Goal: Task Accomplishment & Management: Use online tool/utility

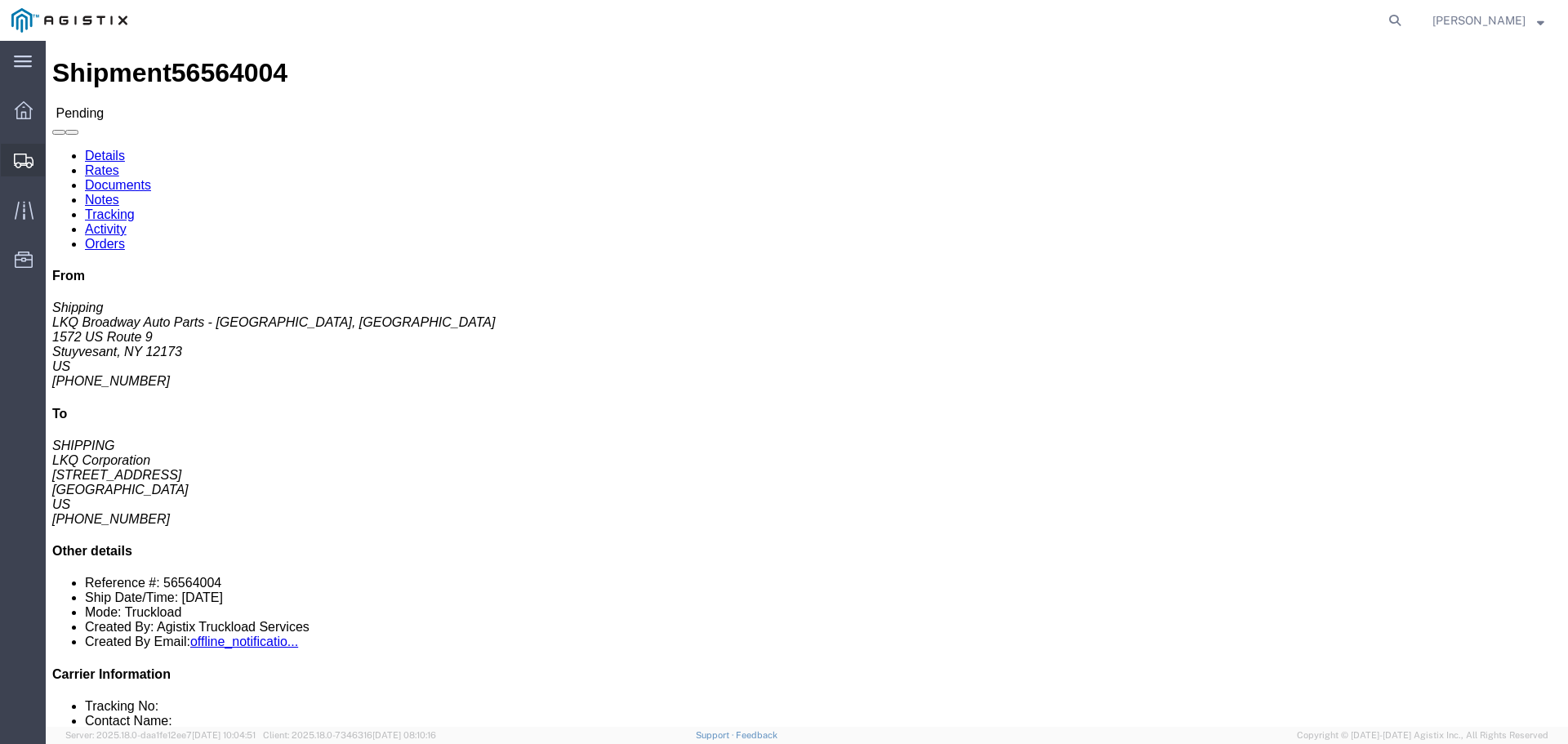
click at [44, 152] on div at bounding box center [23, 160] width 45 height 33
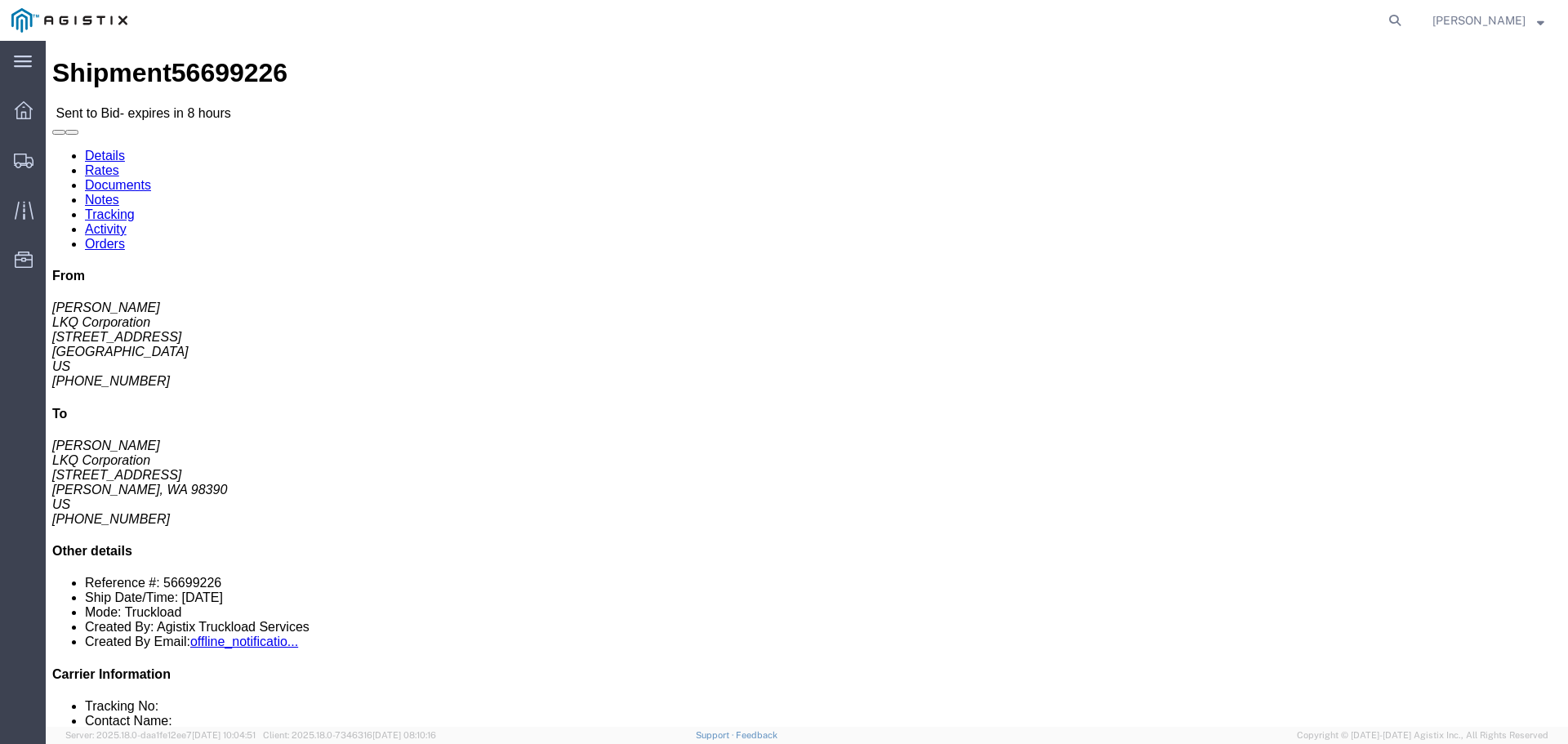
click button "button"
click link "Enter / Modify Bid"
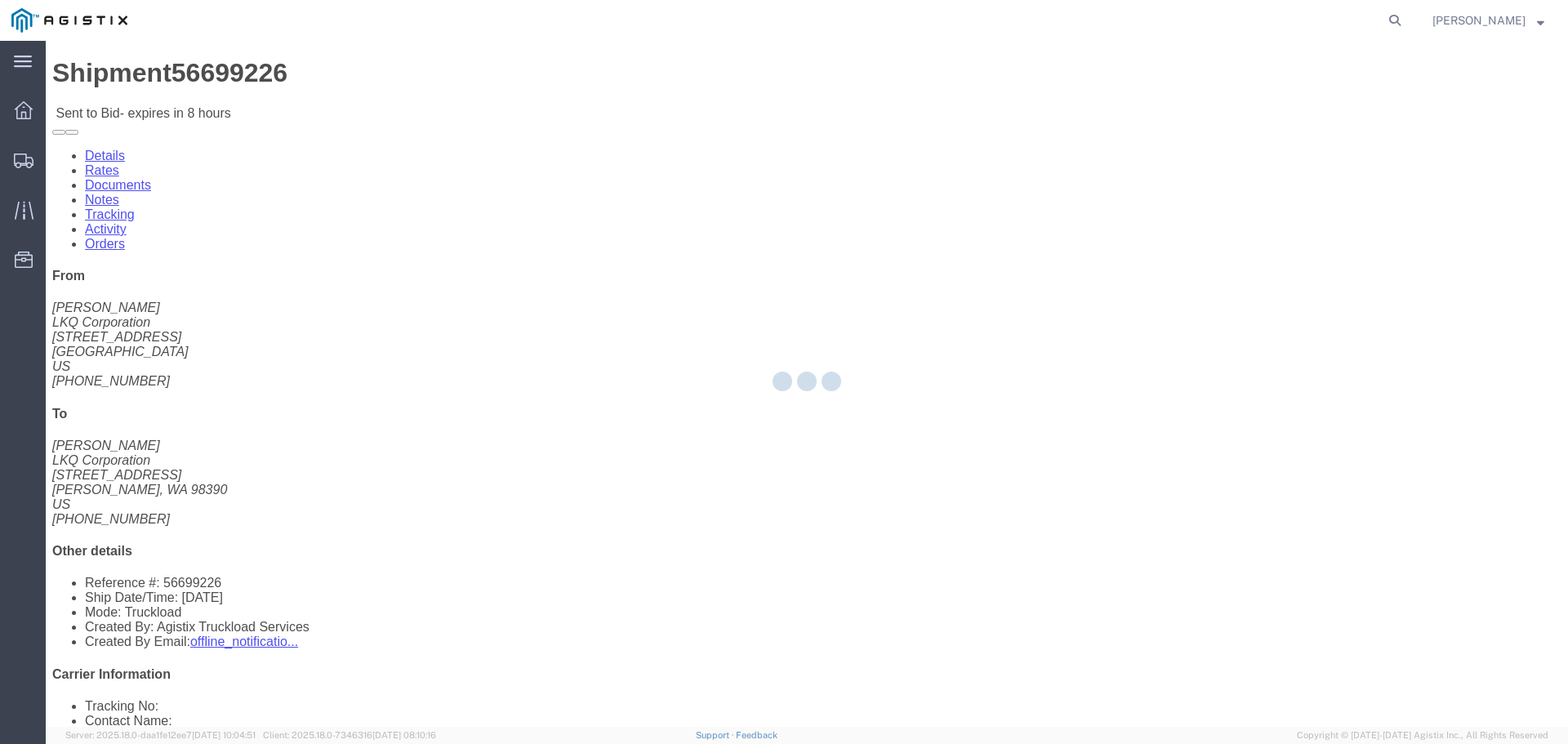
select select "22593"
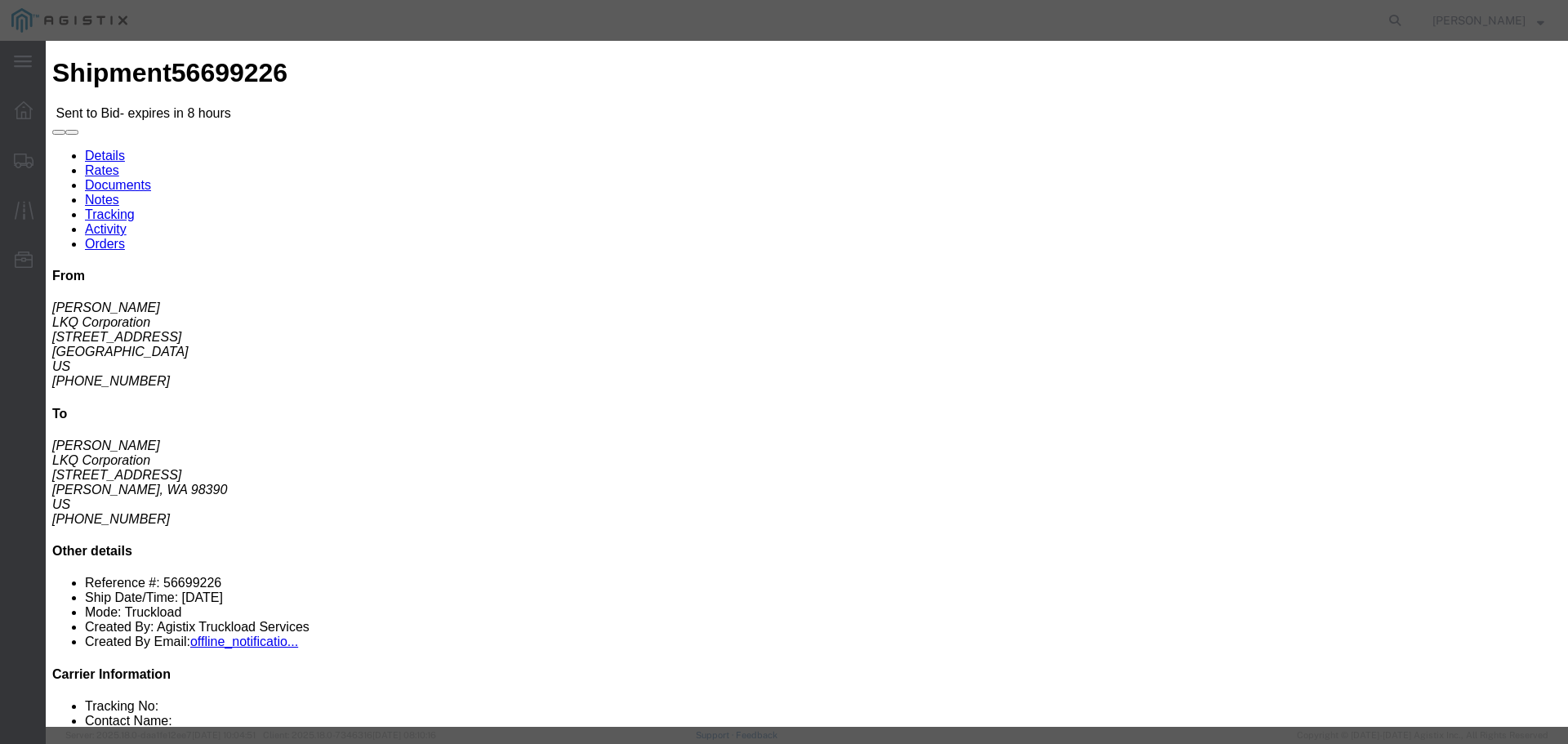
click select "Select Air Less than Truckload Multi-Leg Ocean Freight Rail Small Parcel Truckl…"
select select "TL"
click select "Select Air Less than Truckload Multi-Leg Ocean Freight Rail Small Parcel Truckl…"
click input "number"
type input "3"
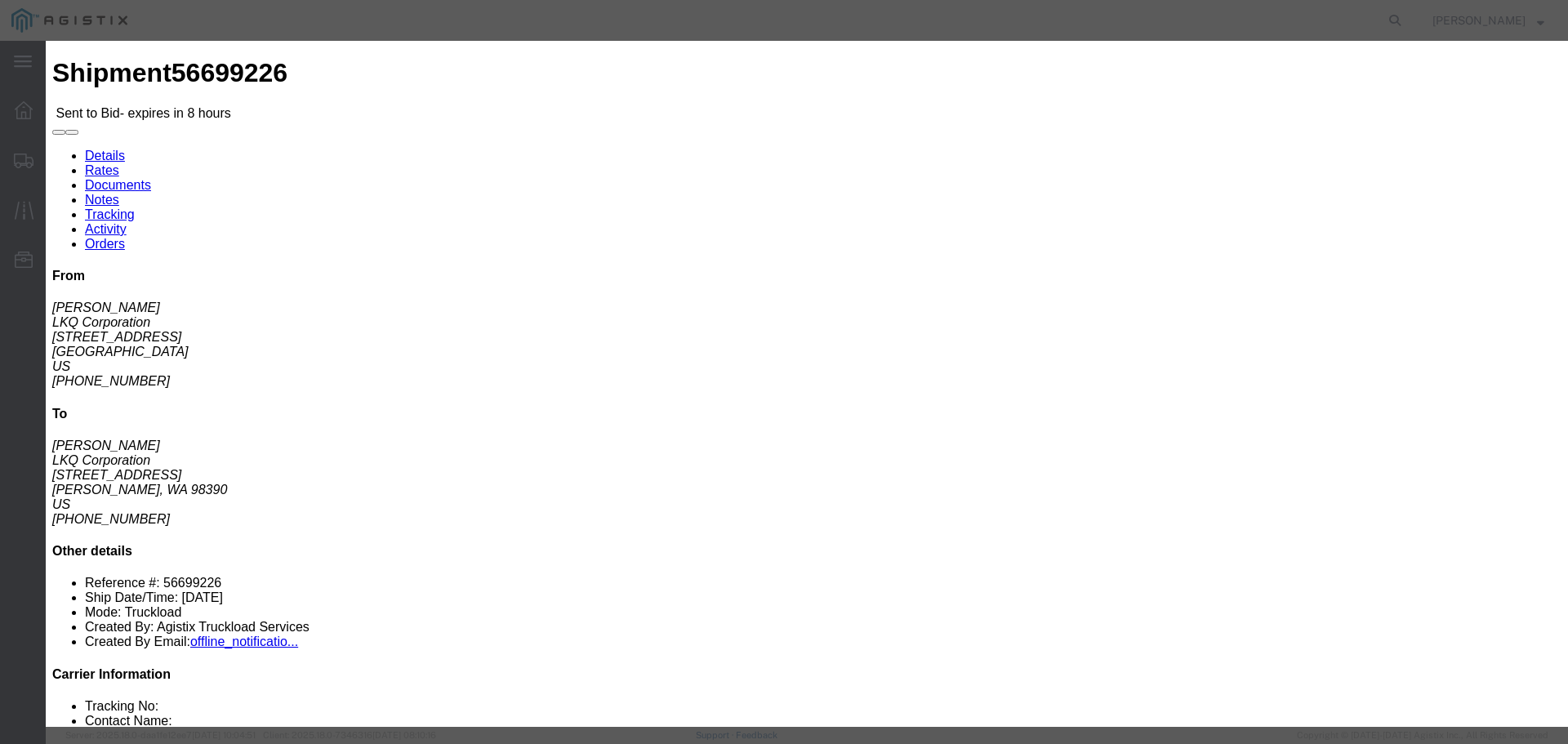
click input "text"
type input "RLX"
click input "number"
type input "3650"
click div "Add charge"
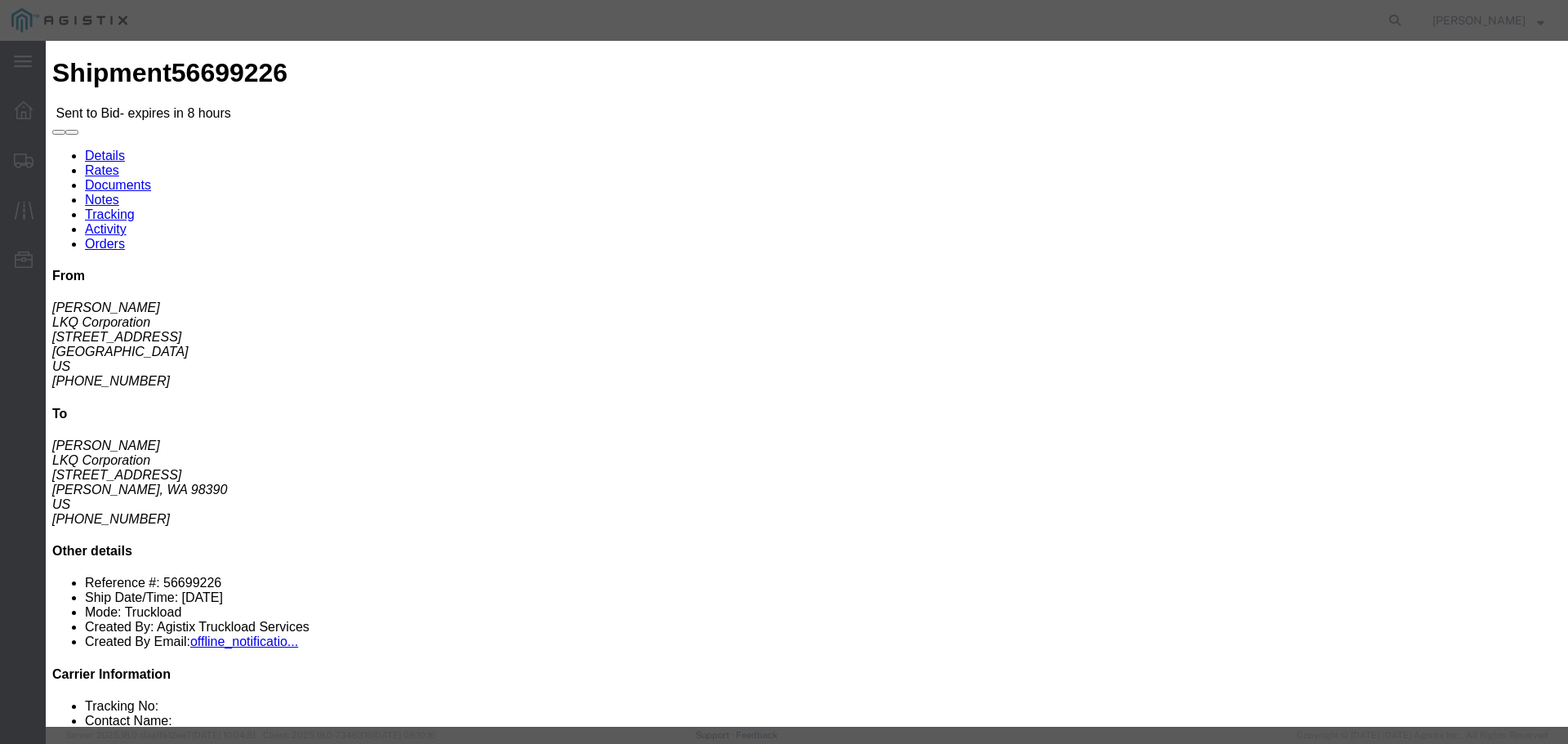
click button "Submit"
drag, startPoint x: 826, startPoint y: 194, endPoint x: 824, endPoint y: 203, distance: 9.2
click select "Select Rail TL Standard 3 - 5 Day"
select select "41882"
click select "Select Rail TL Standard 3 - 5 Day"
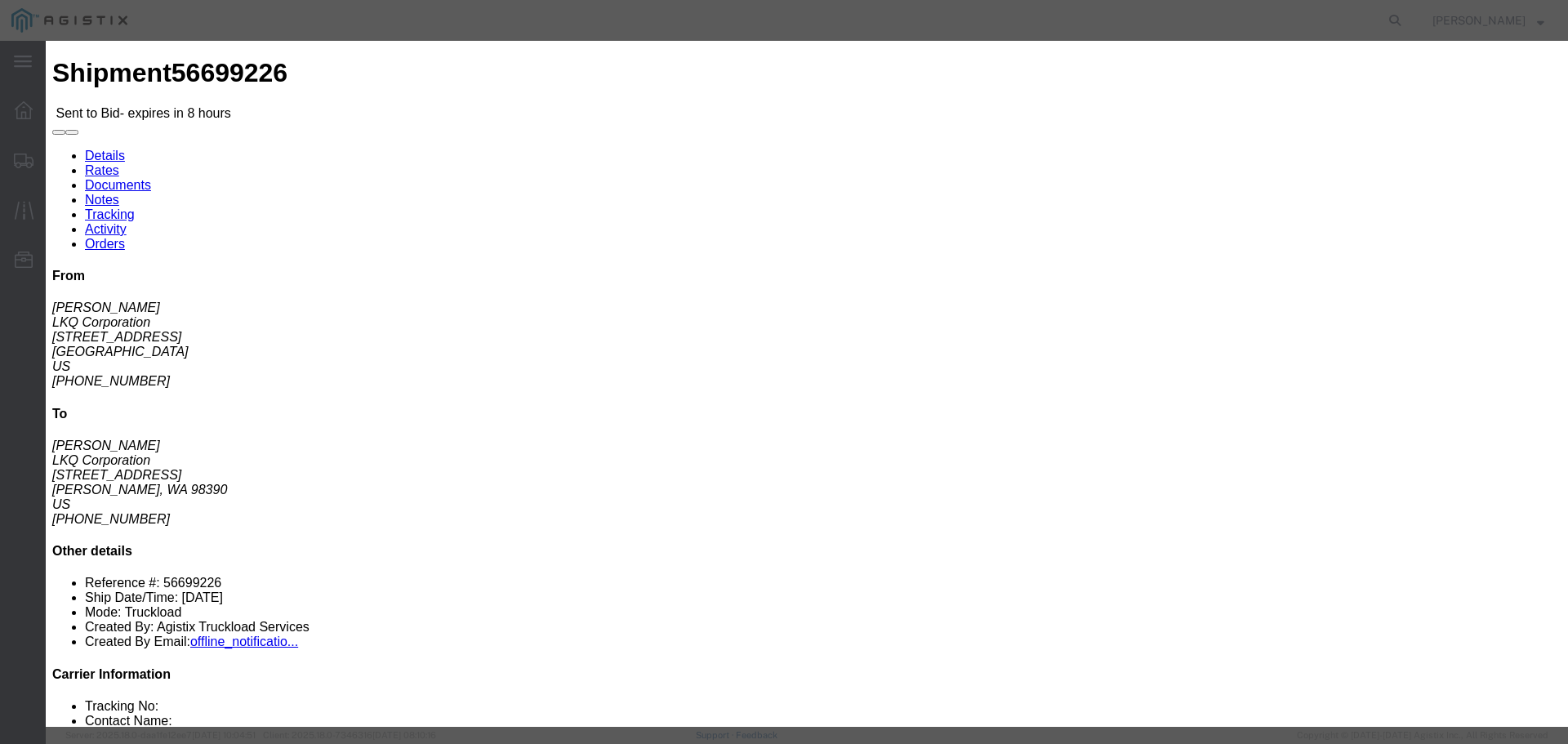
click button "Submit"
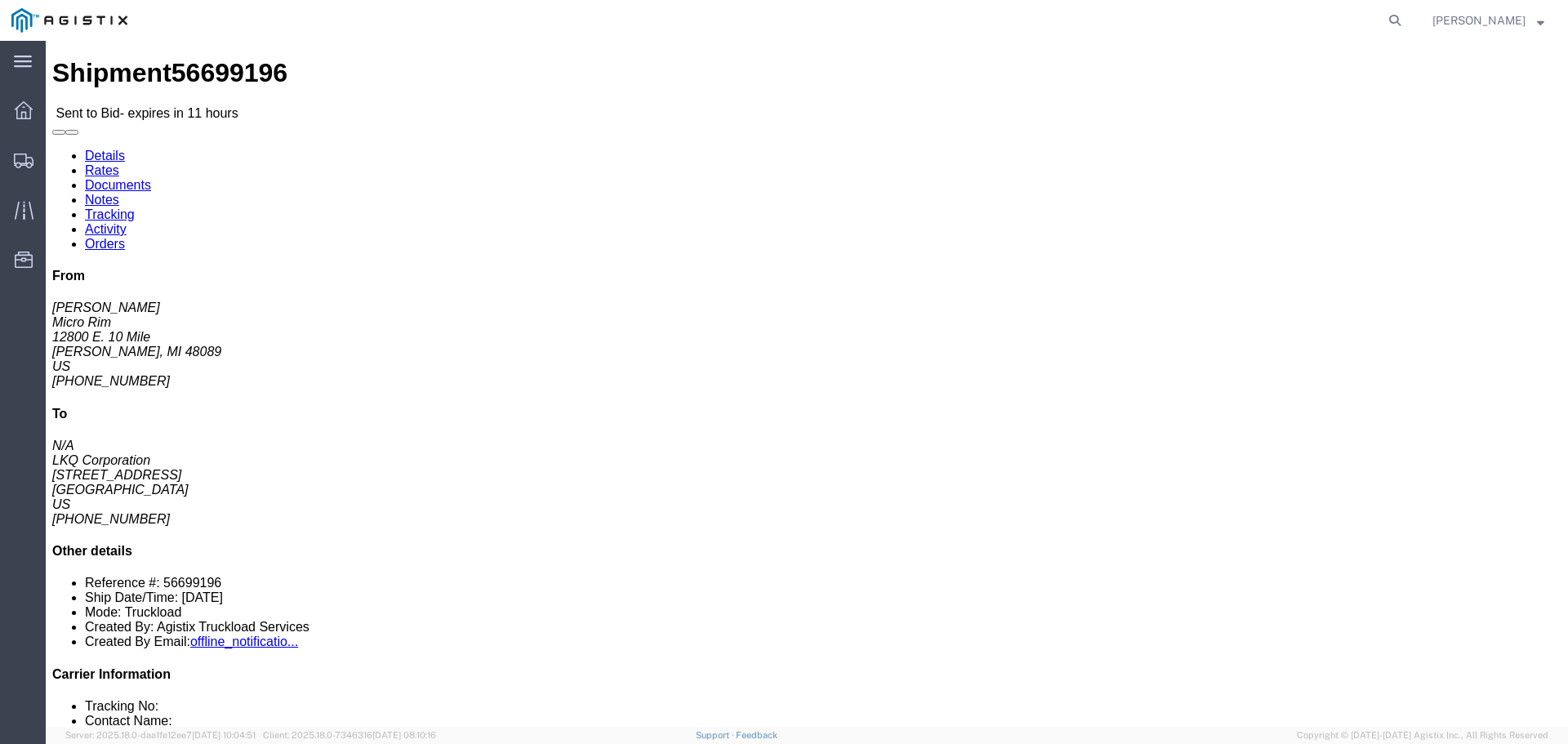
click button "button"
click link "Enter / Modify Bid"
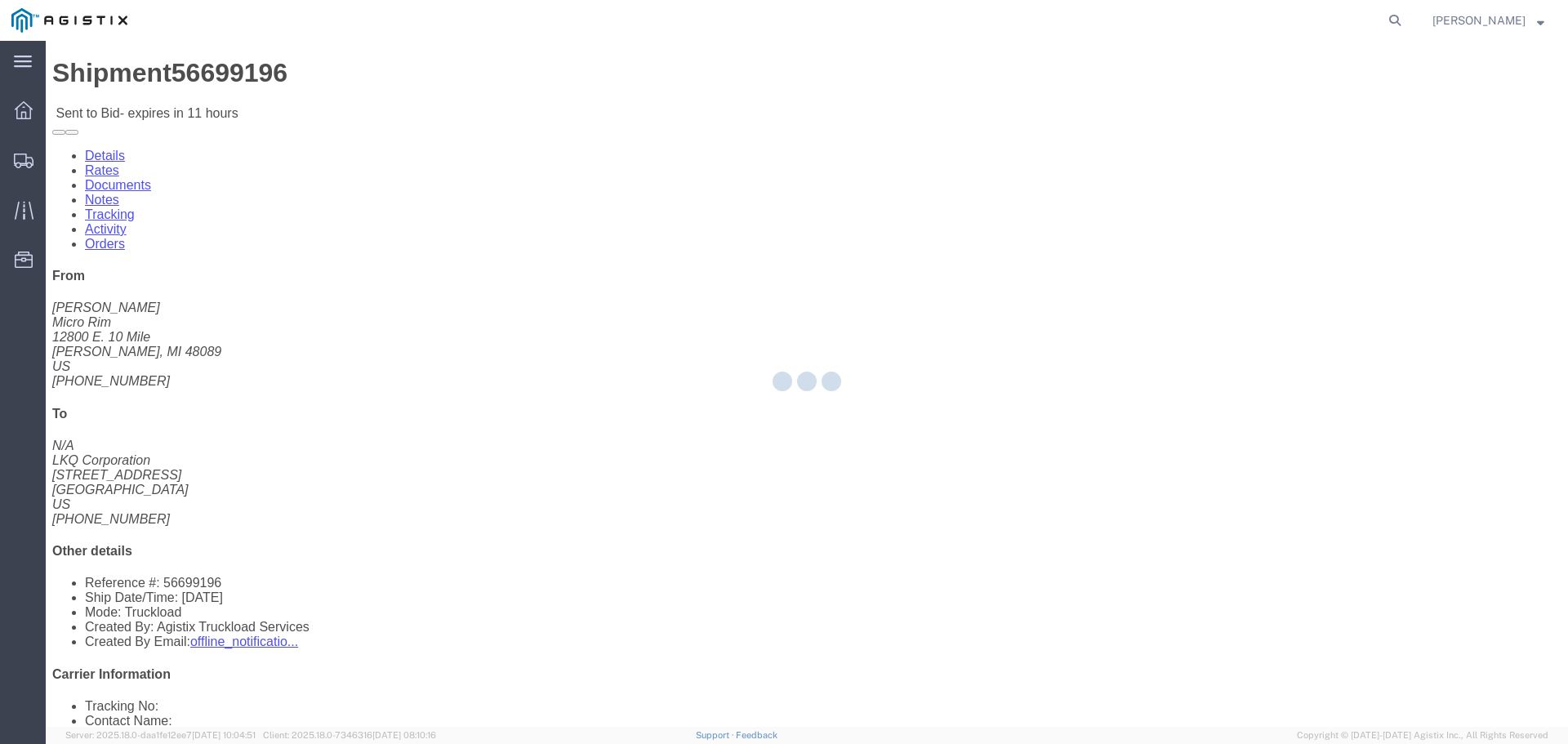
select select "22593"
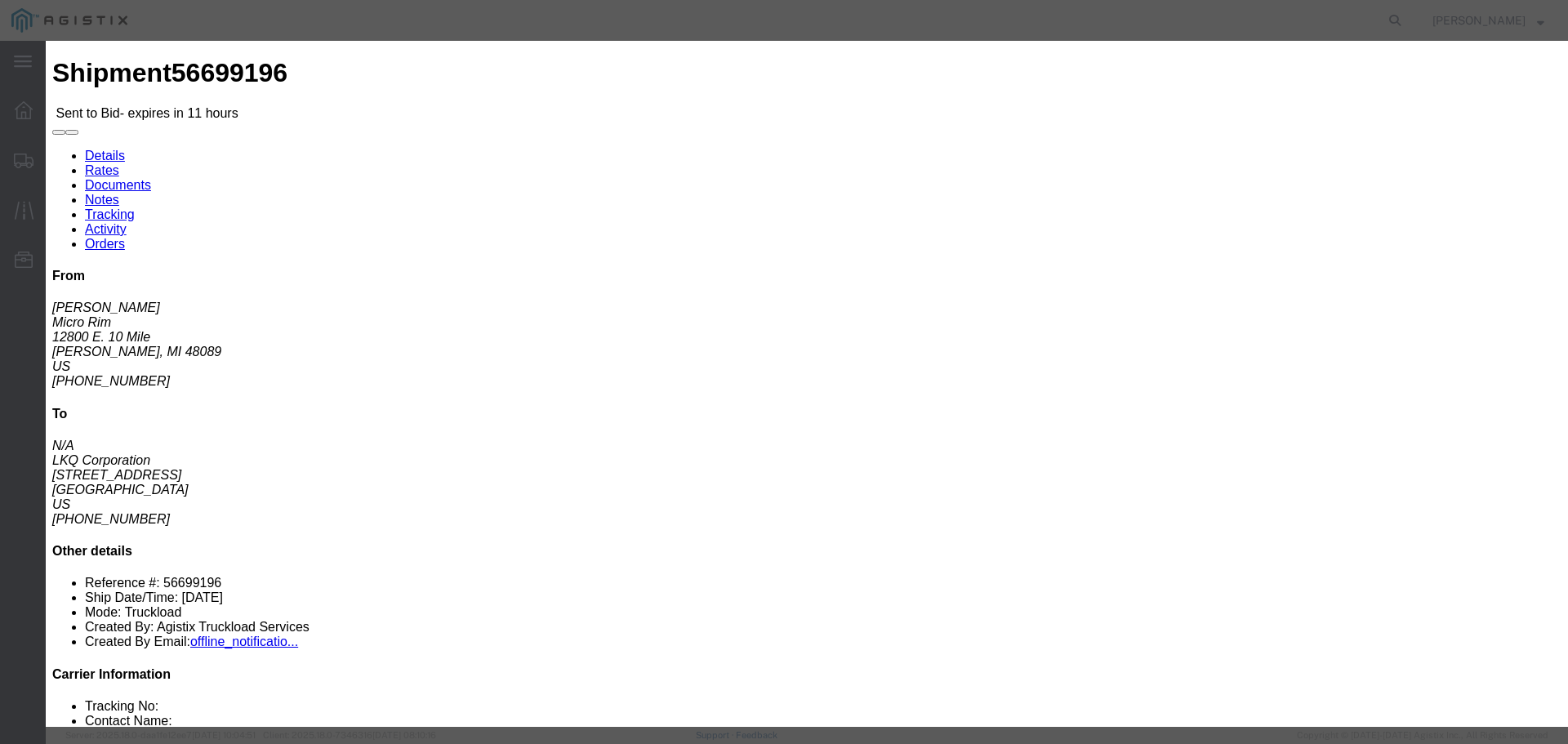
click select "Select Rail TL Standard 3 - 5 Day"
select select "41882"
click select "Select Rail TL Standard 3 - 5 Day"
click input "text"
type input "RLX"
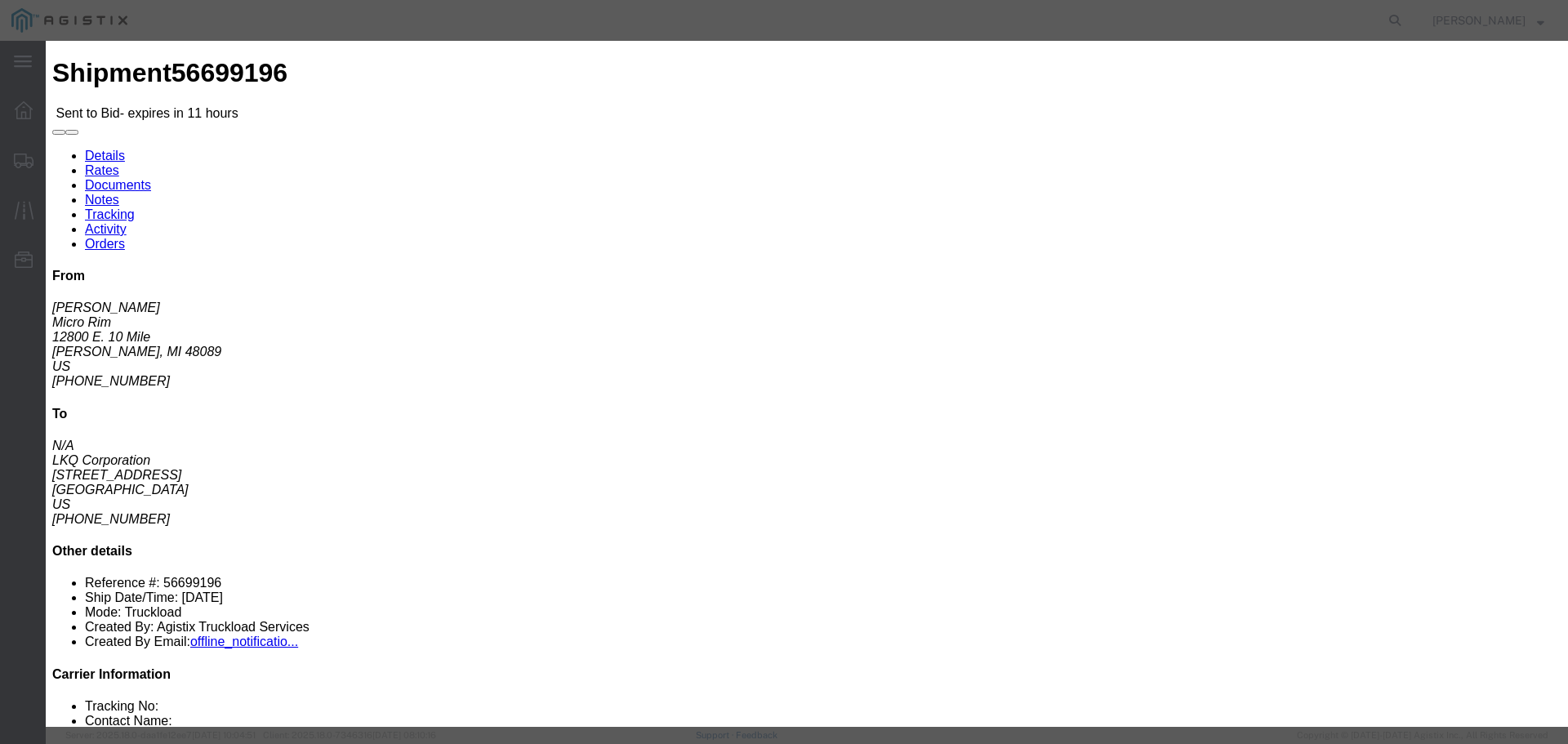
click select "Select Air Less than Truckload Multi-Leg Ocean Freight Rail Small Parcel Truckl…"
select select "TL"
click select "Select Air Less than Truckload Multi-Leg Ocean Freight Rail Small Parcel Truckl…"
click input "number"
type input "1"
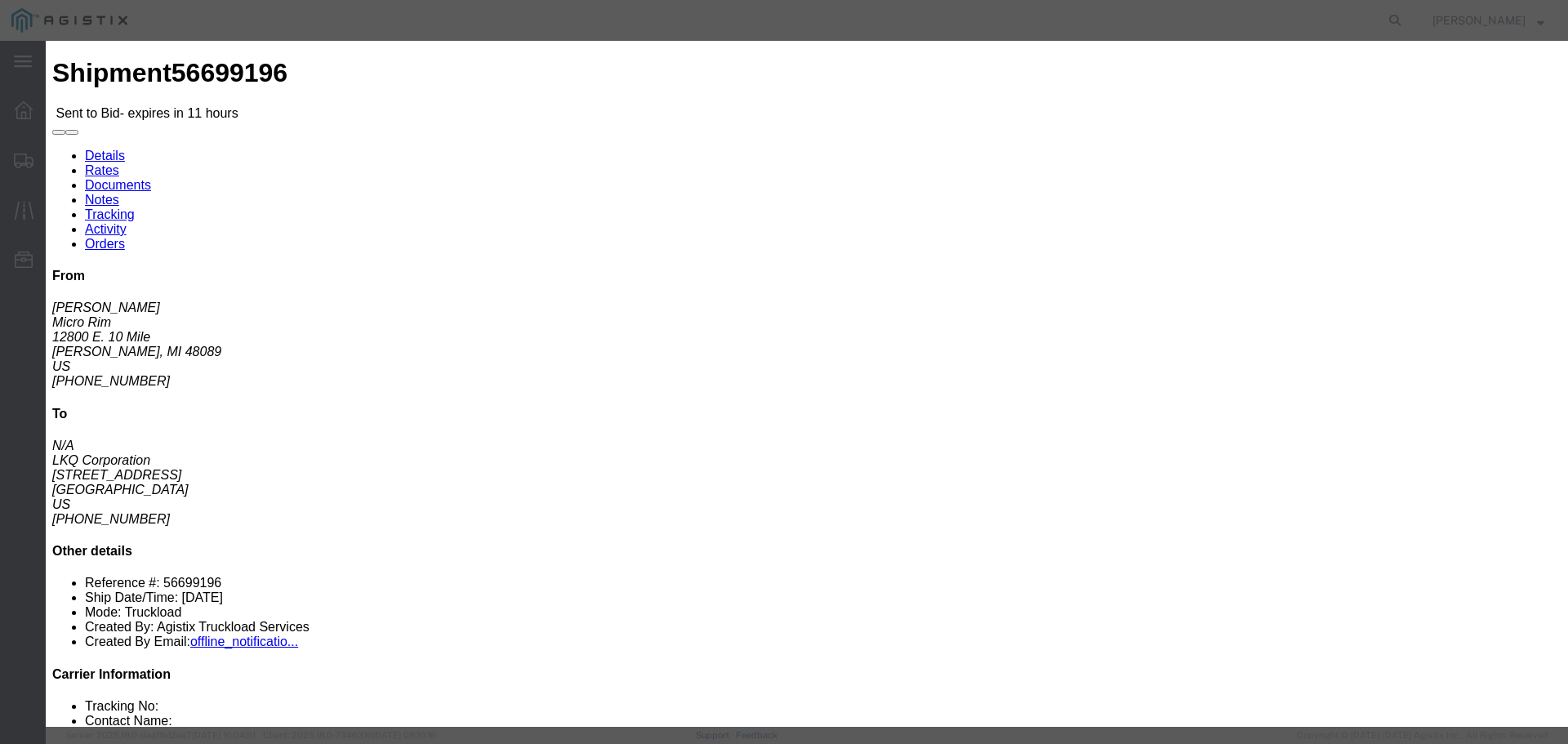
click input "number"
type input "1715"
click textarea
click textarea "Very familiar w/ Warren. Live near there and have a strong carrier network in t…"
type textarea "Very familiar w/ Warren MI. Live near there and have a strong carrier network i…"
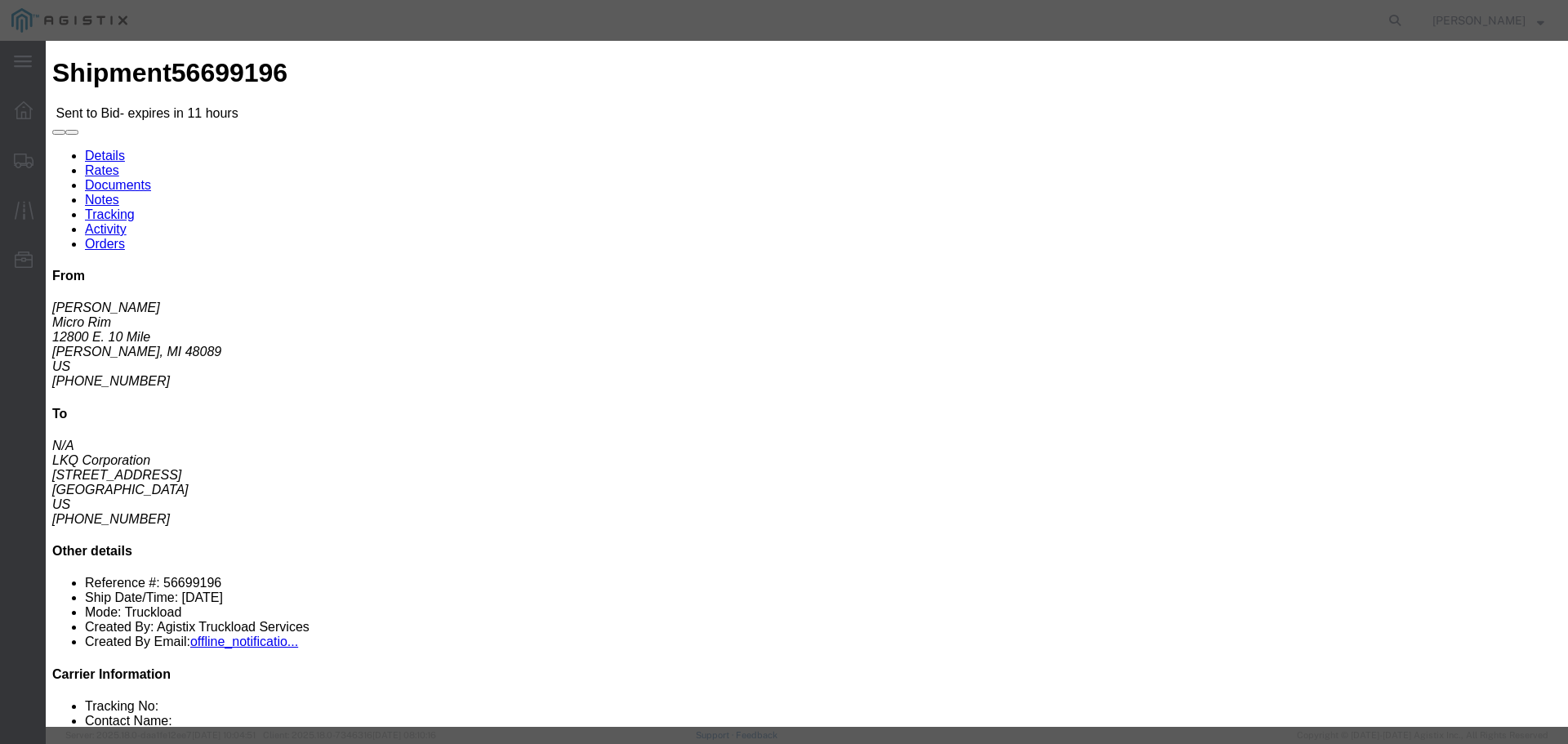
click button "Submit"
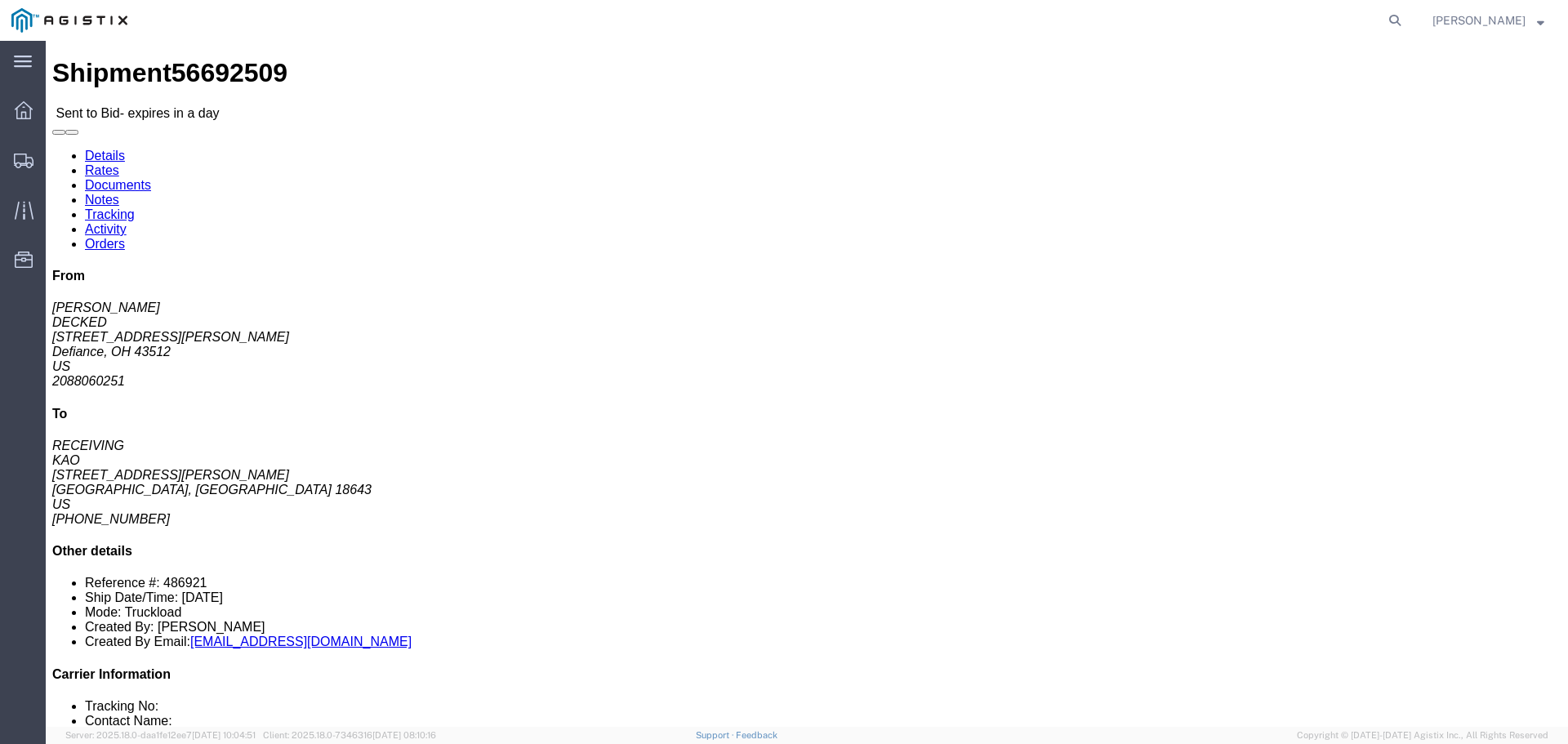
click button "button"
click link "Enter / Modify Bid"
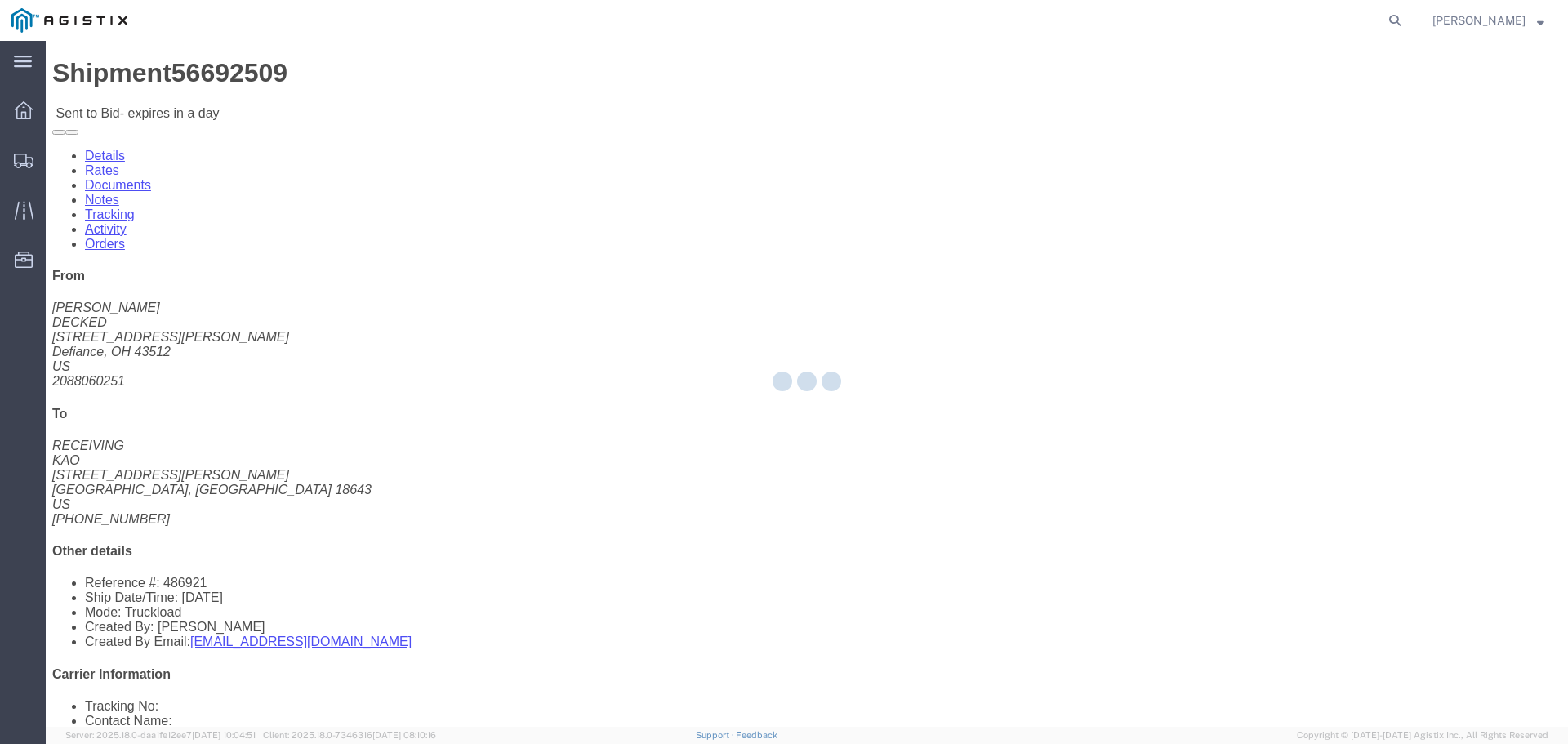
select select "22593"
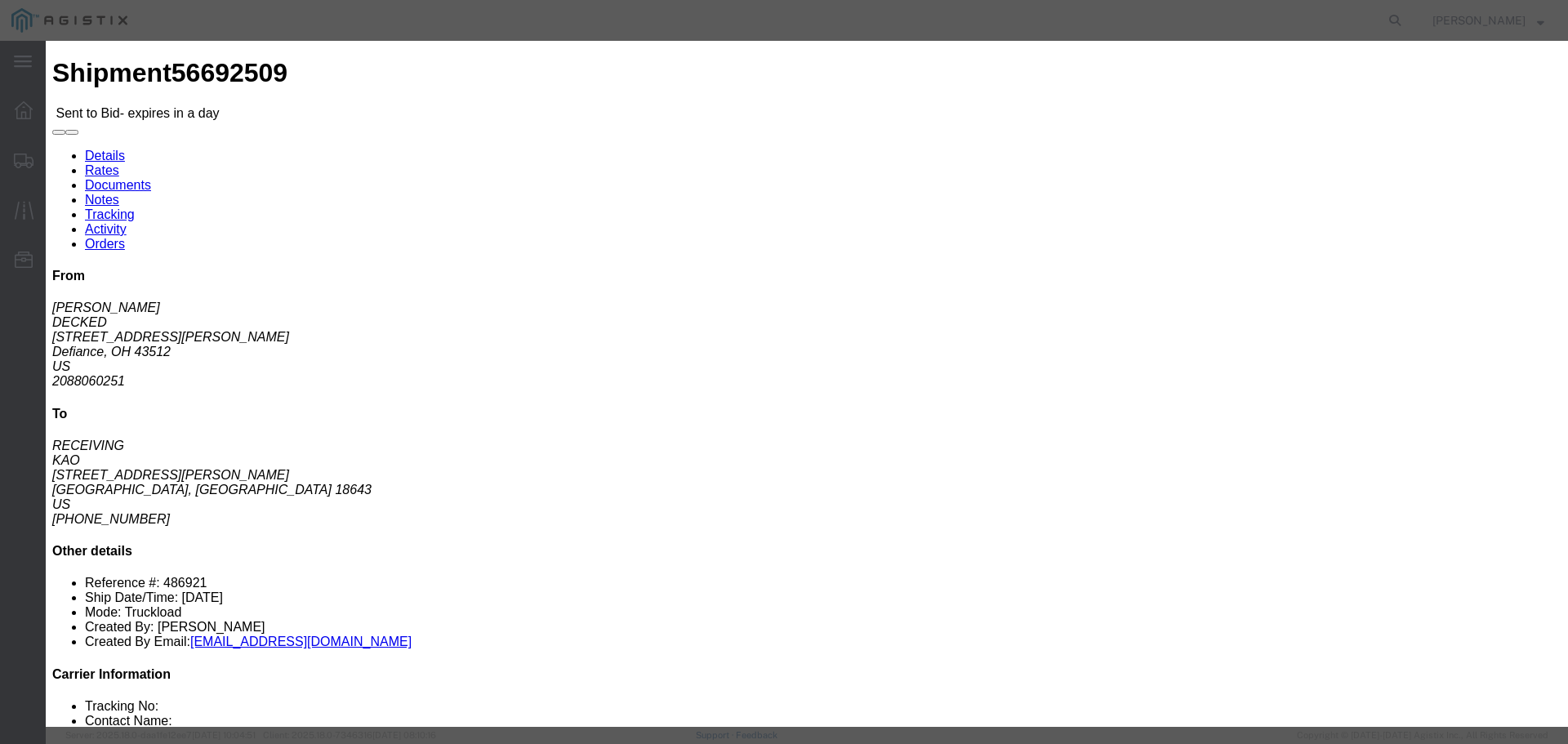
click select "Select Rail TL Standard 3 - 5 Day"
select select "41882"
click select "Select Rail TL Standard 3 - 5 Day"
drag, startPoint x: 1092, startPoint y: 153, endPoint x: 1102, endPoint y: 162, distance: 13.5
click input "text"
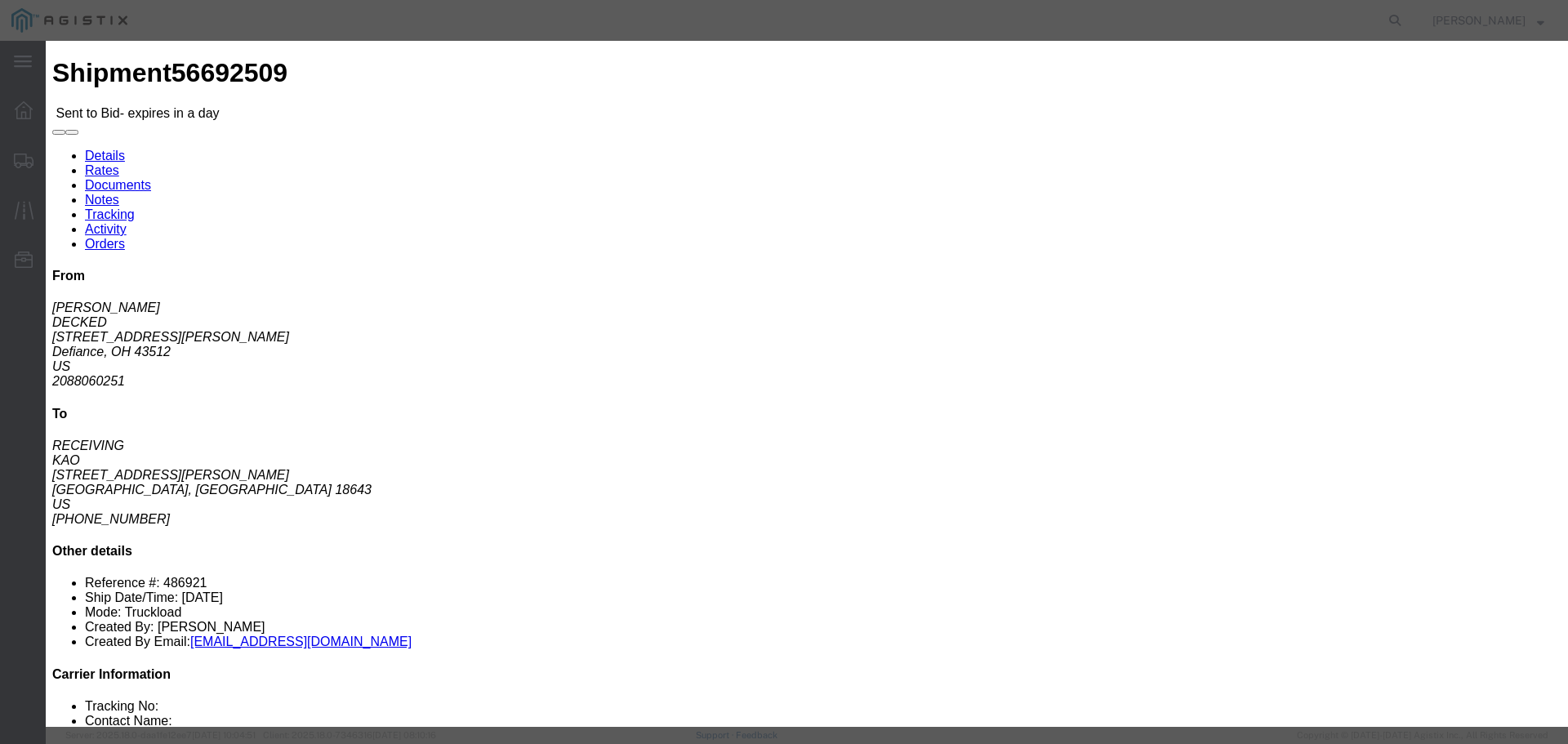
type input "RLX"
click select "Select Air Less than Truckload Multi-Leg Ocean Freight Rail Small Parcel Truckl…"
select select "TL"
click select "Select Air Less than Truckload Multi-Leg Ocean Freight Rail Small Parcel Truckl…"
click input "number"
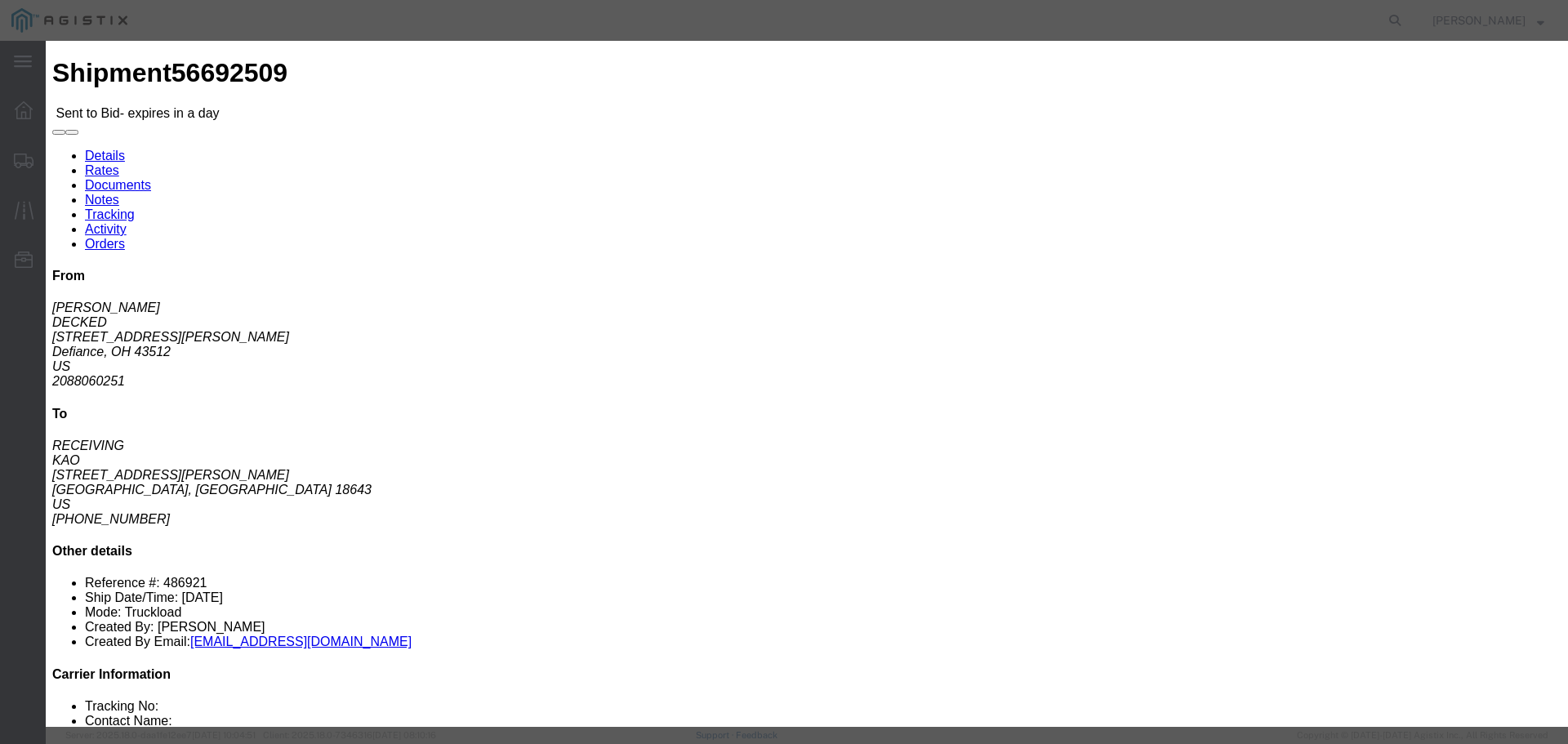
type input "1"
click input "number"
type input "1515"
click button "Submit"
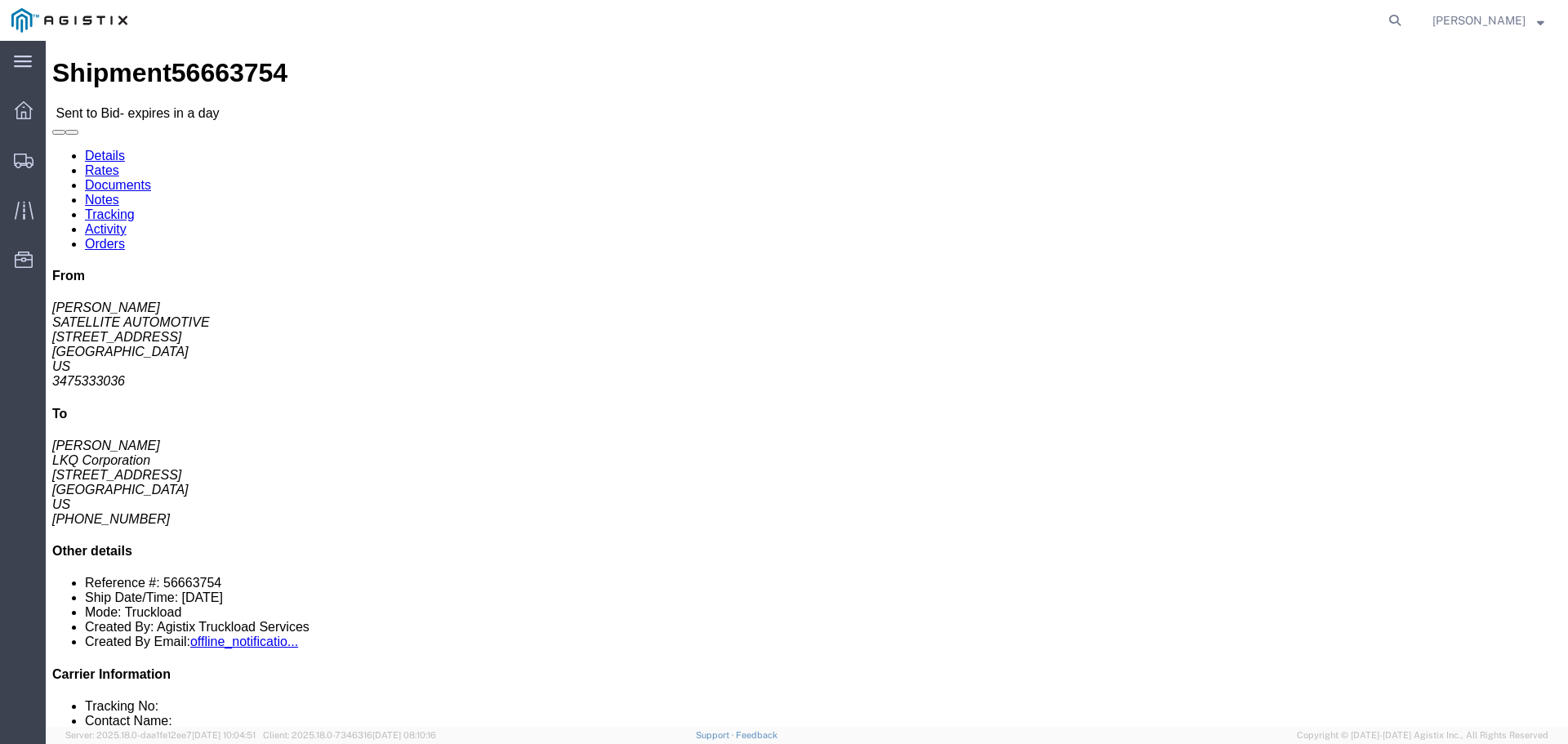
click icon "button"
click link "Enter / Modify Bid"
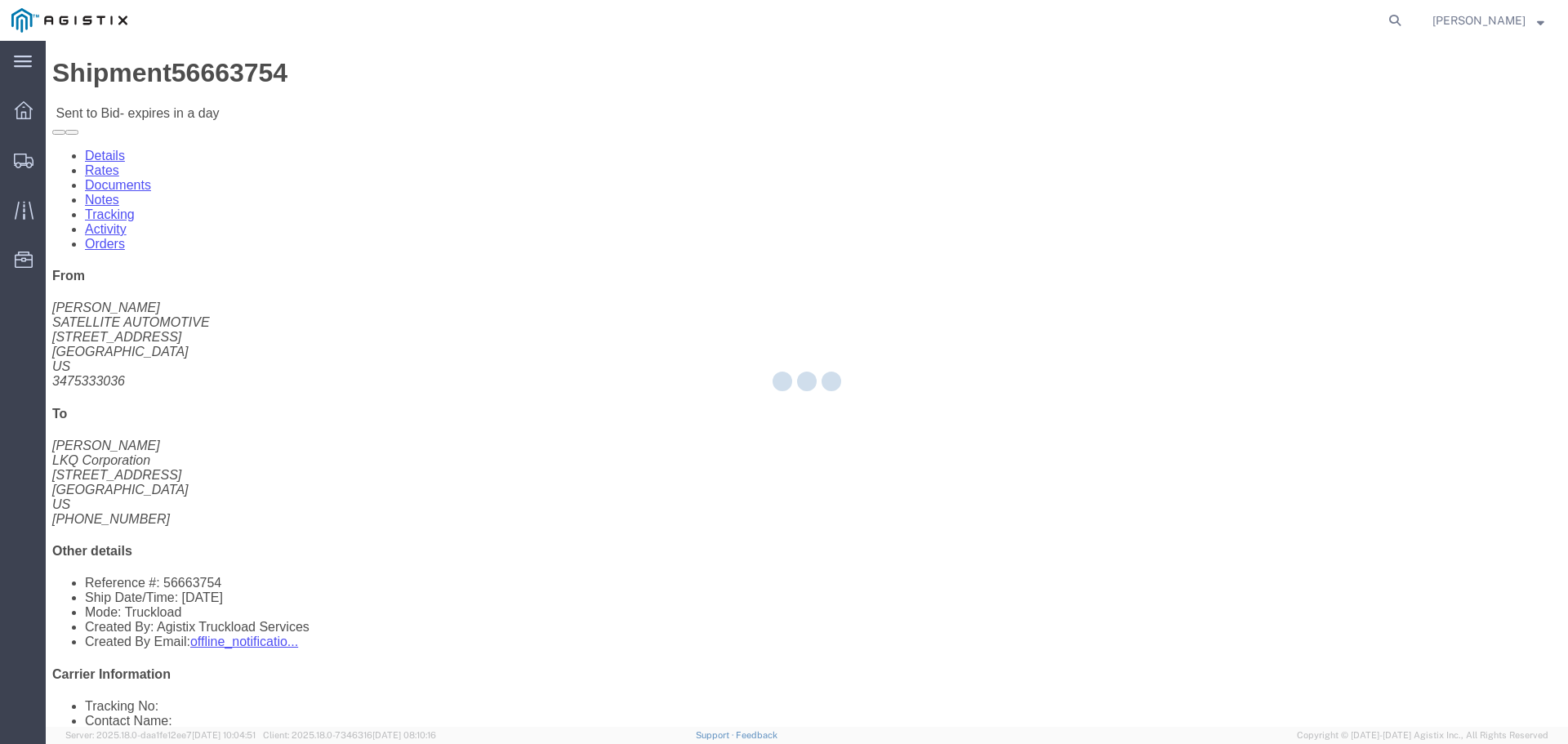
select select "22593"
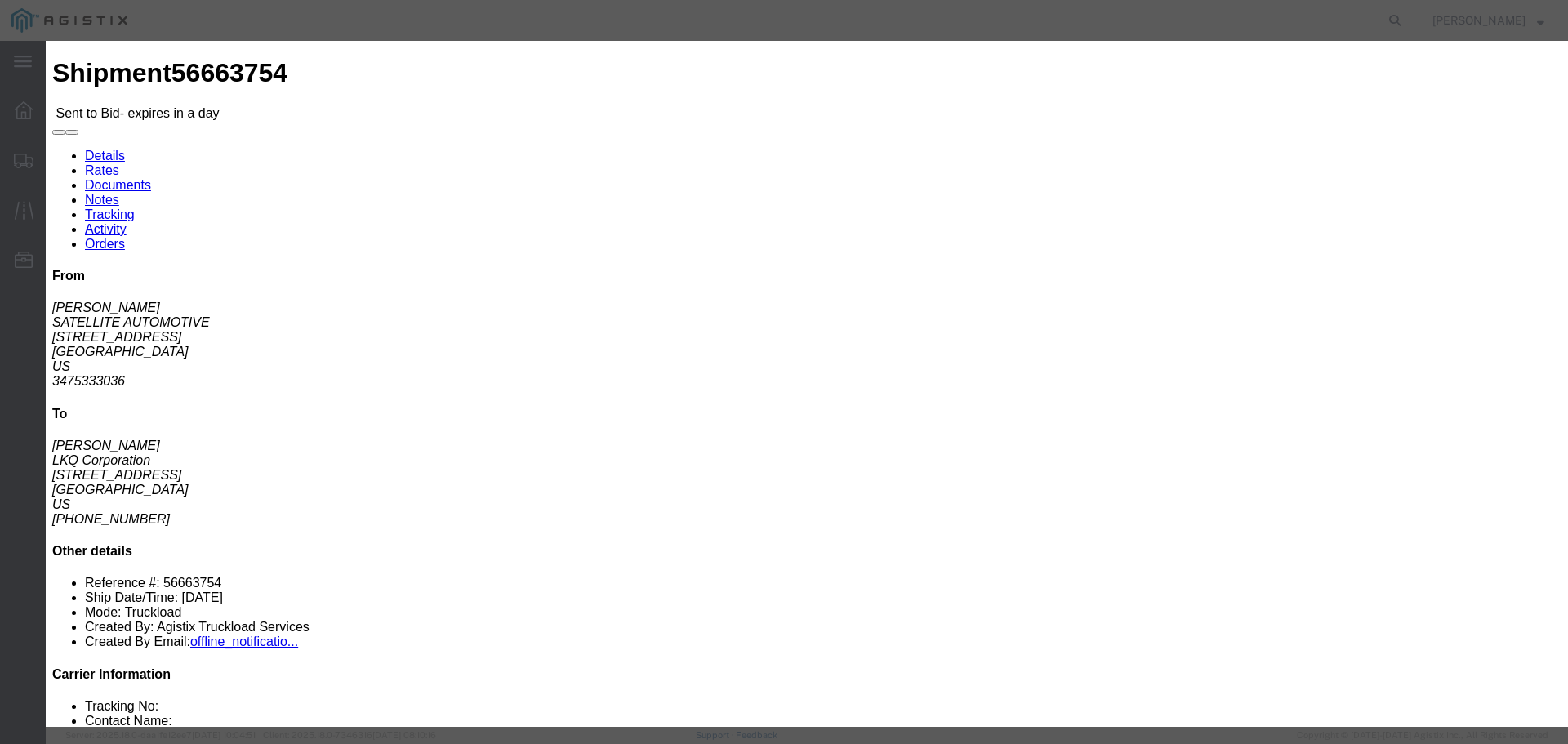
click select "Select Rail TL Standard 3 - 5 Day"
select select "41882"
click select "Select Rail TL Standard 3 - 5 Day"
click input "text"
type input "RLX"
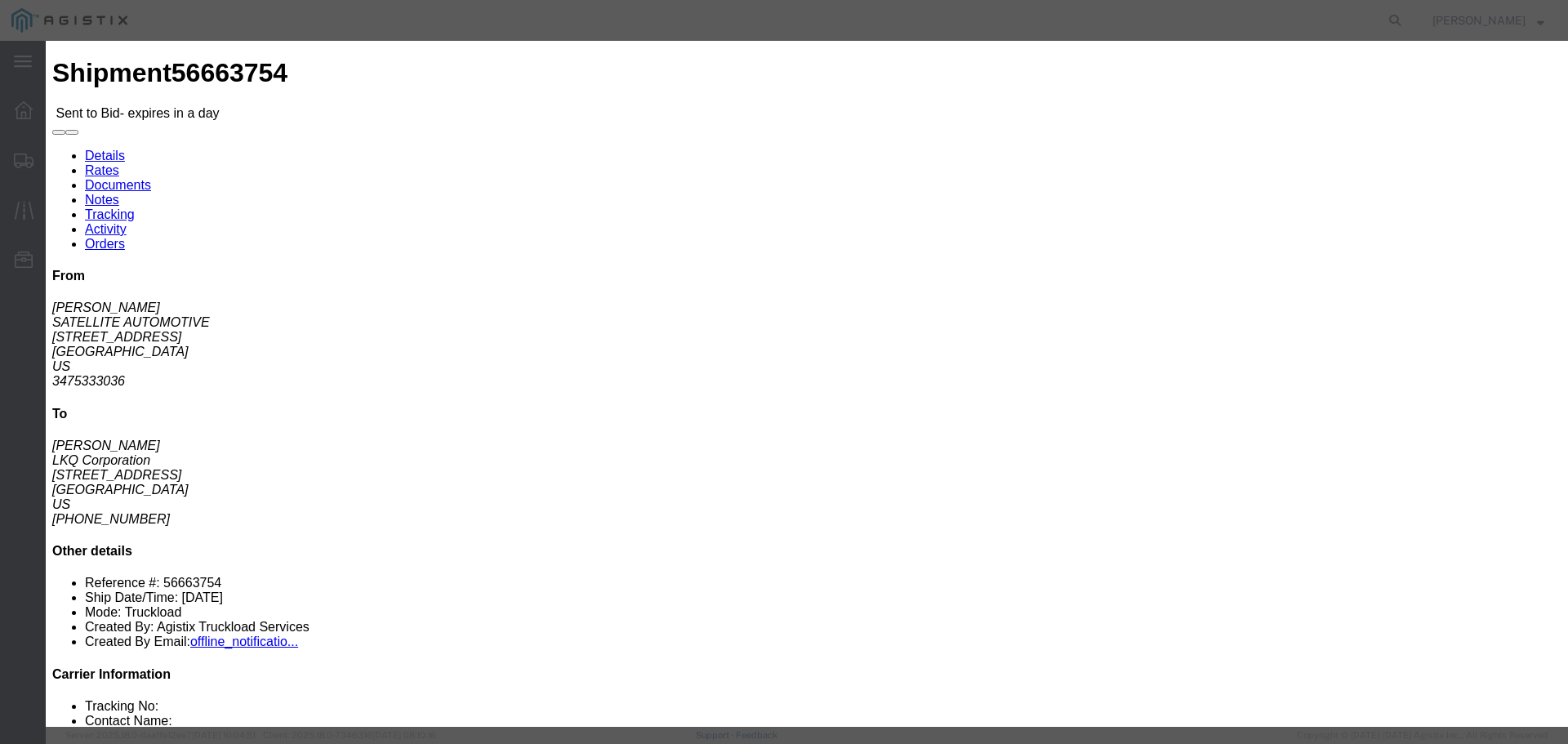
click select "Select Air Less than Truckload Multi-Leg Ocean Freight Rail Small Parcel Truckl…"
select select "TL"
click select "Select Air Less than Truckload Multi-Leg Ocean Freight Rail Small Parcel Truckl…"
click input "number"
type input "2"
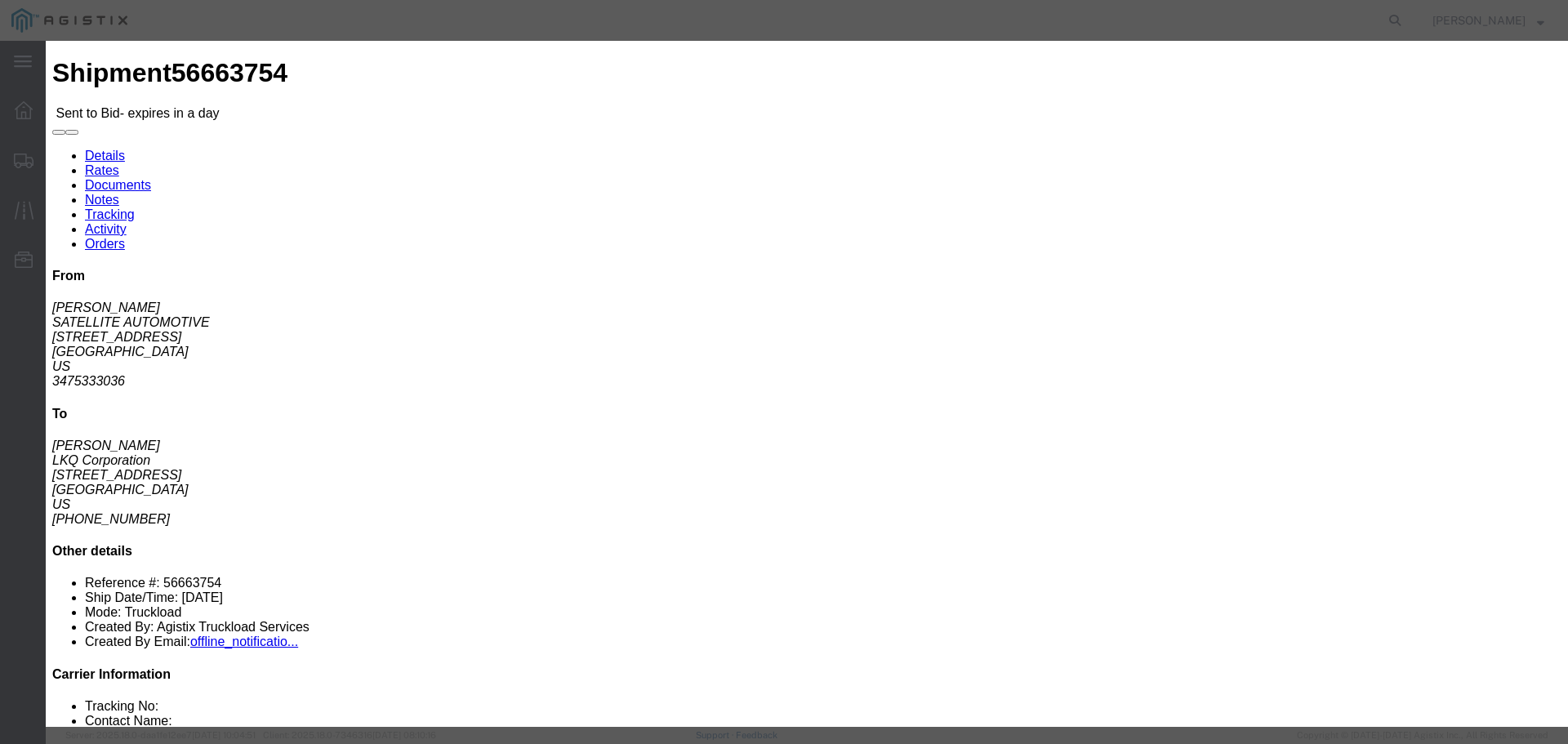
click input "number"
type input "2215"
click button "Submit"
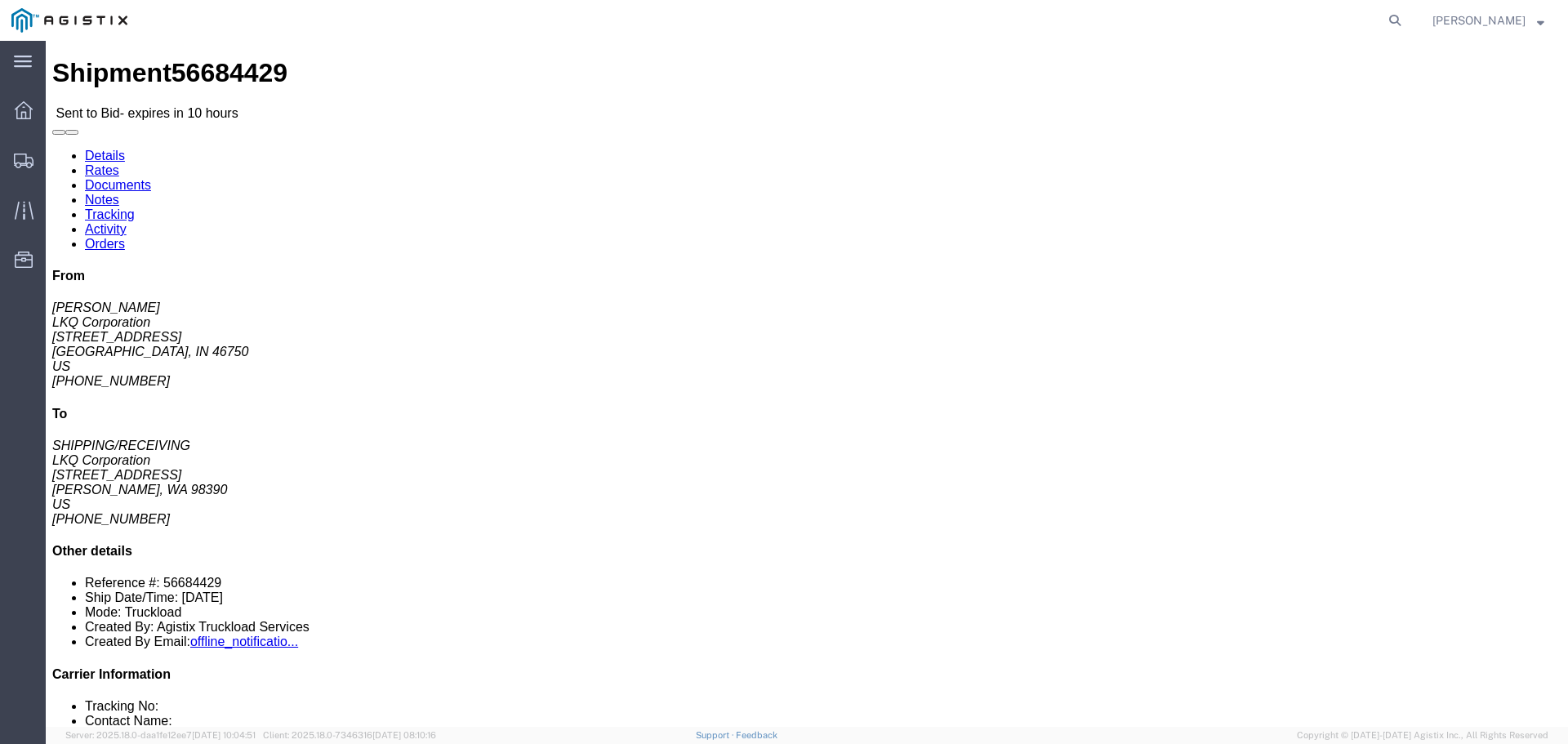
drag, startPoint x: 160, startPoint y: 357, endPoint x: 152, endPoint y: 351, distance: 10.0
click button "button"
click link "Enter / Modify Bid"
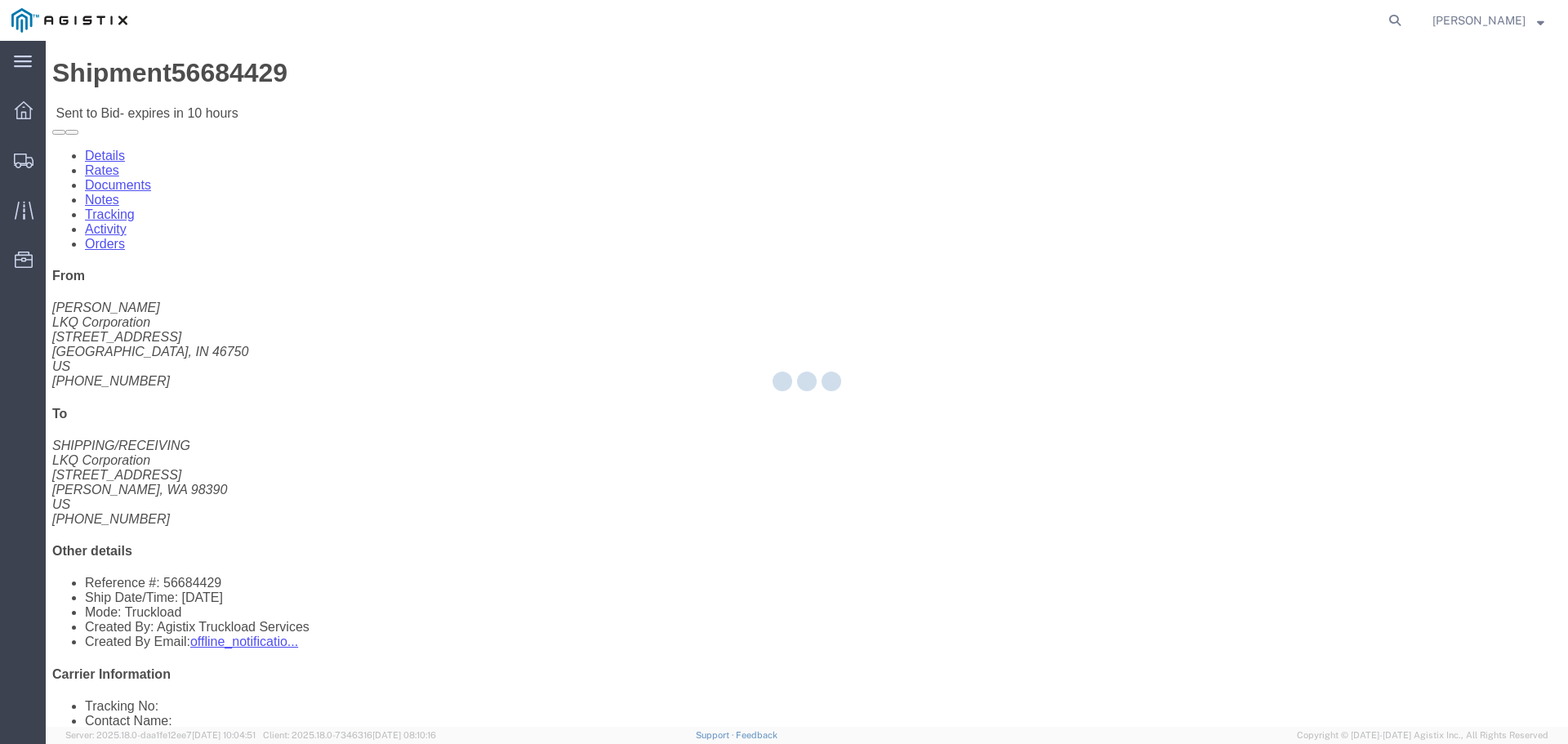
select select "22593"
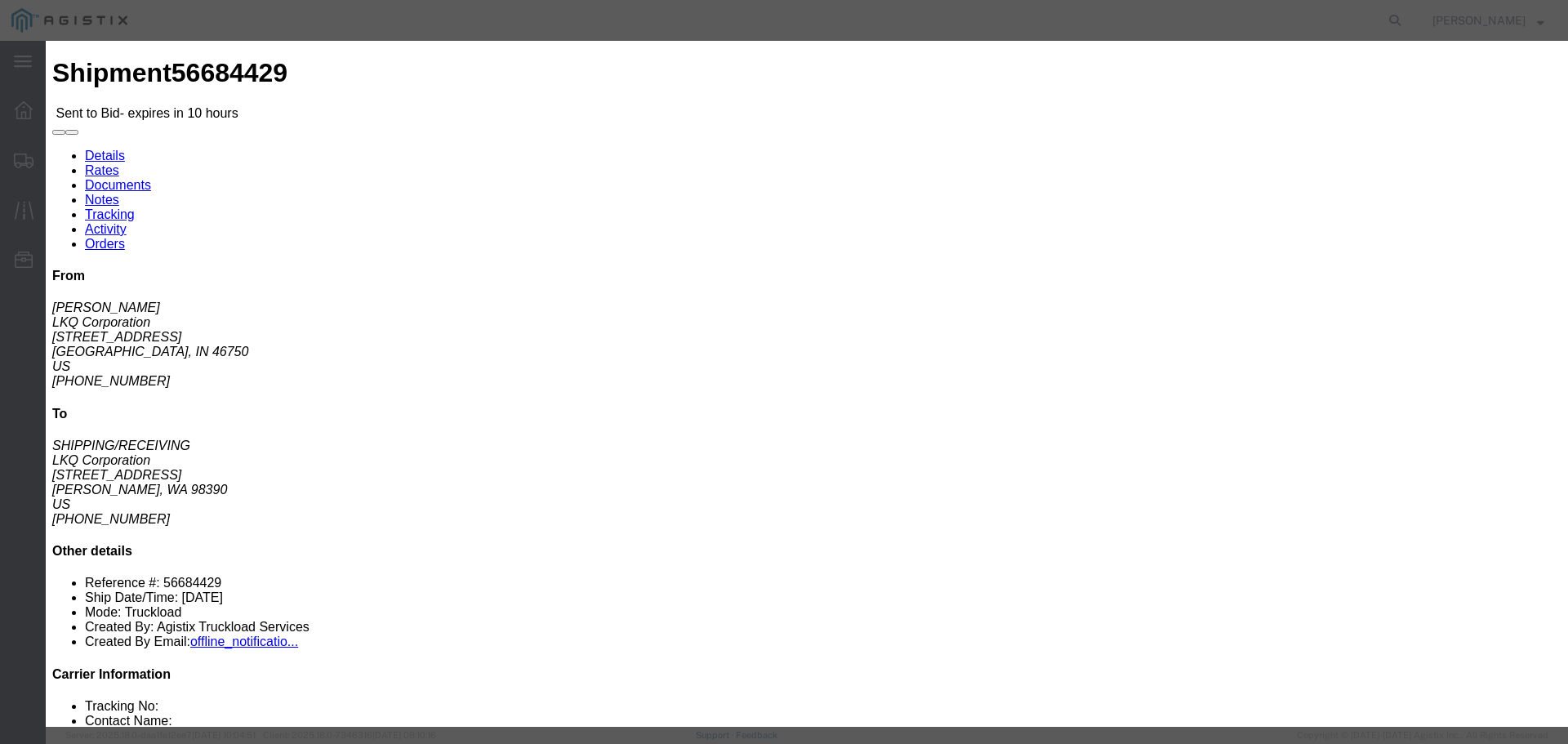
click select "Select Rail TL Standard 3 - 5 Day"
select select "41882"
click select "Select Rail TL Standard 3 - 5 Day"
click input "text"
type input "RLX"
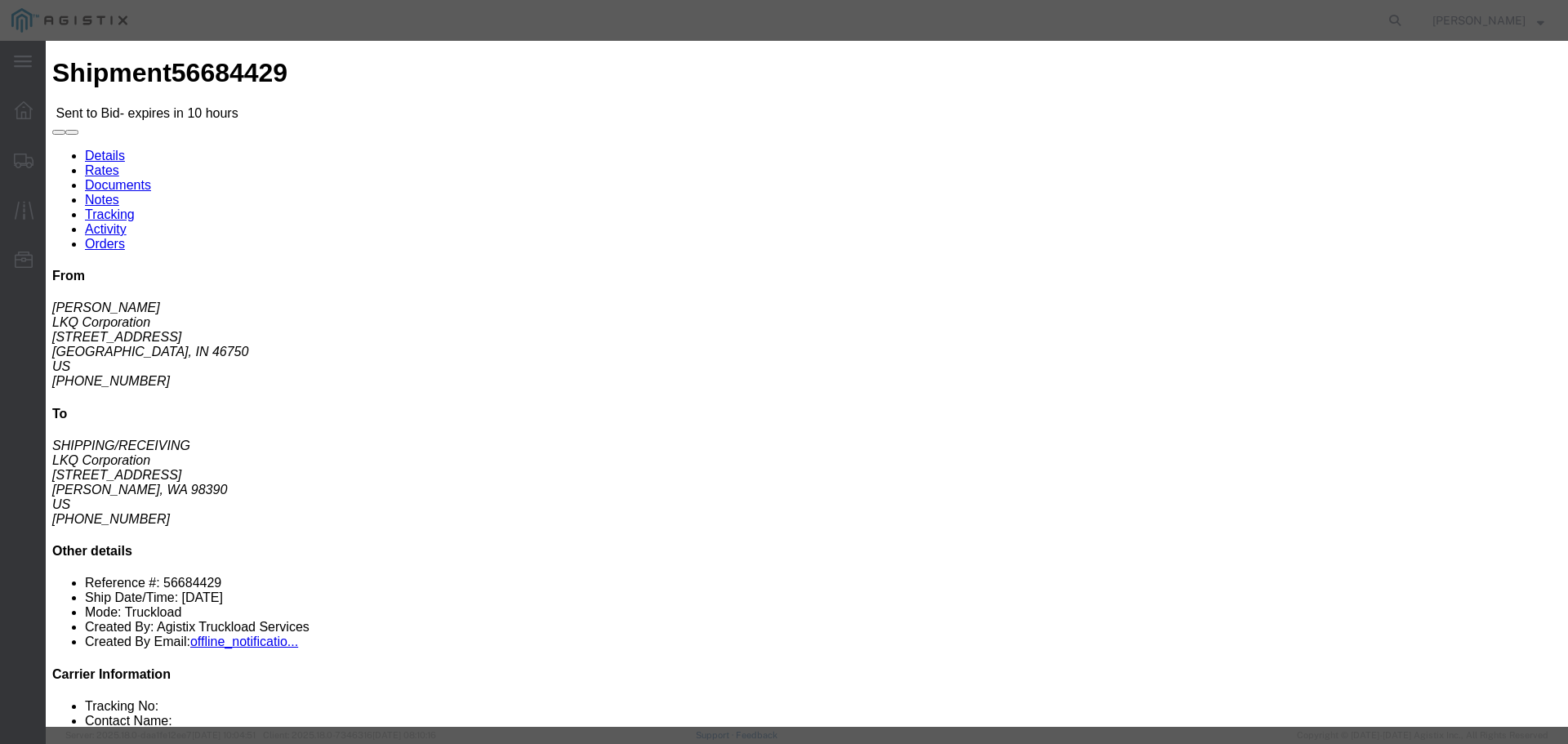
click select "Select Air Less than Truckload Multi-Leg Ocean Freight Rail Small Parcel Truckl…"
select select "TL"
click select "Select Air Less than Truckload Multi-Leg Ocean Freight Rail Small Parcel Truckl…"
click input "number"
type input "4"
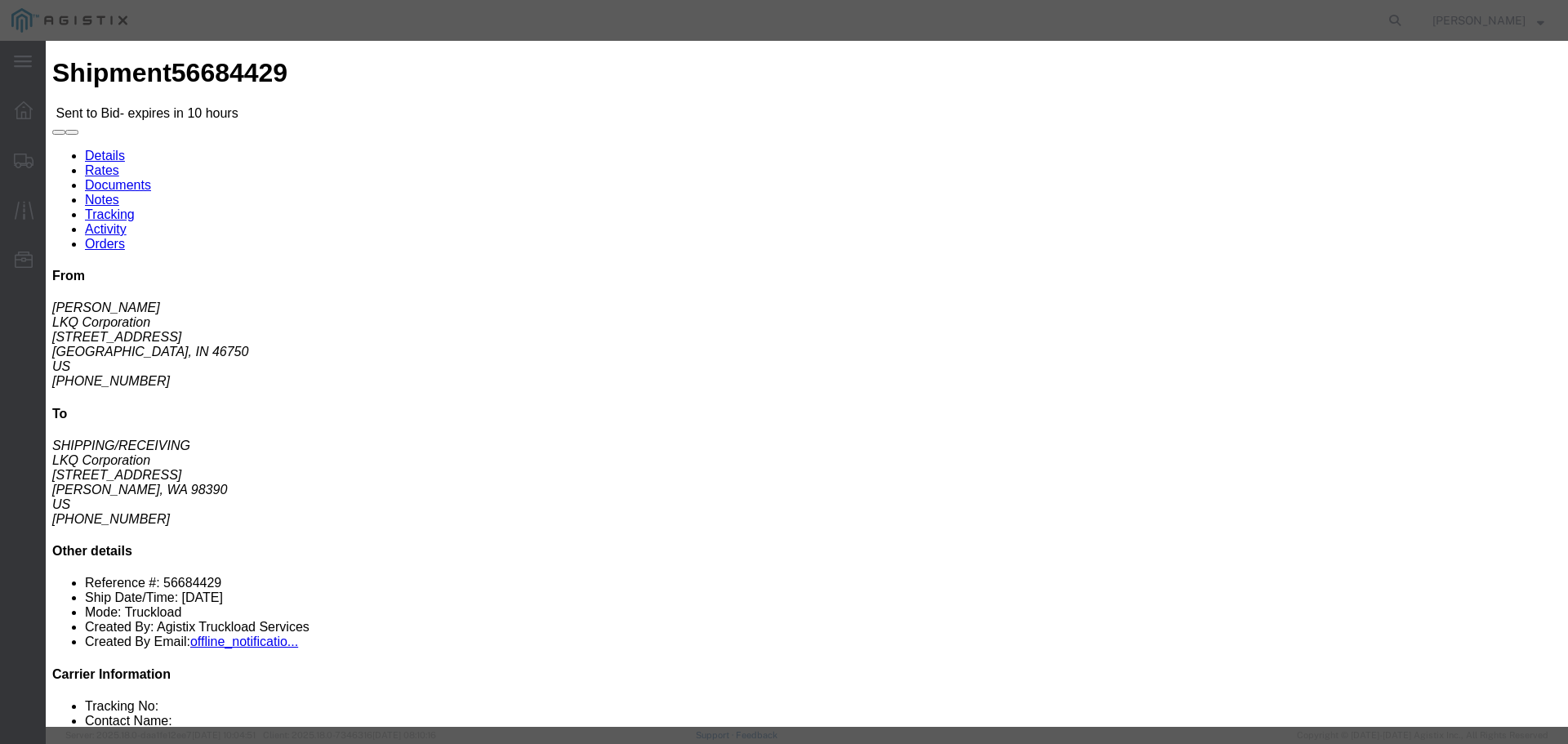
click input "number"
type input "3535"
click div "Submit Close"
click button "Submit"
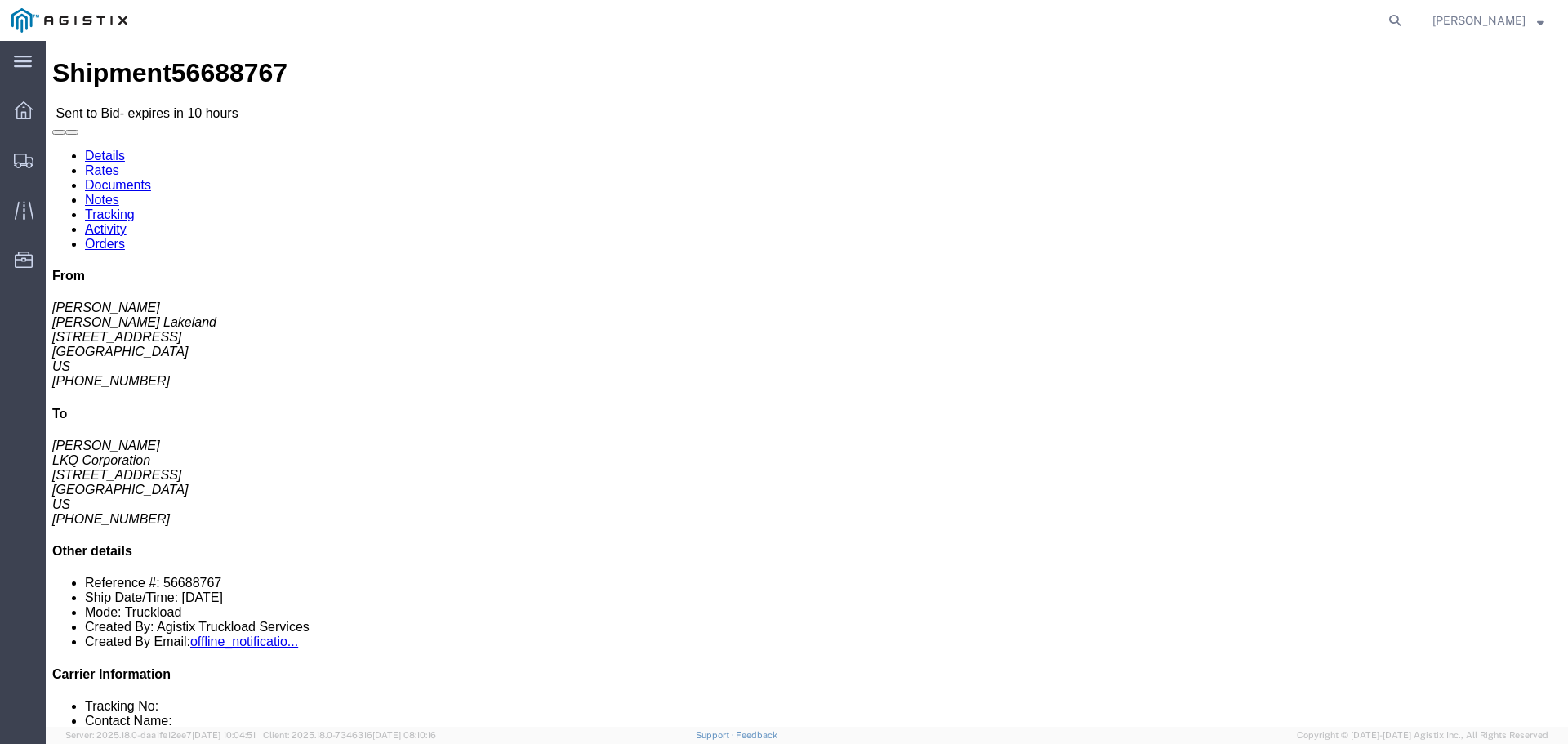
click button "button"
click link "Enter / Modify Bid"
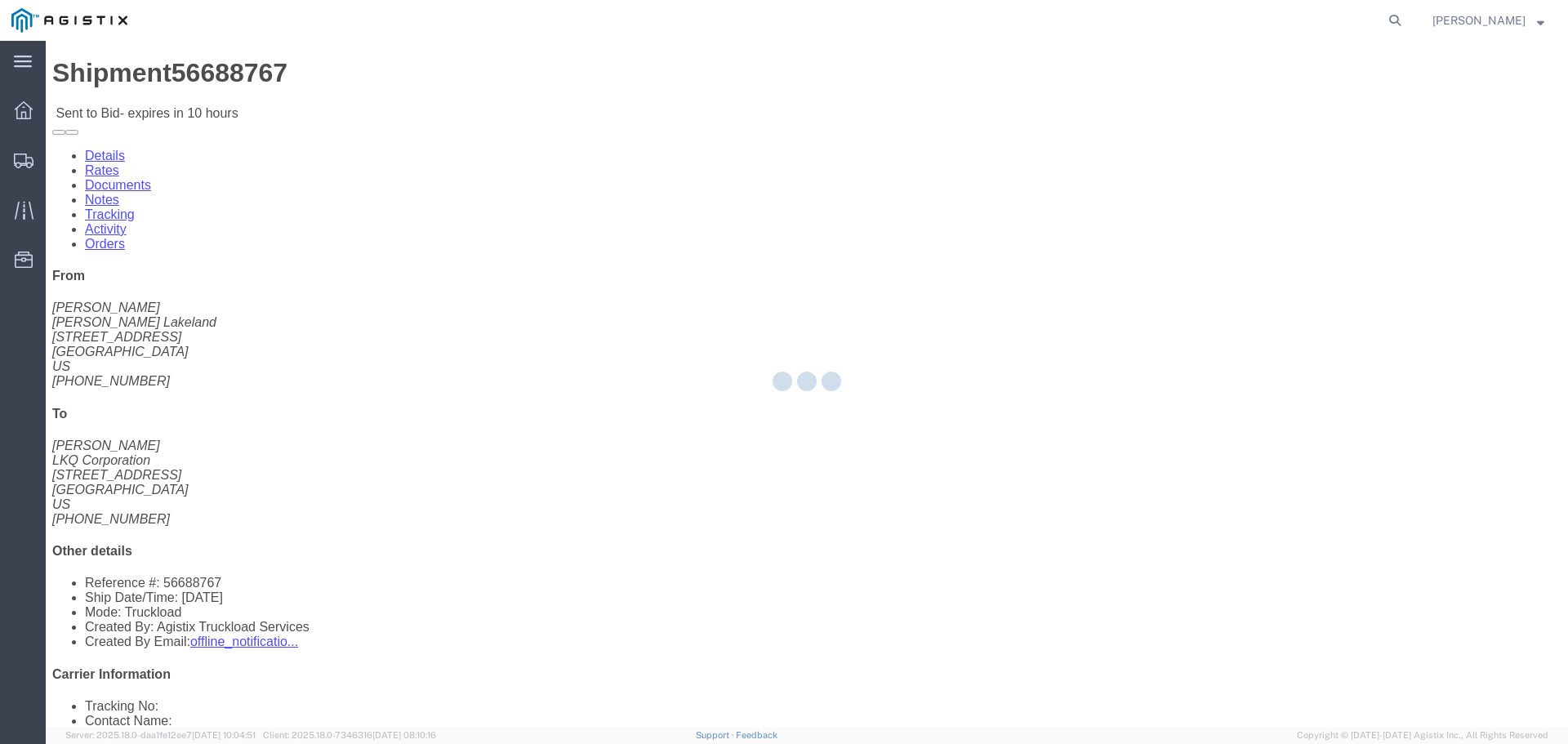
select select "22593"
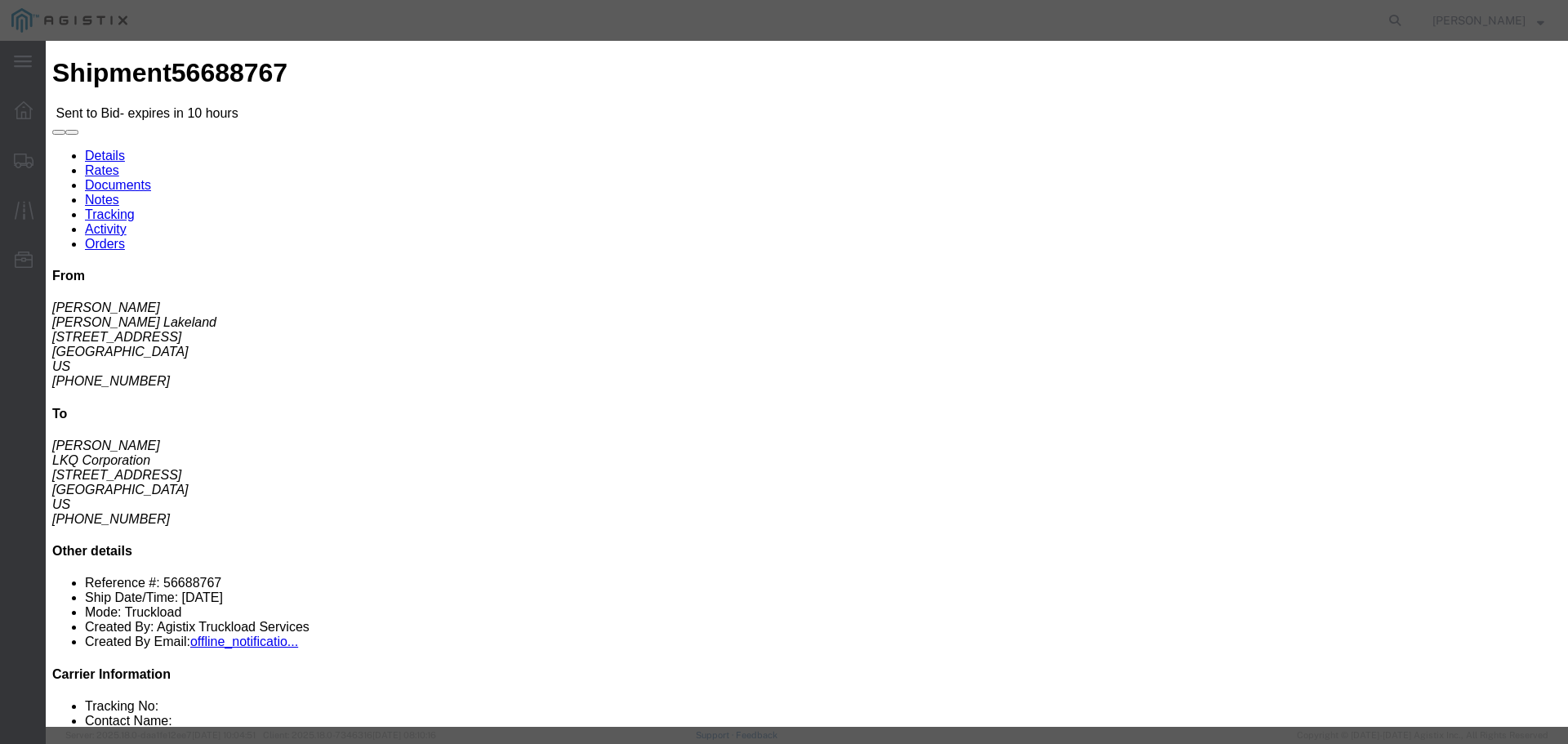
click select "Select Rail TL Standard 3 - 5 Day"
select select "41882"
click select "Select Rail TL Standard 3 - 5 Day"
click select "Select Air Less than Truckload Multi-Leg Ocean Freight Rail Small Parcel Truckl…"
select select "TL"
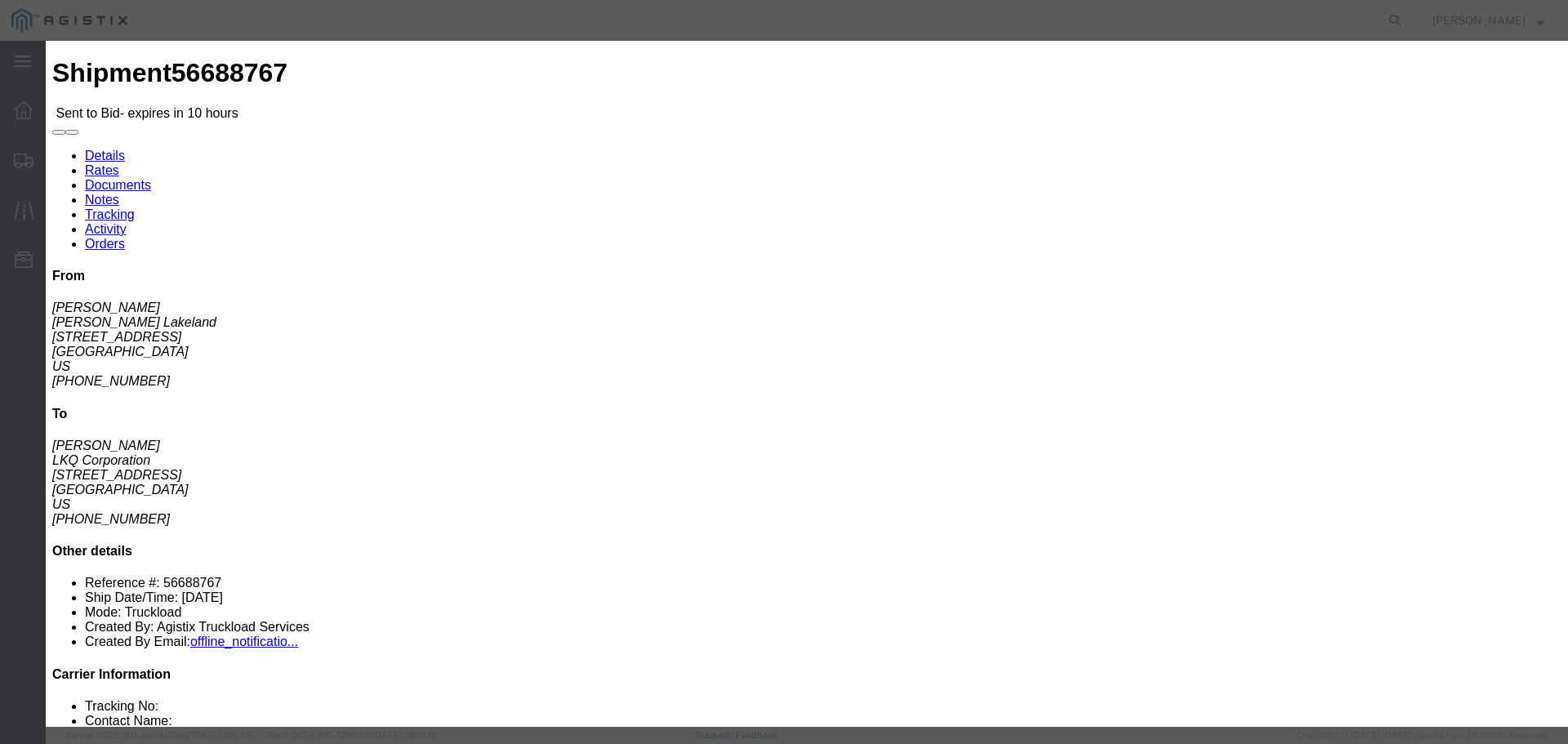
click select "Select Air Less than Truckload Multi-Leg Ocean Freight Rail Small Parcel Truckl…"
click input "number"
type input "1"
drag, startPoint x: 1080, startPoint y: 148, endPoint x: 1096, endPoint y: 183, distance: 38.5
click input "text"
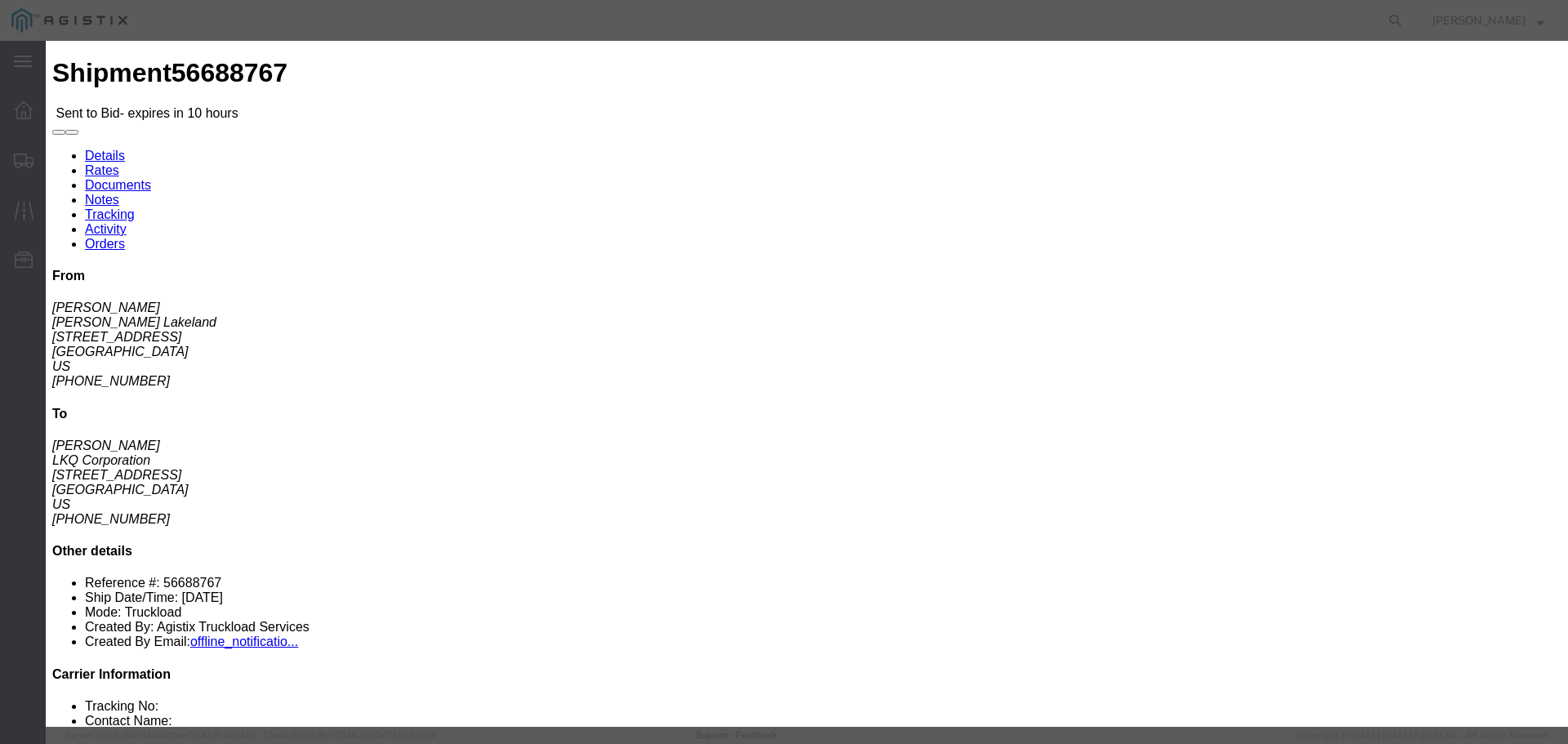
type input "RLX"
click input "number"
type input "550"
click div "Add charge"
click button "Submit"
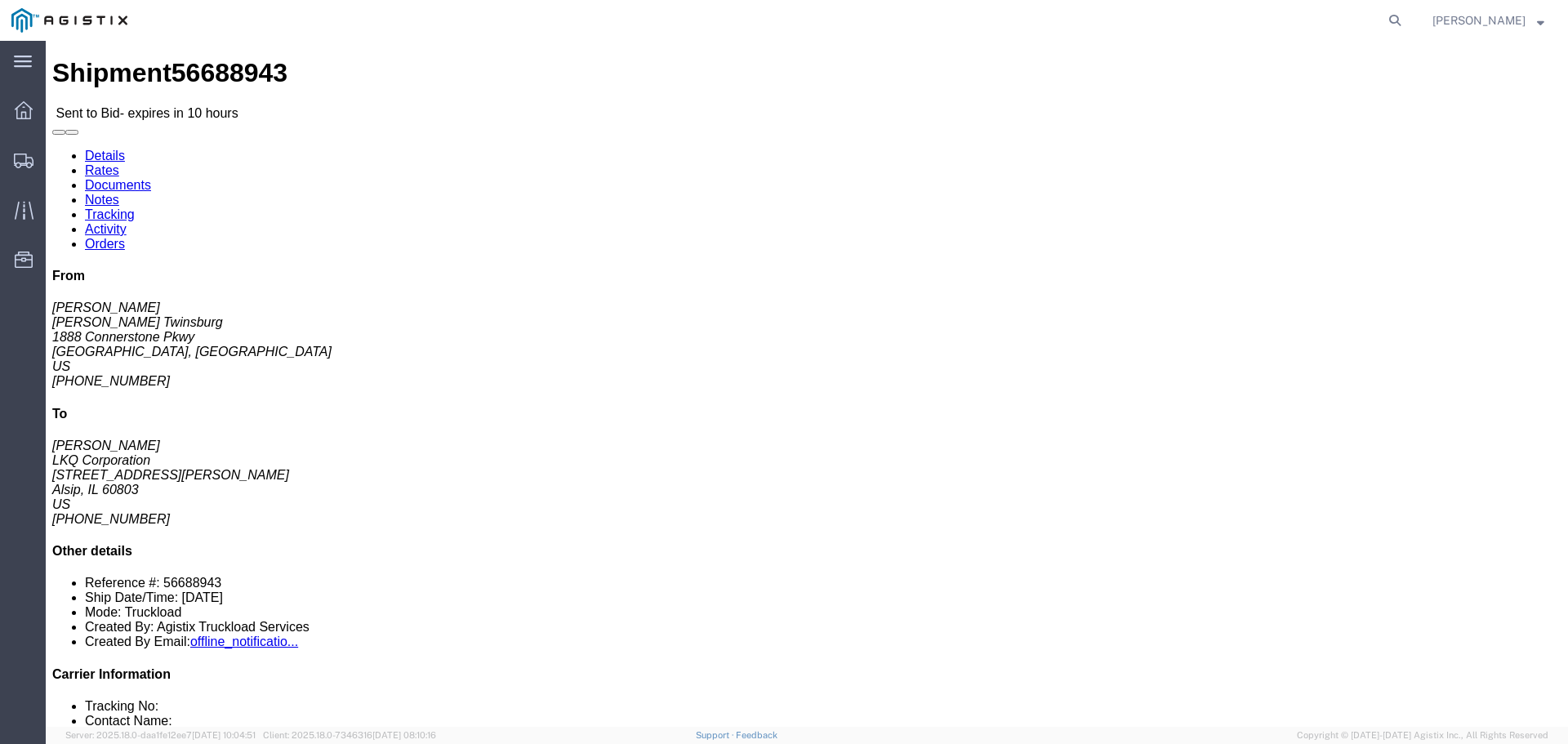
click button "button"
click link "Enter / Modify Bid"
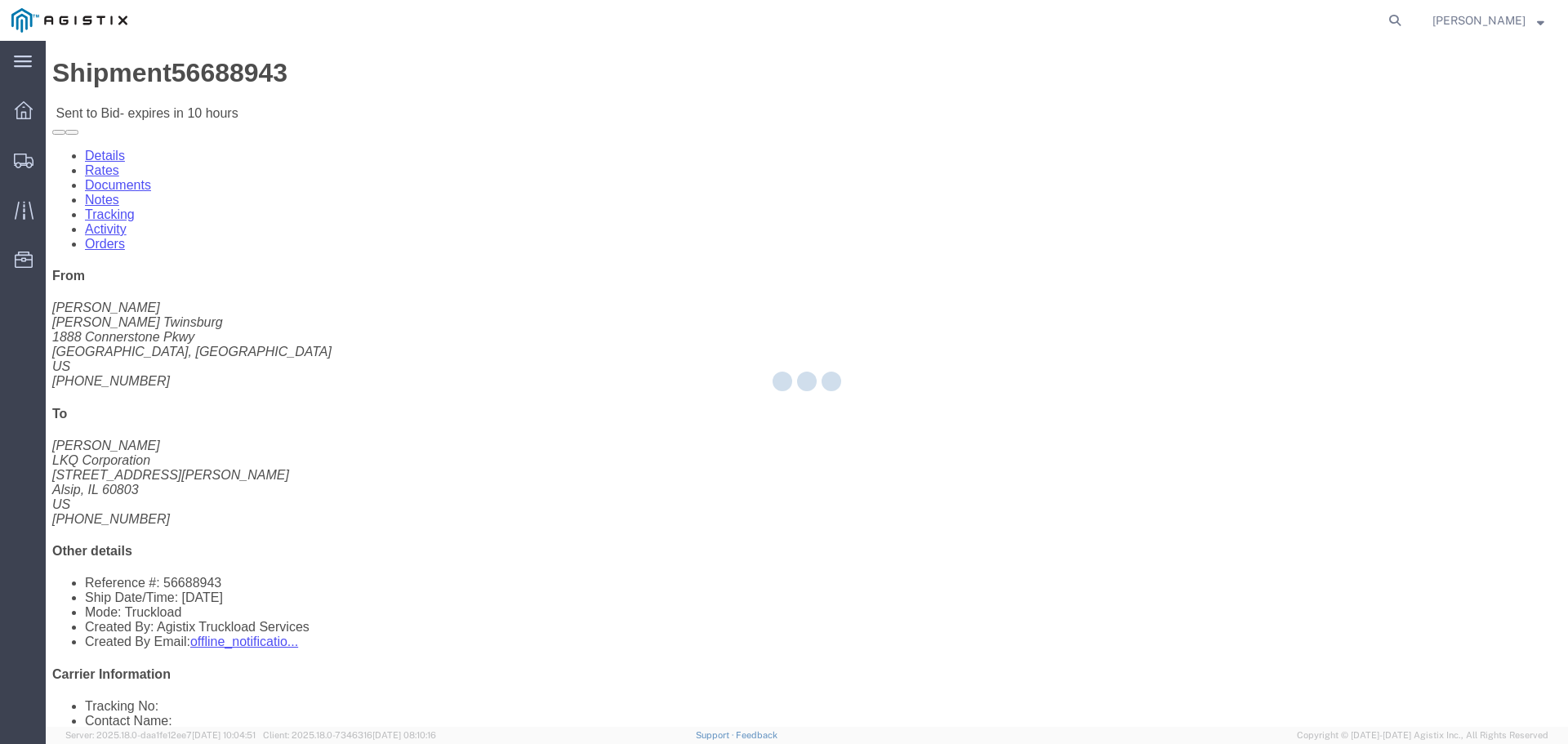
select select "22593"
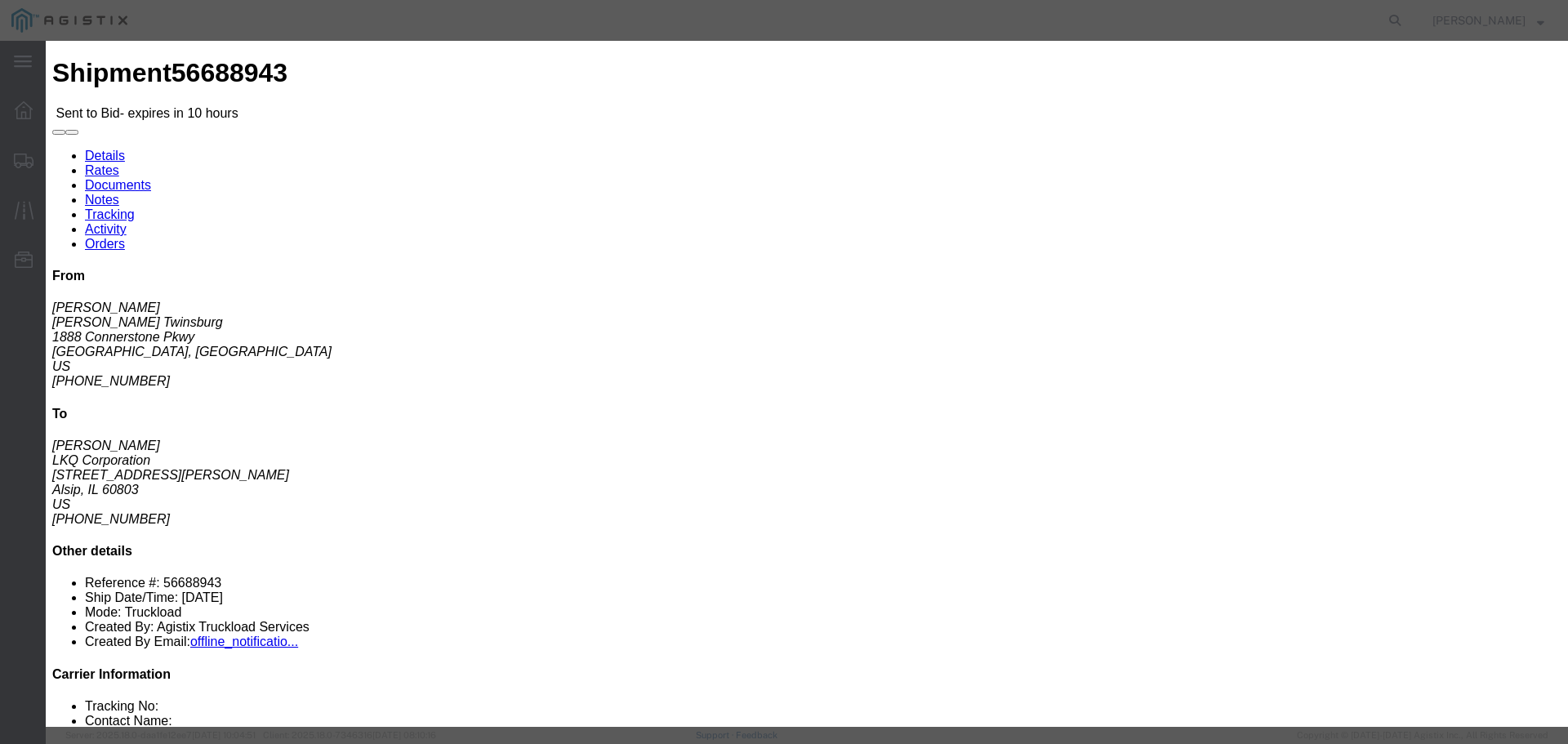
click select "Select Rail TL Standard 3 - 5 Day"
select select "41882"
click select "Select Rail TL Standard 3 - 5 Day"
click input "text"
type input "RLX"
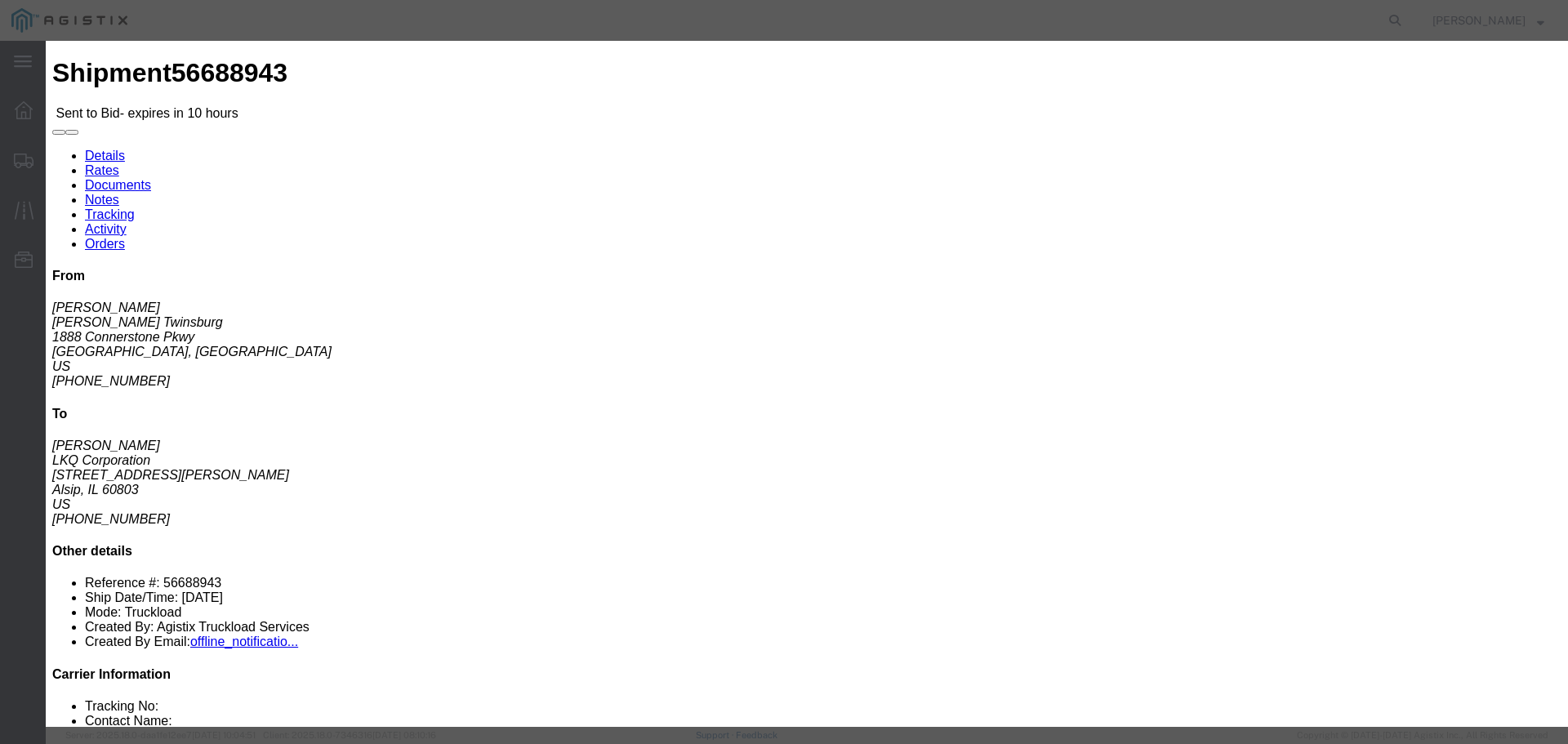
click select "Select Air Less than Truckload Multi-Leg Ocean Freight Rail Small Parcel Truckl…"
select select "TL"
click select "Select Air Less than Truckload Multi-Leg Ocean Freight Rail Small Parcel Truckl…"
click input "number"
type input "1"
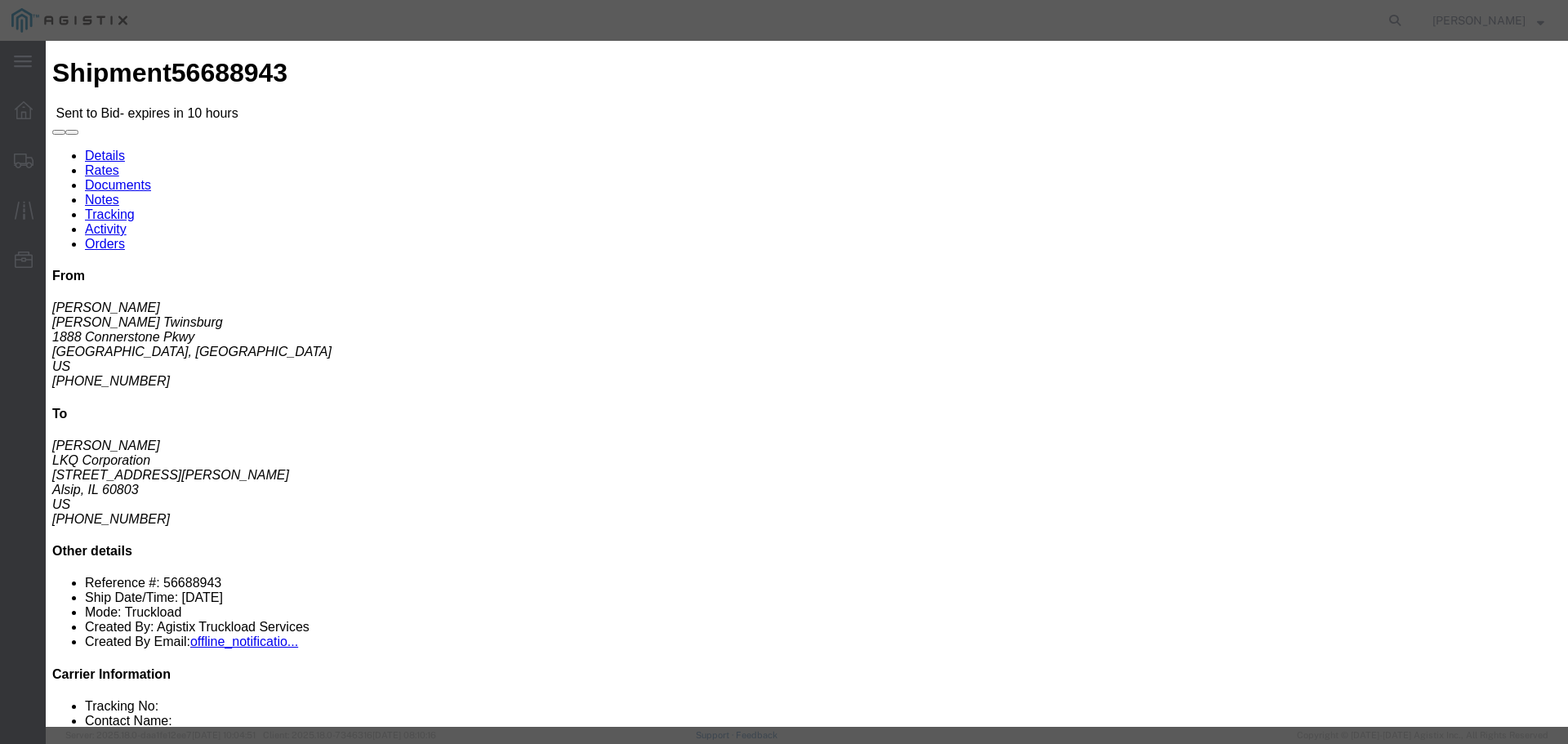
click input "number"
type input "835"
click div "Sub total 835.00"
click button "Submit"
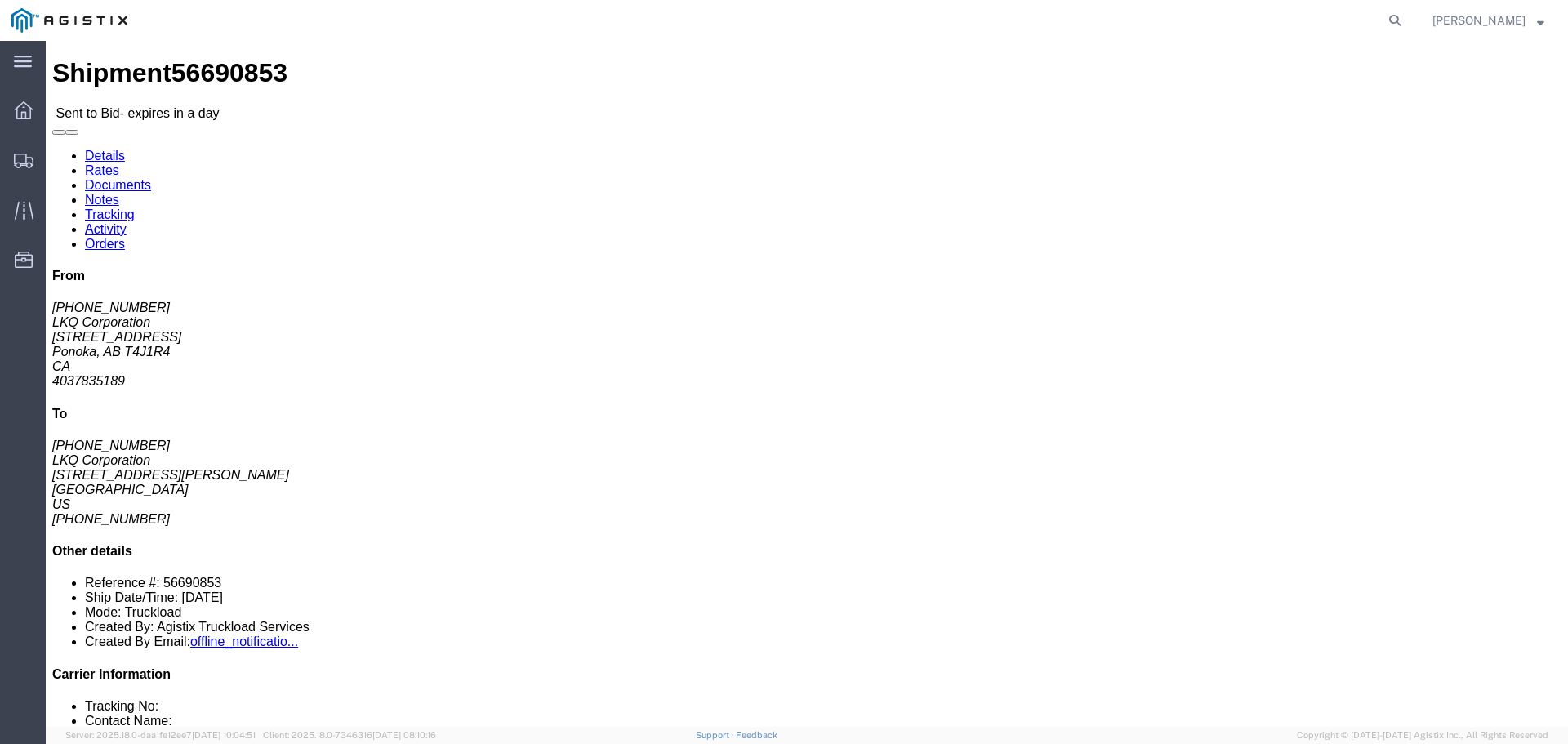
click link "Enter / Modify Bid"
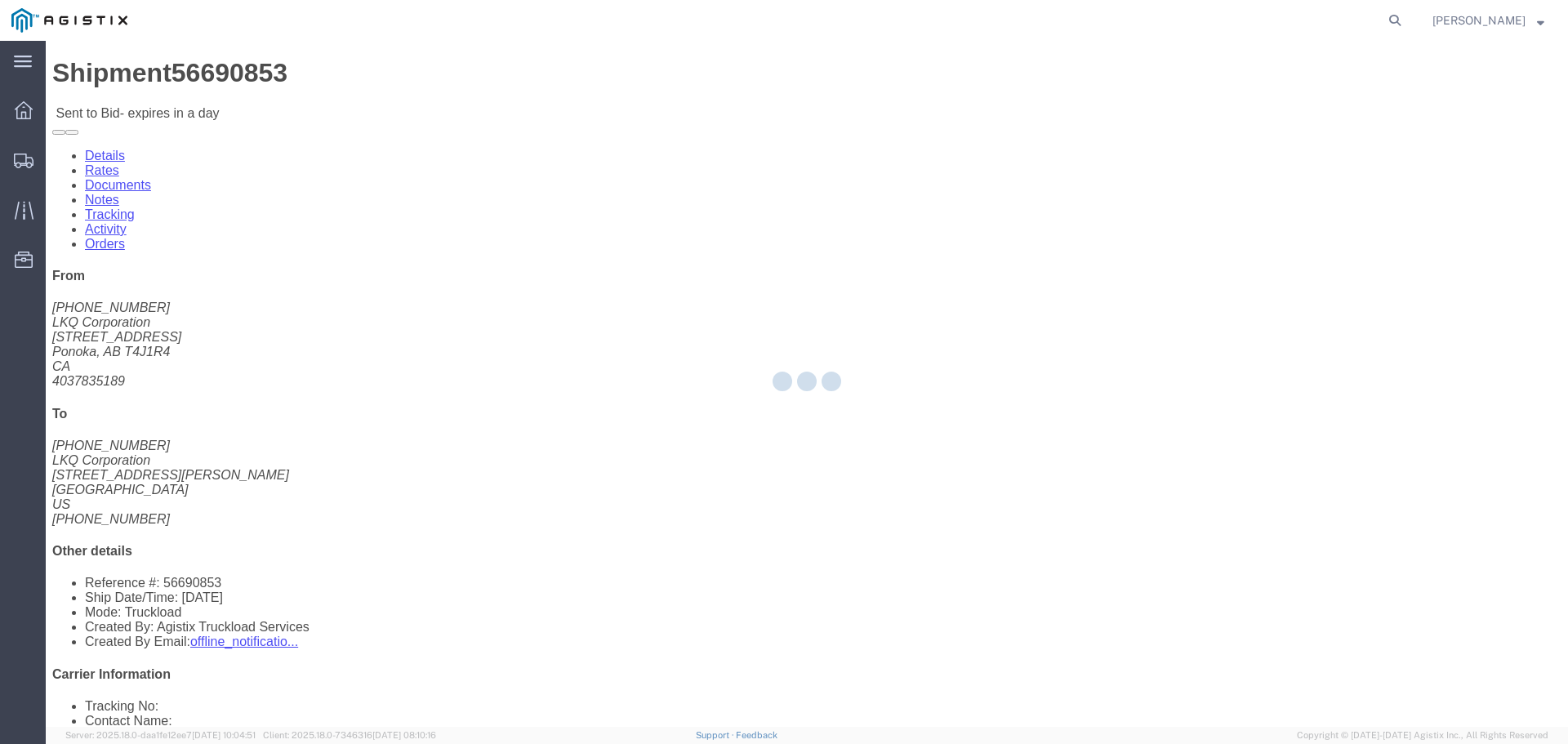
select select "22593"
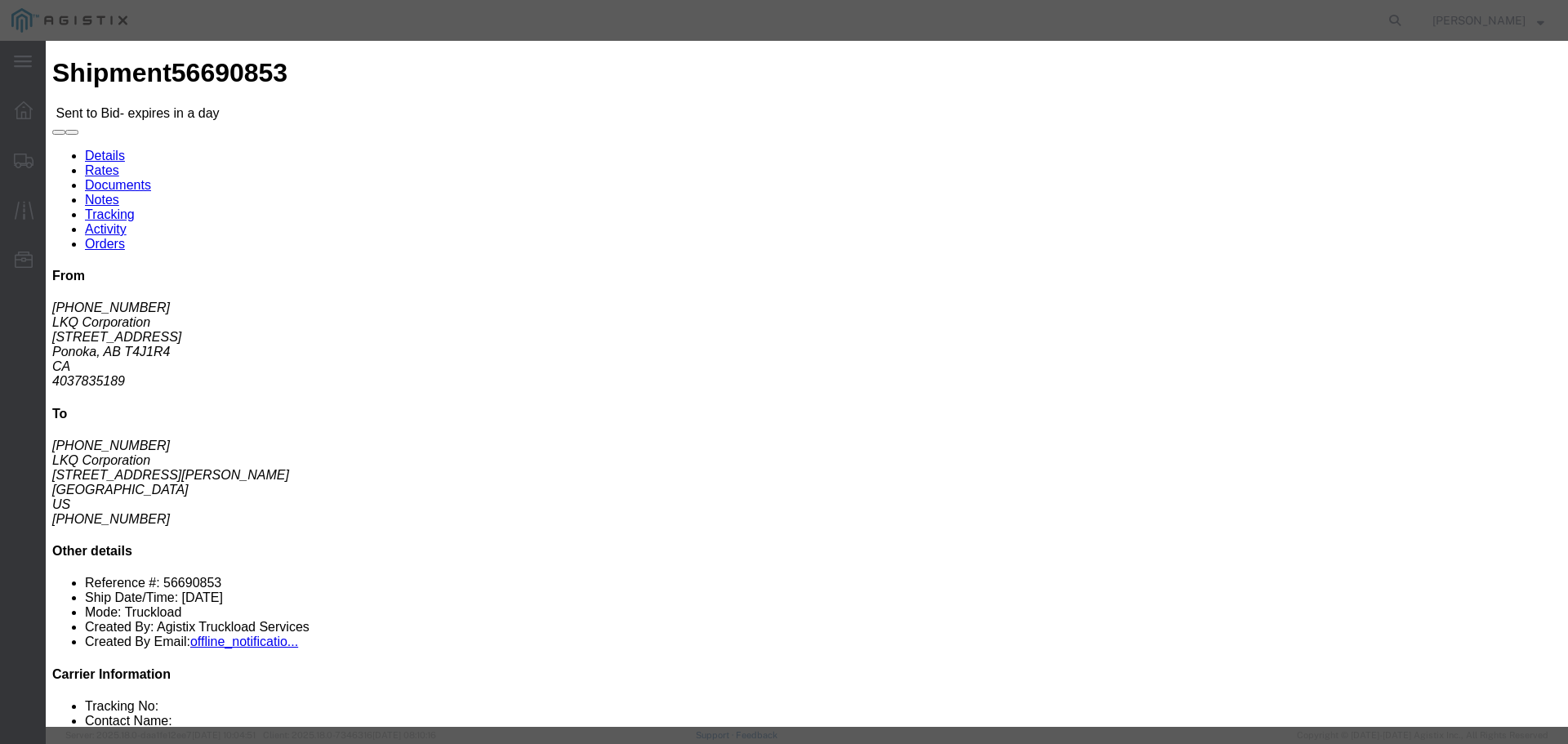
click select "Select Rail TL Standard 3 - 5 Day"
select select "41882"
click select "Select Rail TL Standard 3 - 5 Day"
click input "text"
type input "RLX"
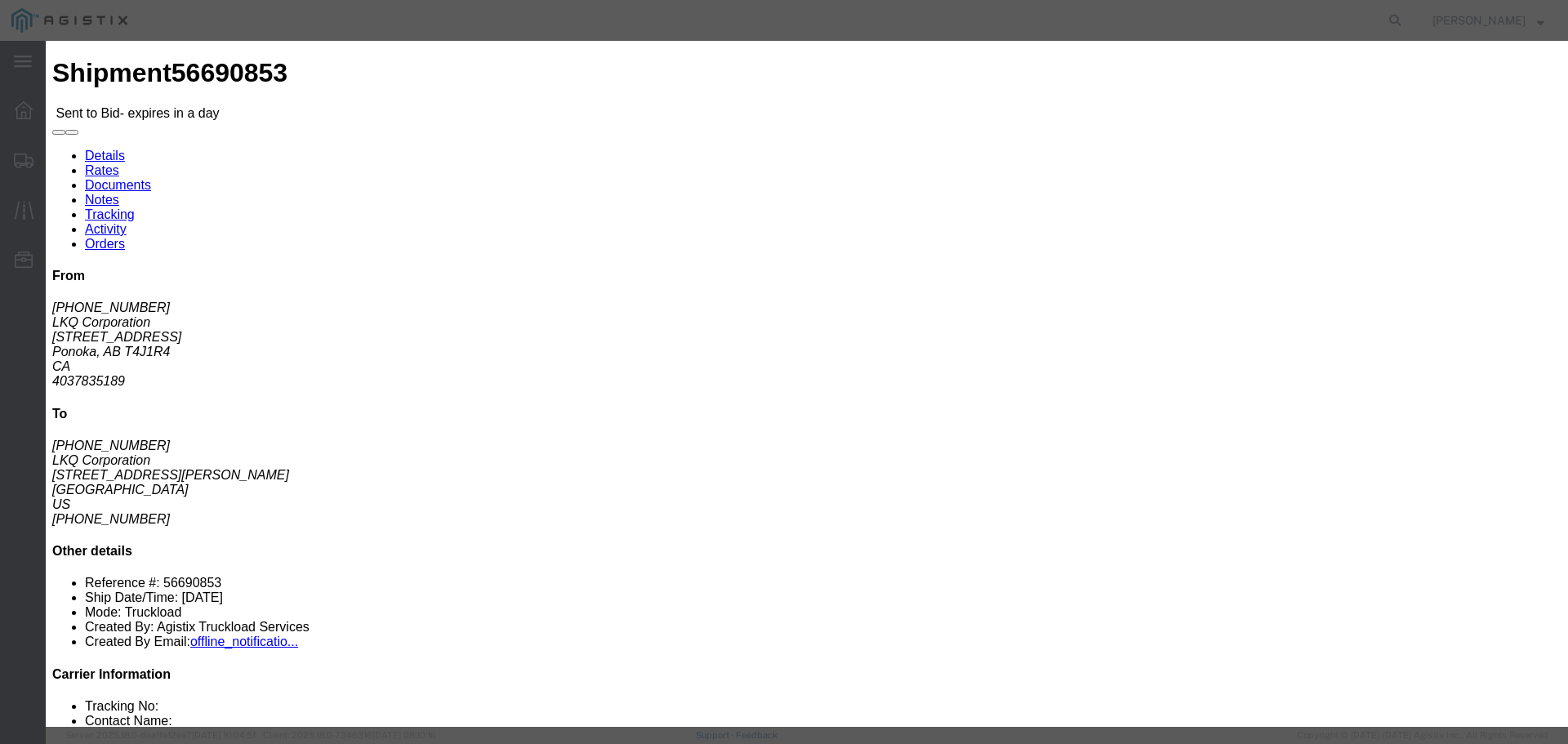
click select "Select Air Less than Truckload Multi-Leg Ocean Freight Rail Small Parcel Truckl…"
select select "TL"
click select "Select Air Less than Truckload Multi-Leg Ocean Freight Rail Small Parcel Truckl…"
click input "number"
type input "3"
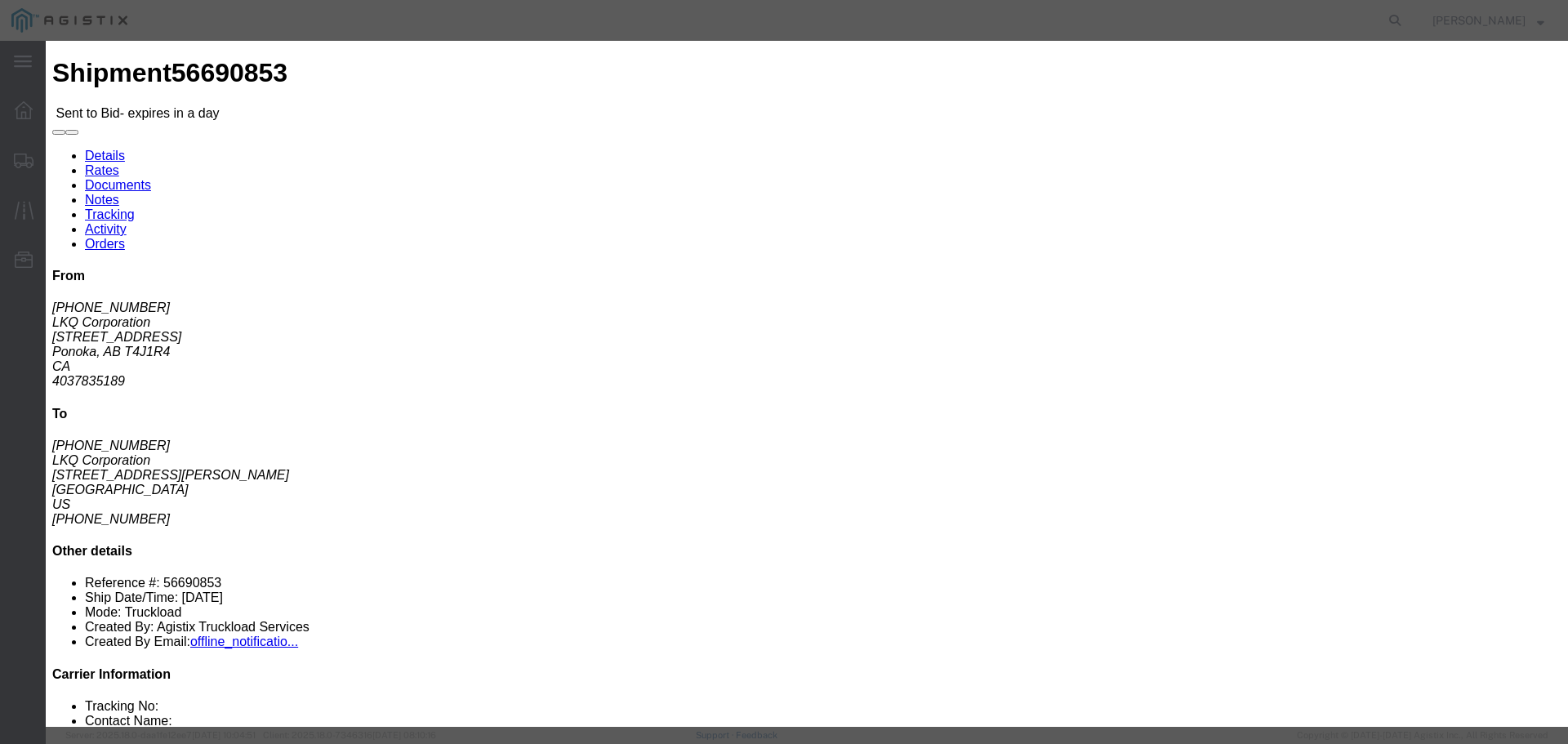
click input "number"
type input "2050"
click button "Submit"
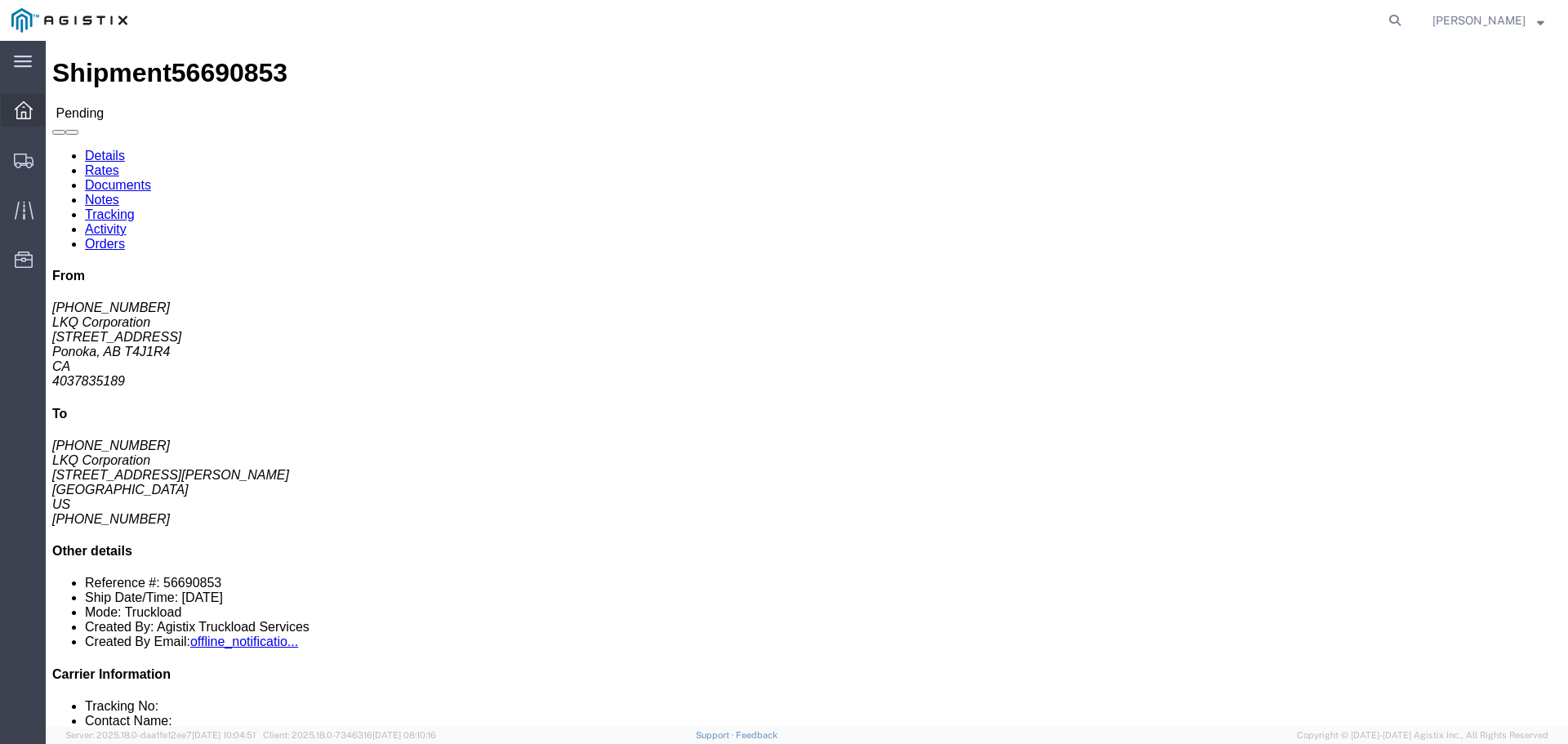
click at [57, 114] on span "Dashboard" at bounding box center [50, 111] width 11 height 33
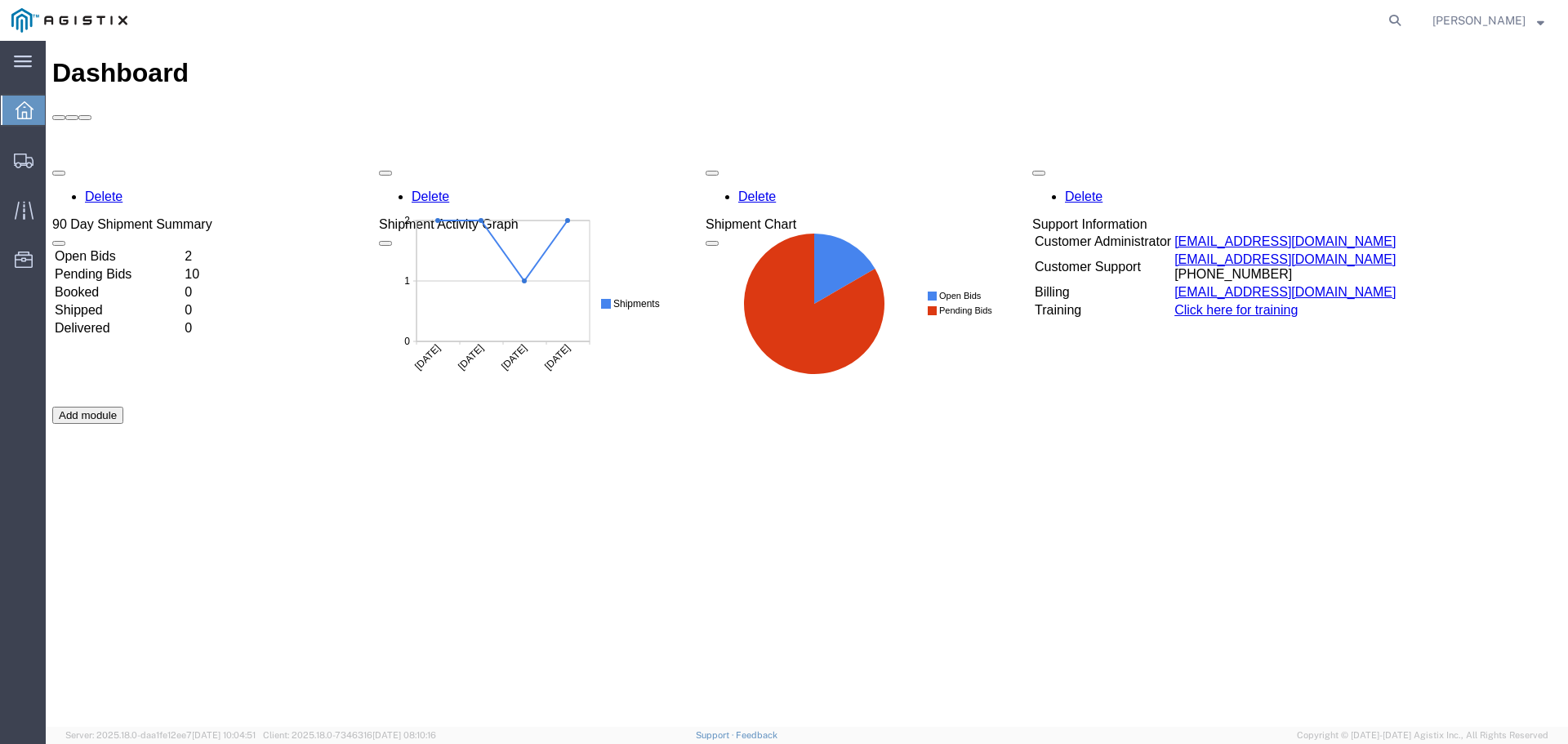
click at [114, 249] on td "Open Bids" at bounding box center [118, 256] width 129 height 16
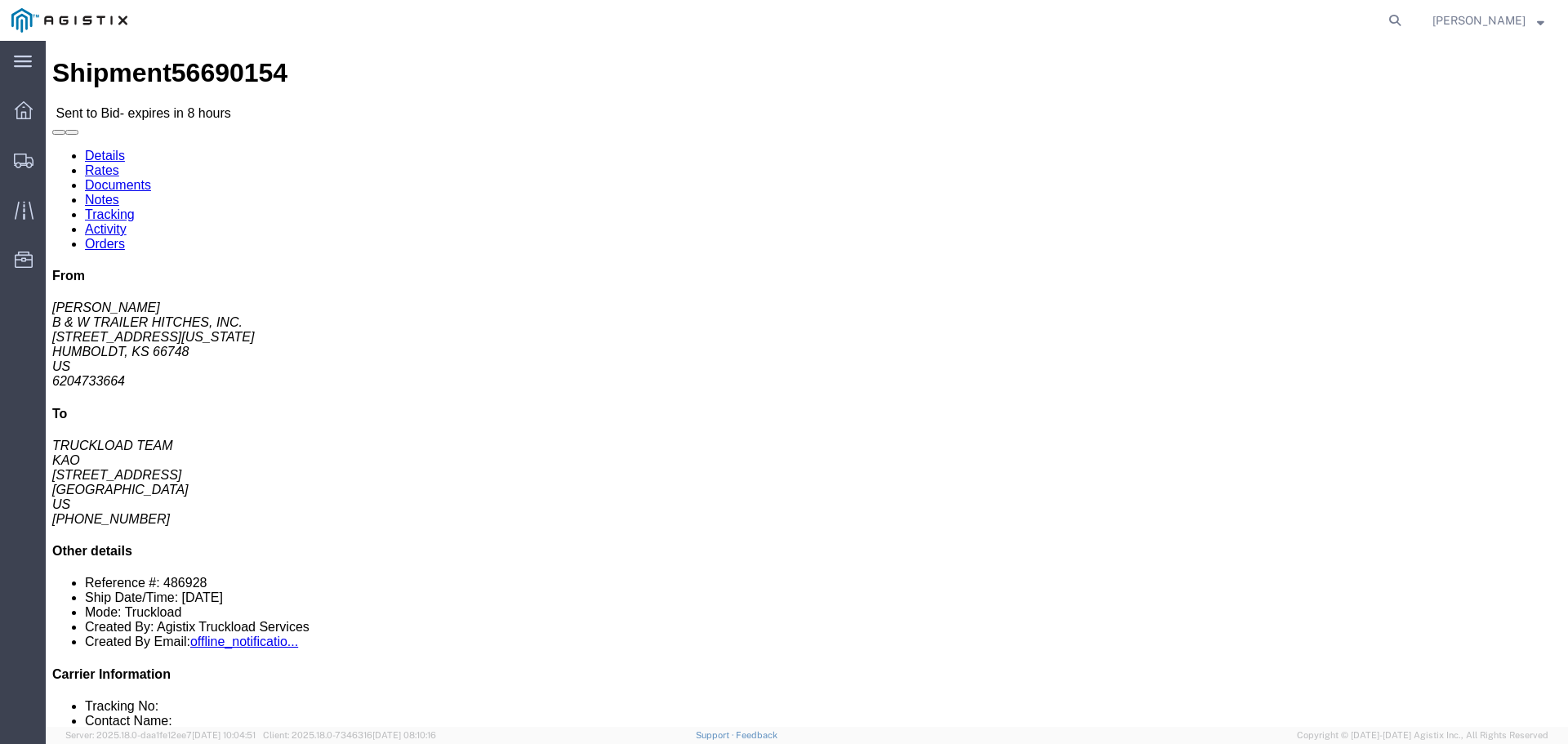
click icon "button"
click link "Enter / Modify Bid"
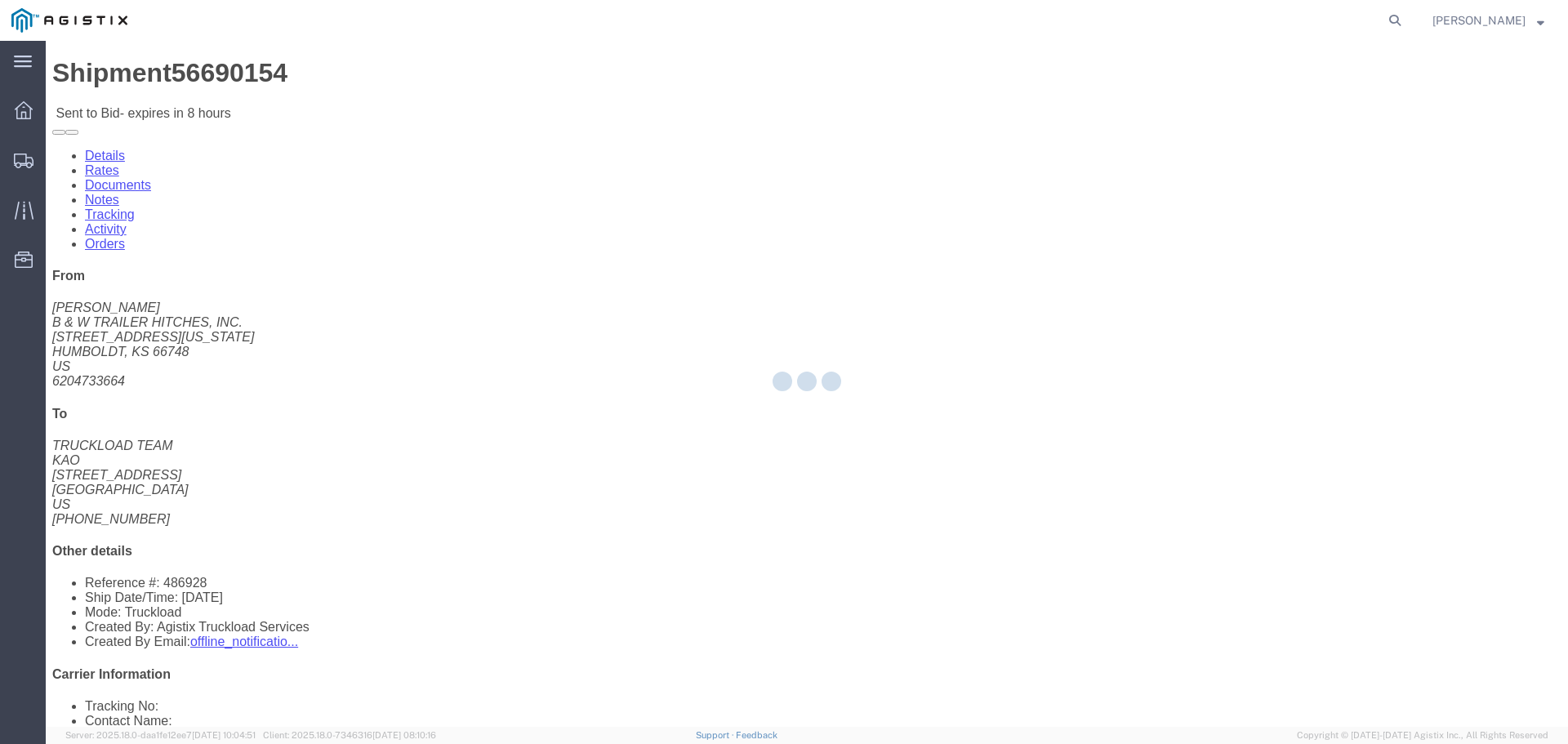
select select "22593"
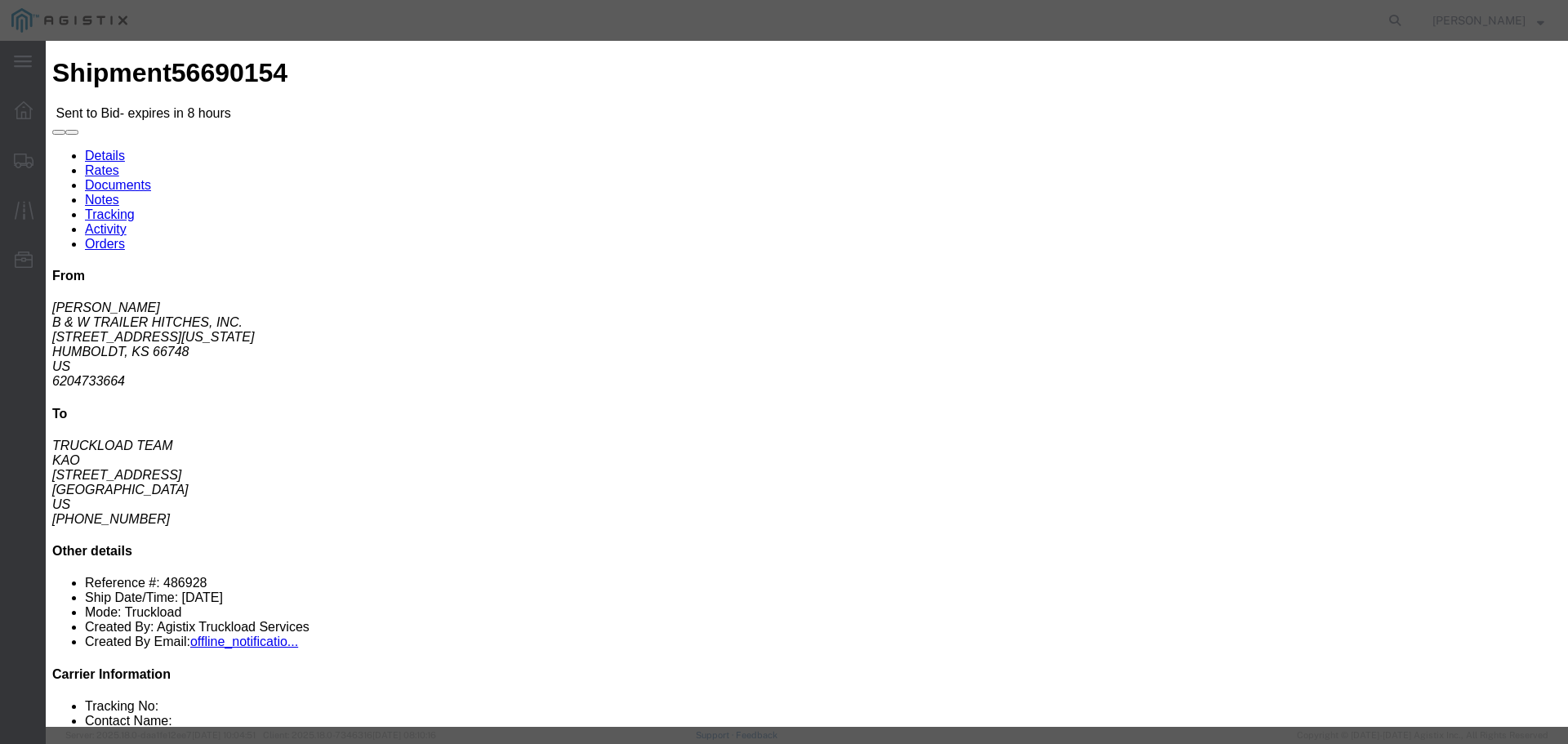
click select "Select Rail TL Standard 3 - 5 Day"
select select "41882"
click select "Select Rail TL Standard 3 - 5 Day"
click input "text"
type input "RLX"
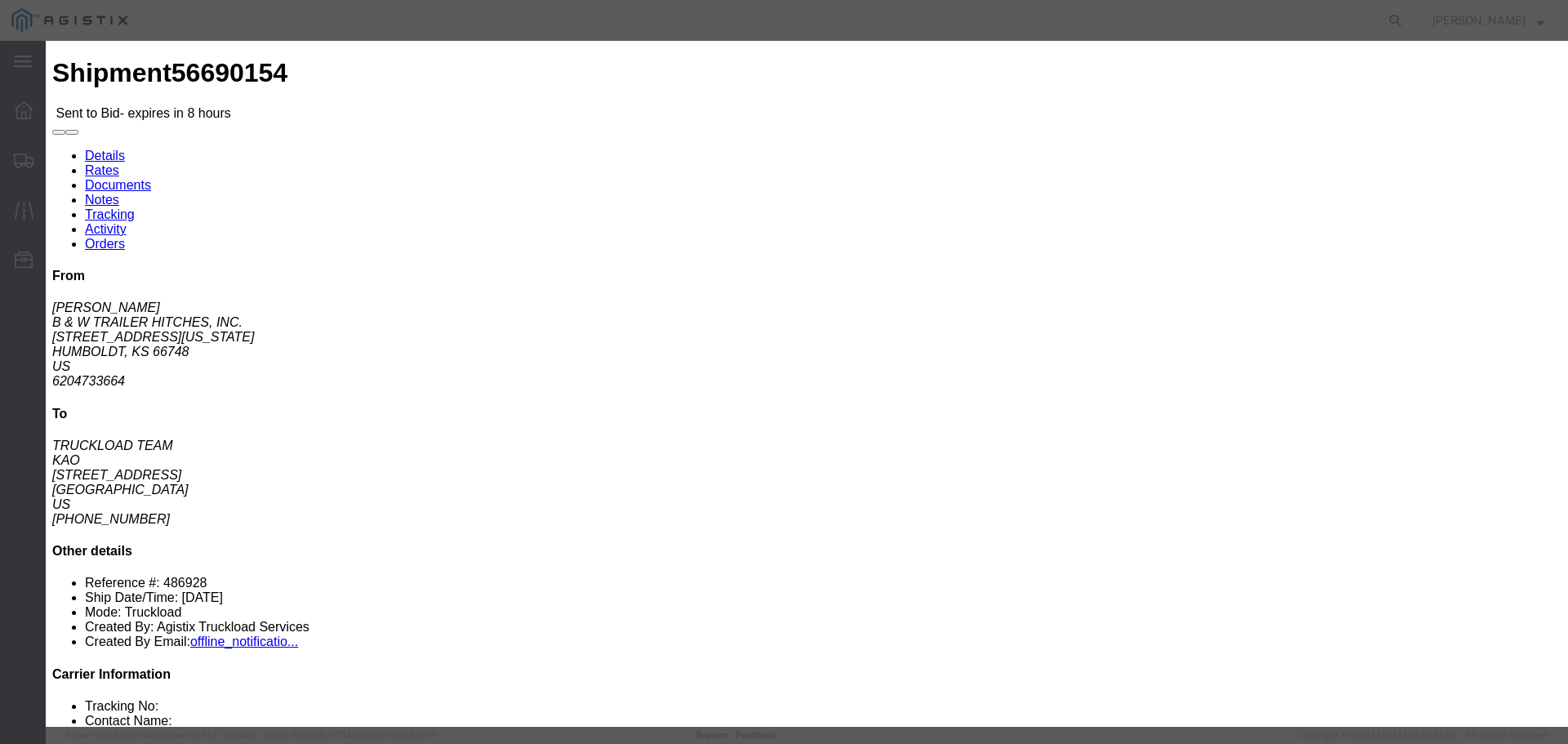
click select "Select Air Less than Truckload Multi-Leg Ocean Freight Rail Small Parcel Truckl…"
select select "TL"
click select "Select Air Less than Truckload Multi-Leg Ocean Freight Rail Small Parcel Truckl…"
click input "number"
type input "1"
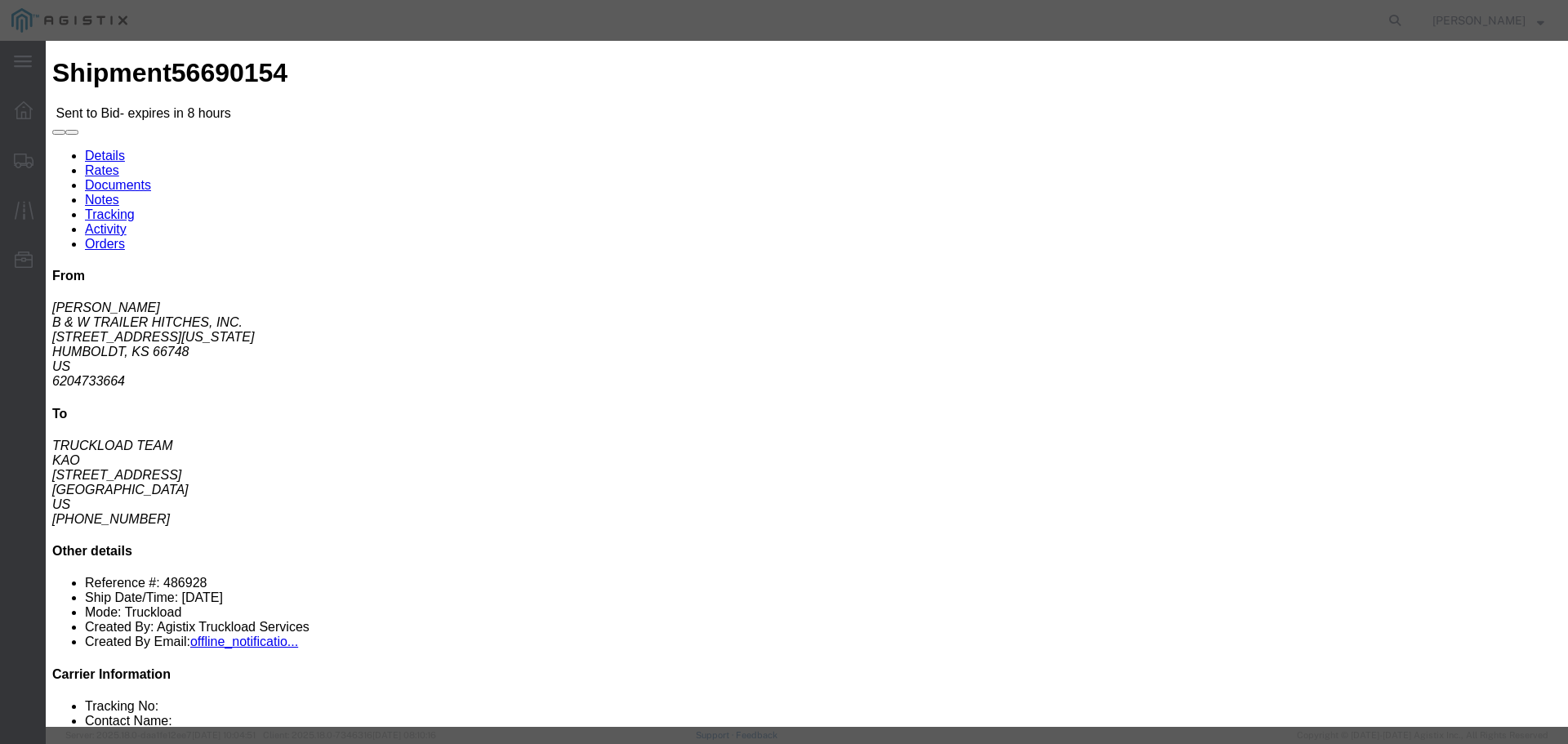
click input "number"
type input "1200"
click div "Mode Select Air Less than Truckload Multi-Leg Ocean Freight Rail Small Parcel T…"
click button "Submit"
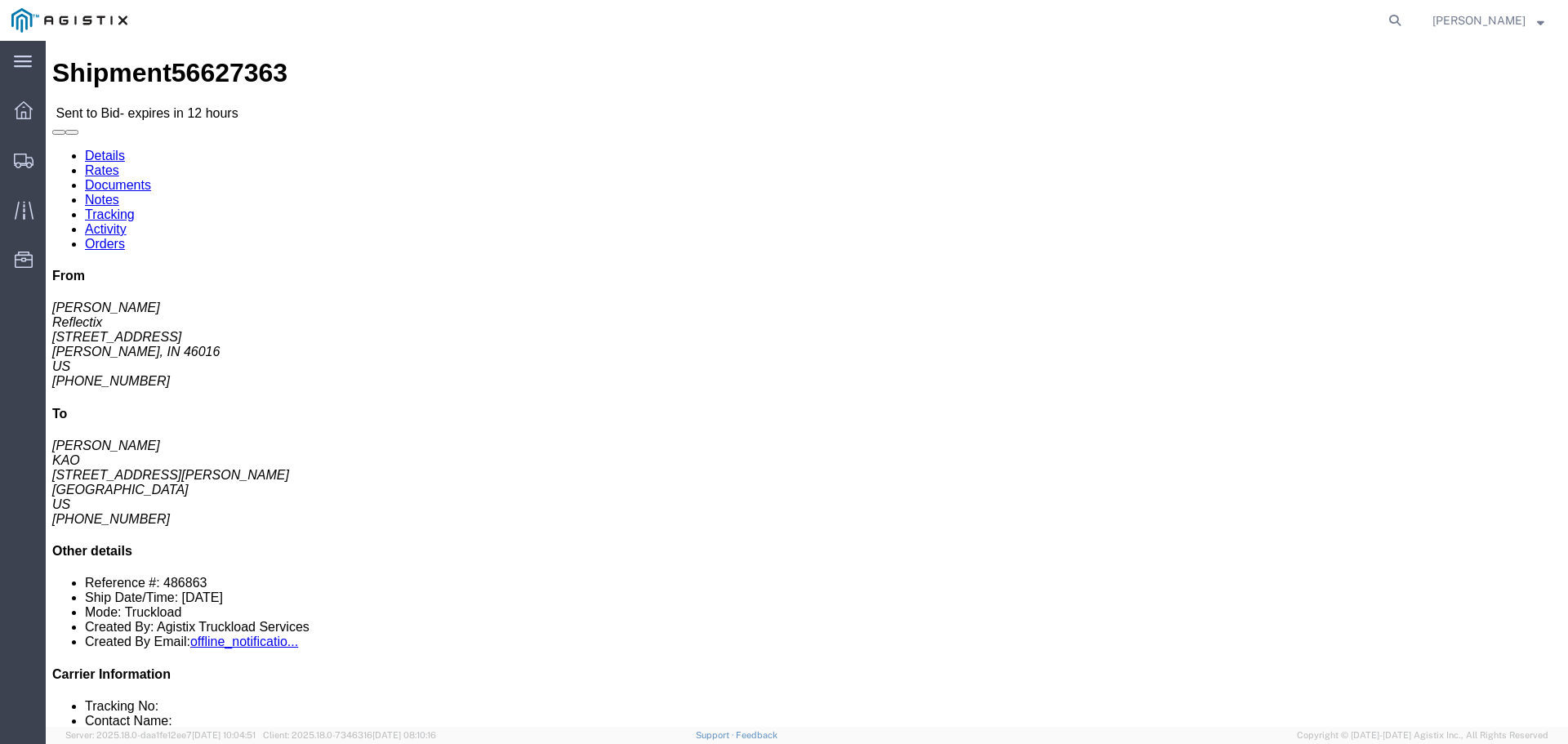
click button "button"
click link "Enter / Modify Bid"
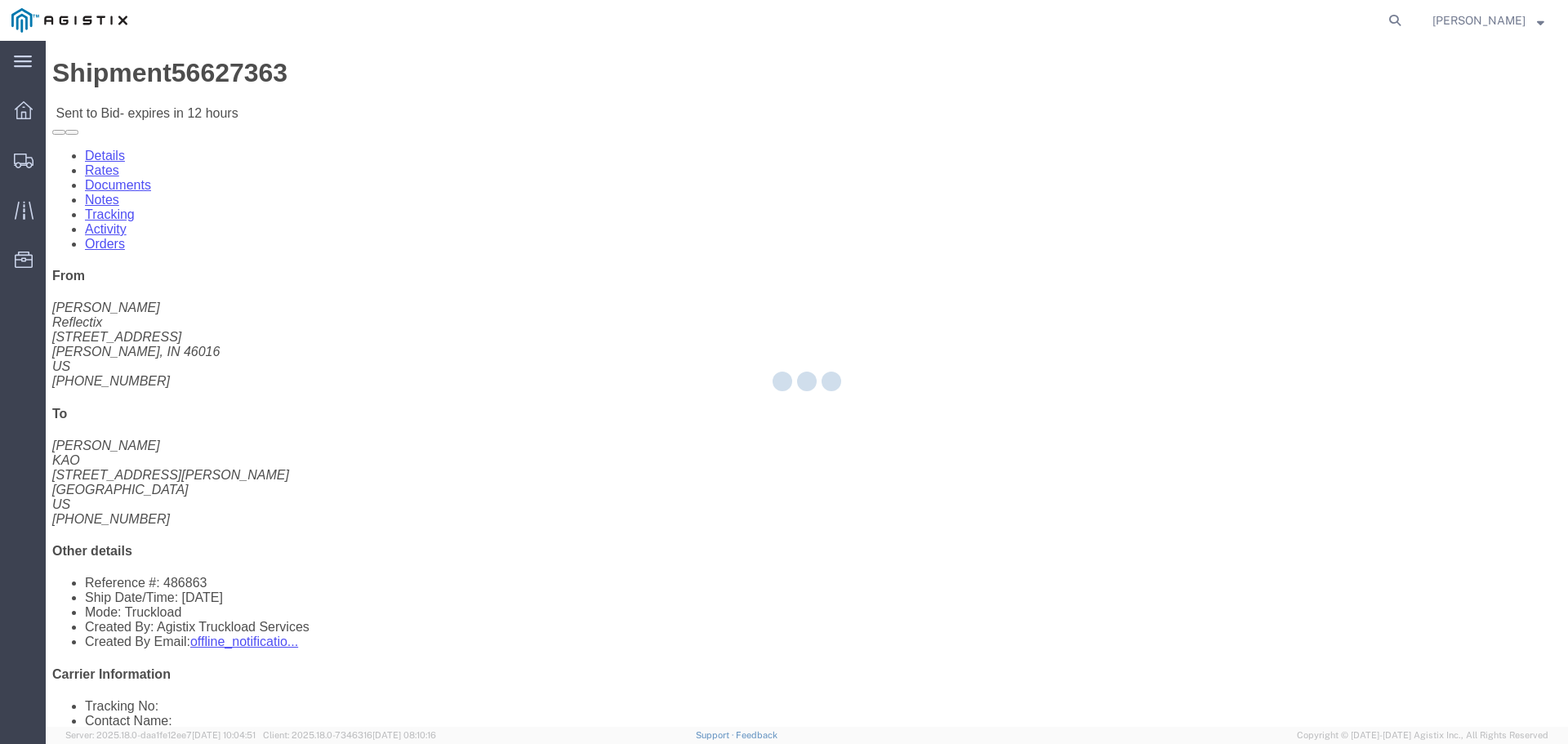
select select "22593"
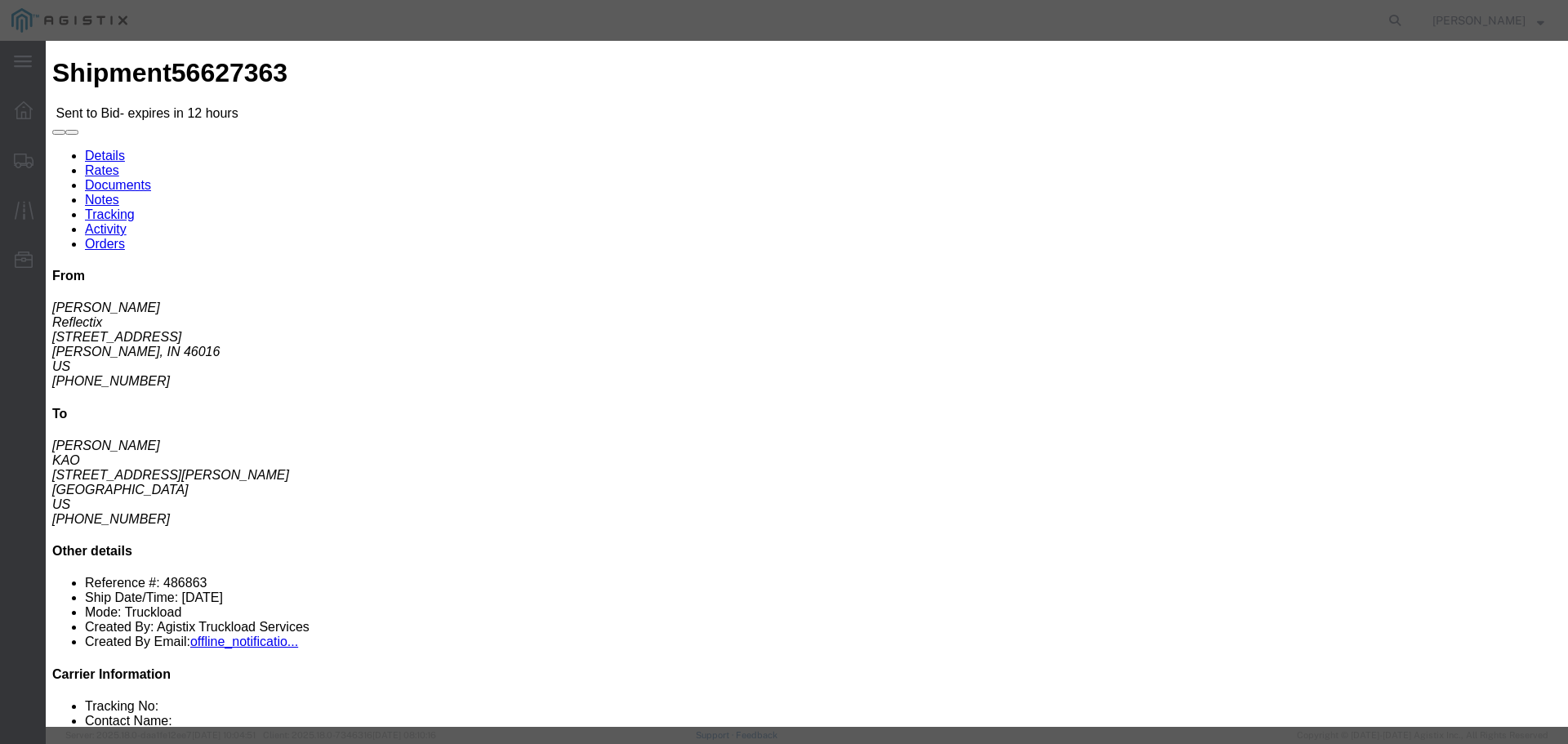
click select "Select Rail TL Standard 3 - 5 Day"
select select "41882"
click select "Select Rail TL Standard 3 - 5 Day"
click input "text"
type input "RLX"
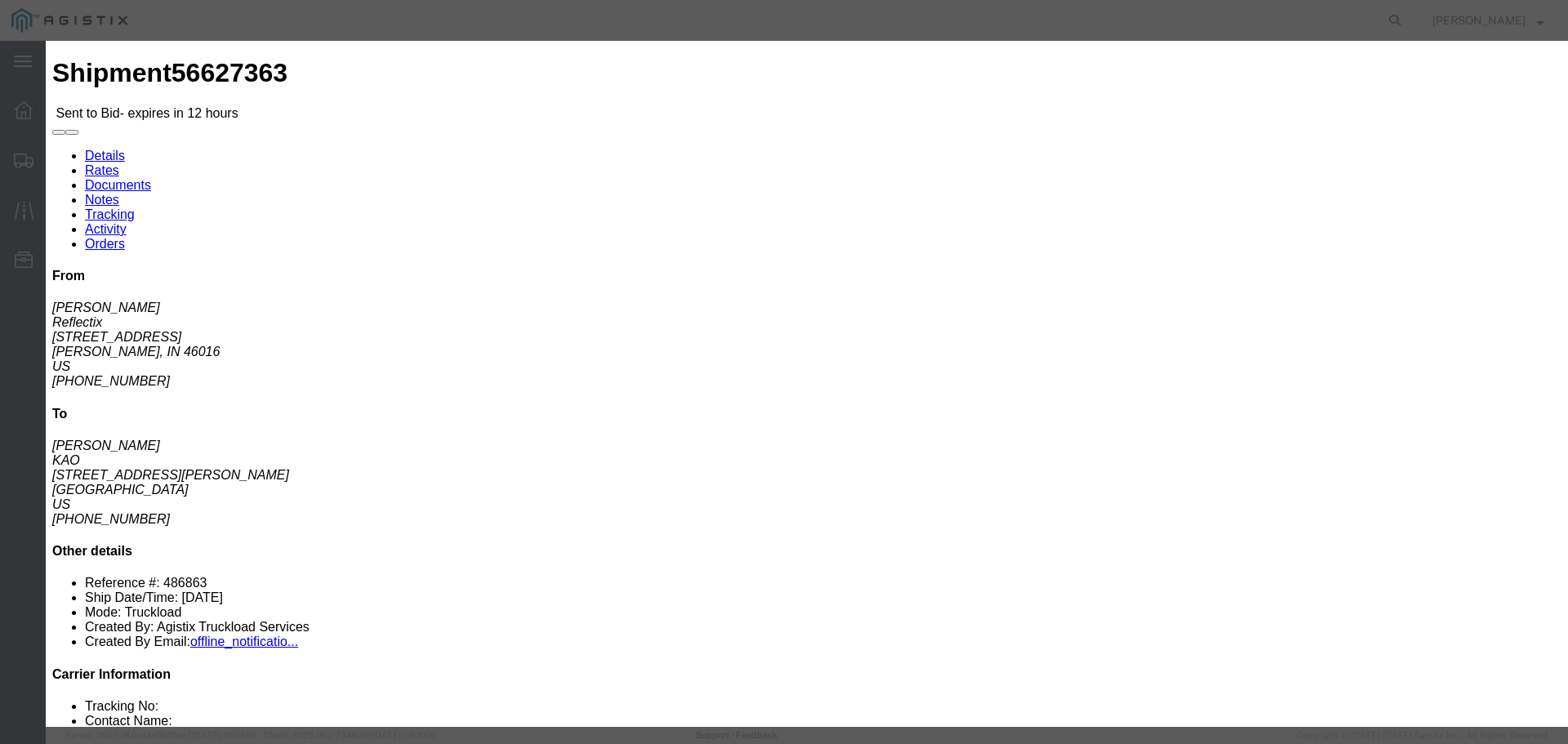
click select "Select Air Less than Truckload Multi-Leg Ocean Freight Rail Small Parcel Truckl…"
select select "TL"
click select "Select Air Less than Truckload Multi-Leg Ocean Freight Rail Small Parcel Truckl…"
click input "number"
type input "1"
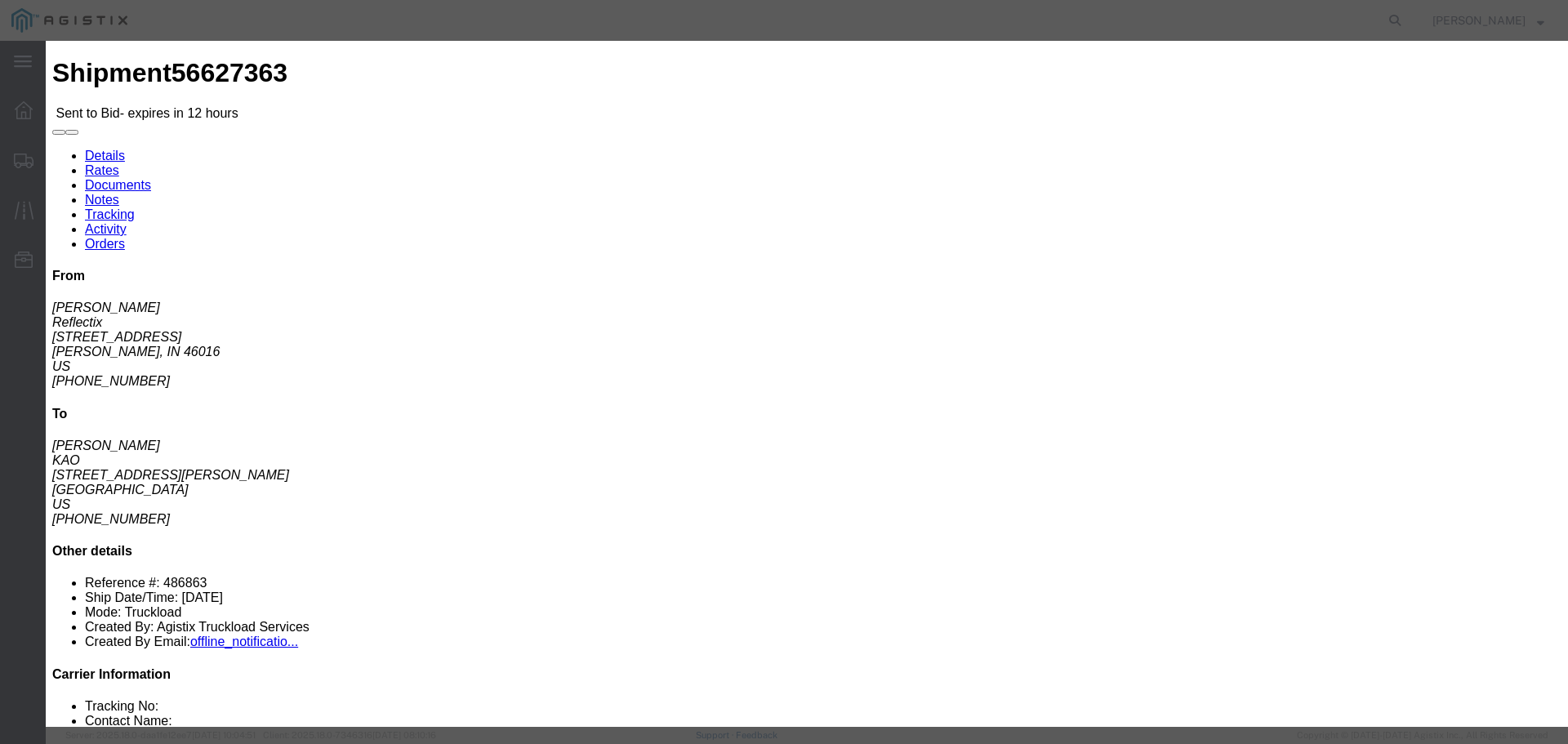
click input "number"
type input "835"
click div "Add charge"
click button "Submit"
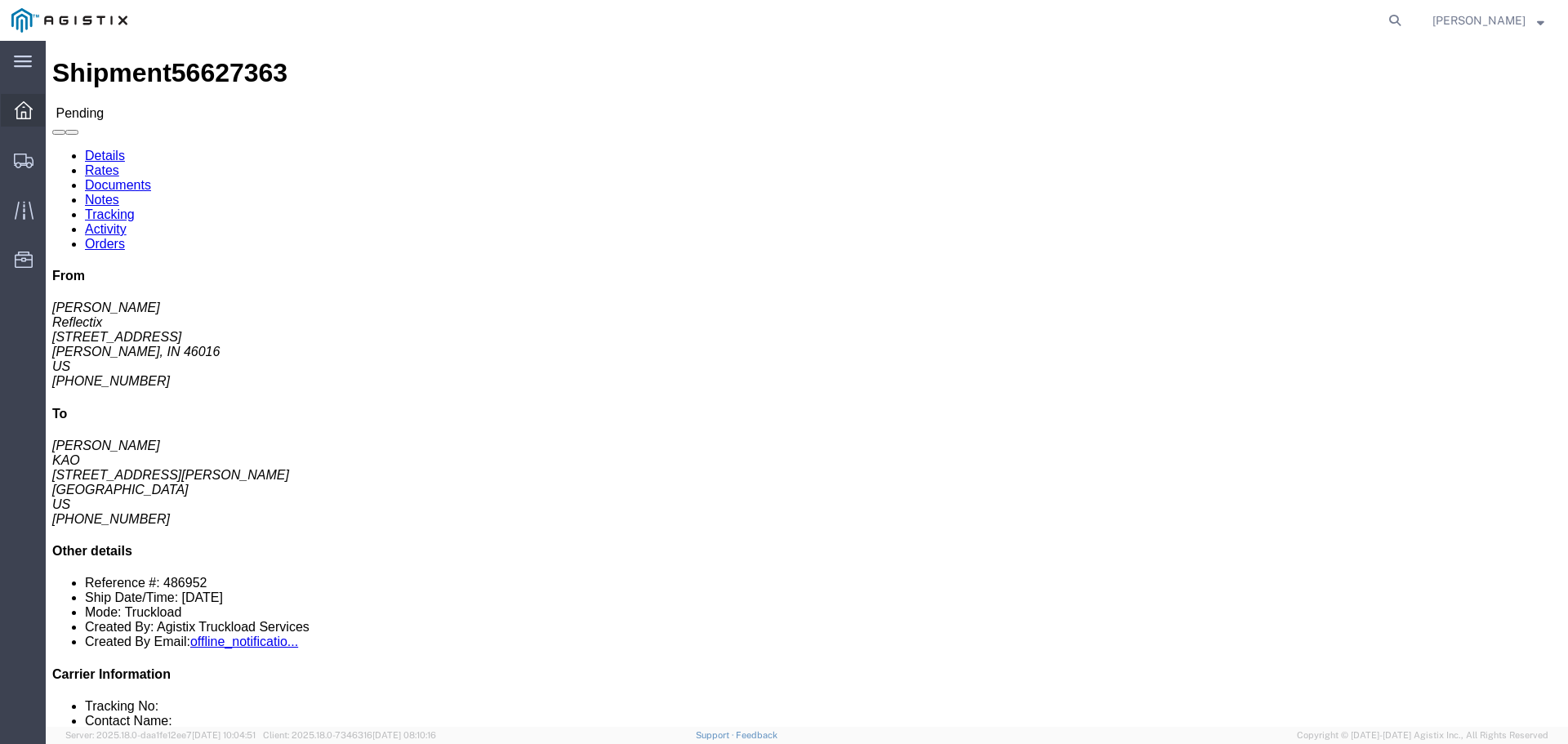
click at [31, 107] on icon at bounding box center [23, 110] width 18 height 18
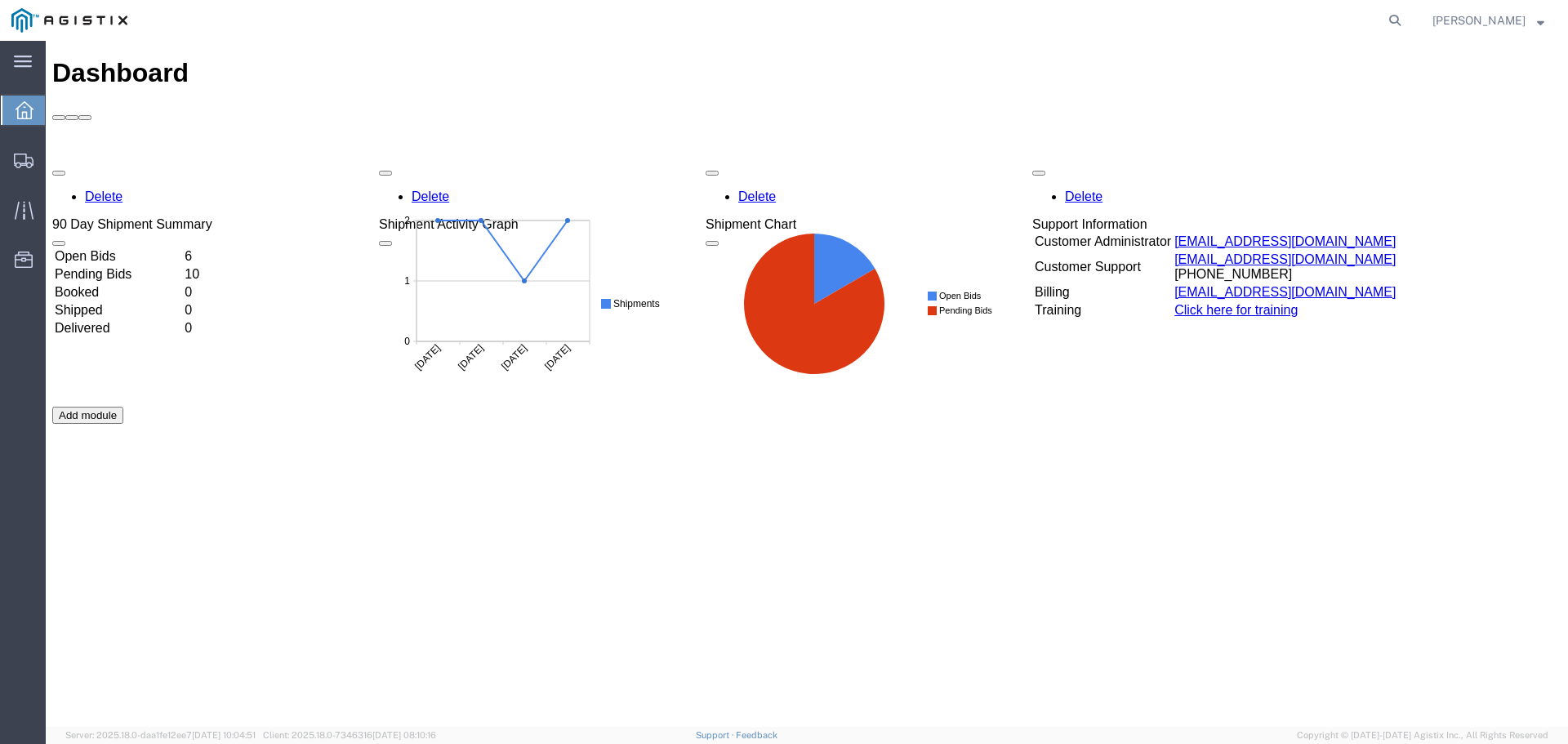
click at [137, 249] on td "Open Bids" at bounding box center [118, 256] width 129 height 16
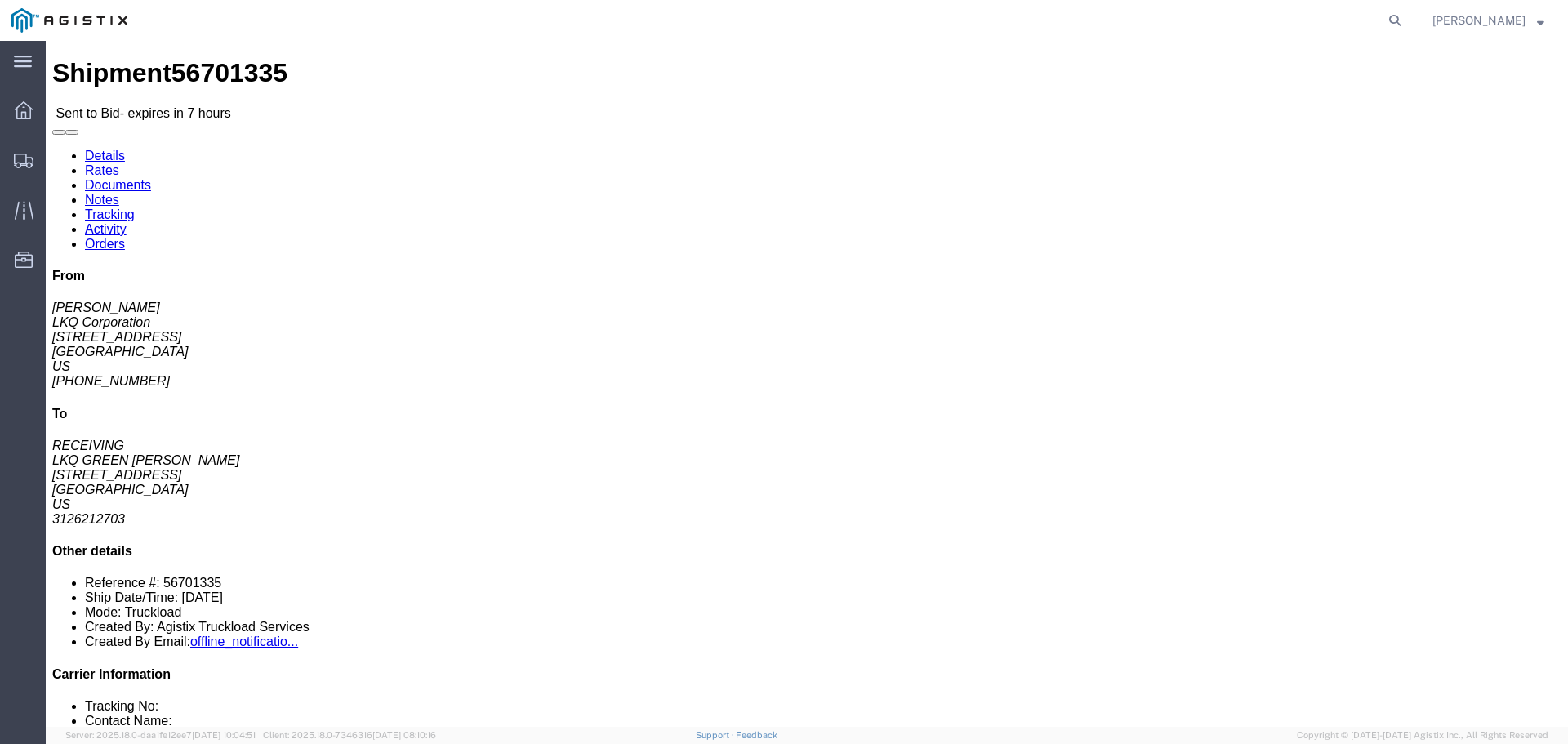
click button "button"
click link "Enter / Modify Bid"
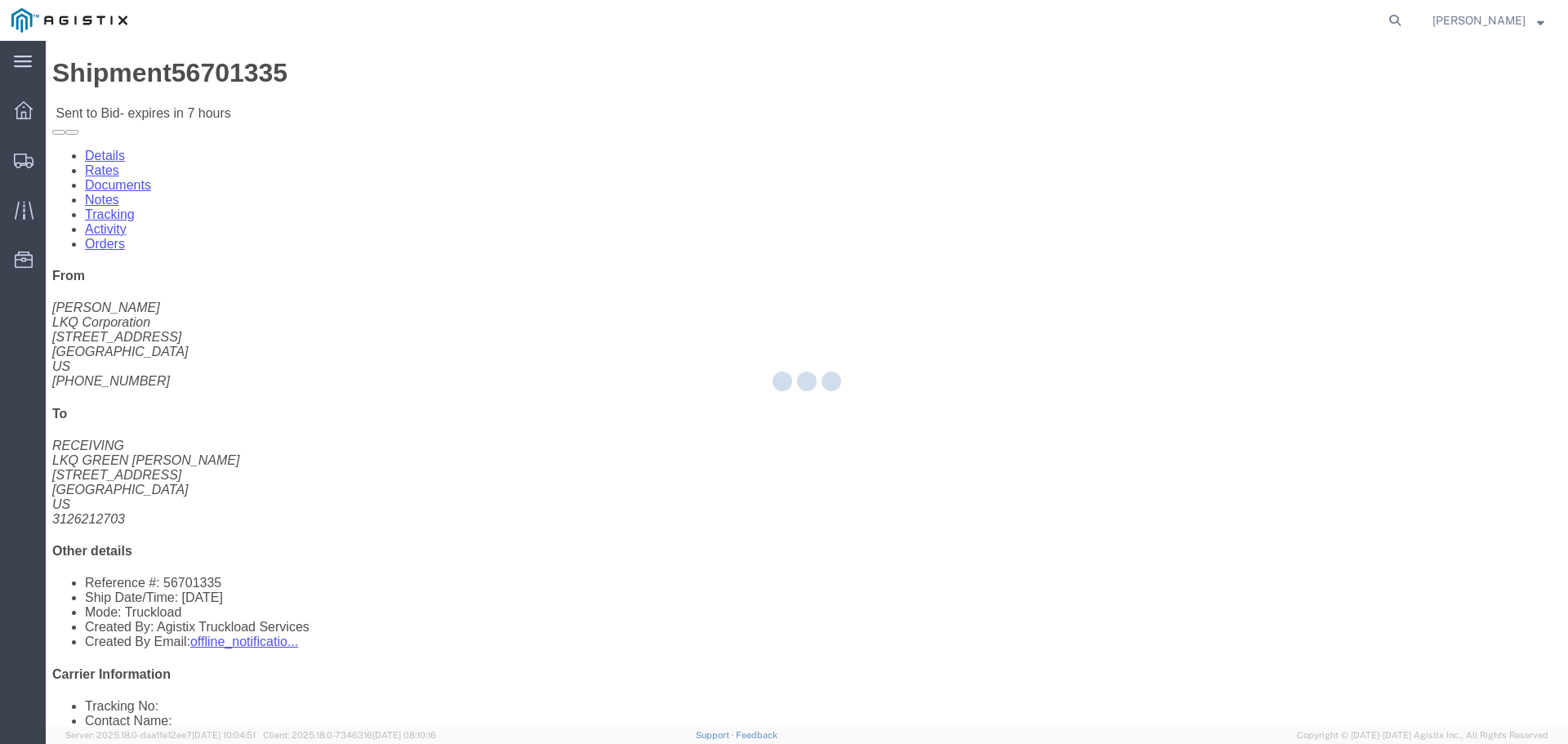
select select "22593"
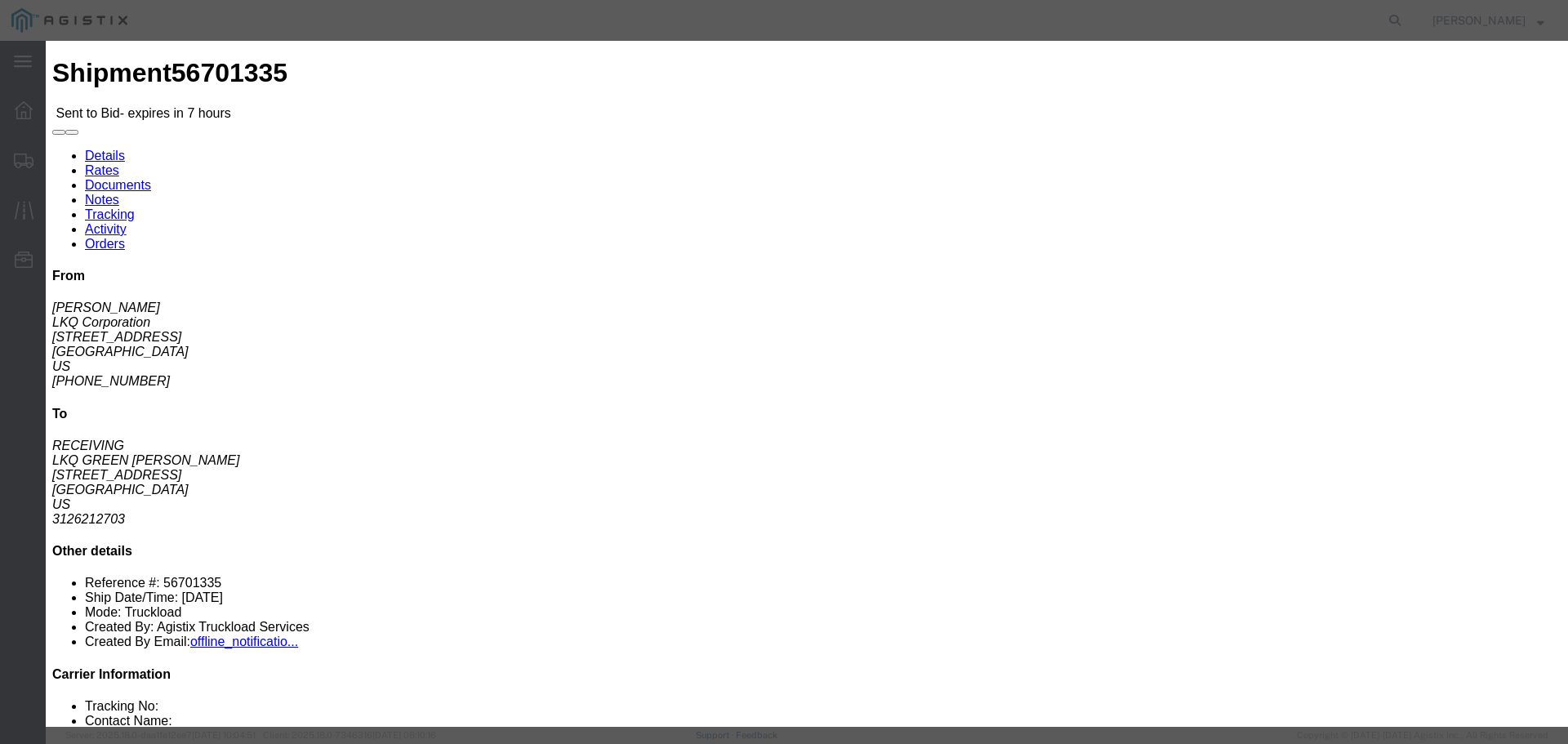
click select "Select Rail TL Standard 3 - 5 Day"
select select "41882"
click select "Select Rail TL Standard 3 - 5 Day"
click input "text"
type input "RLX"
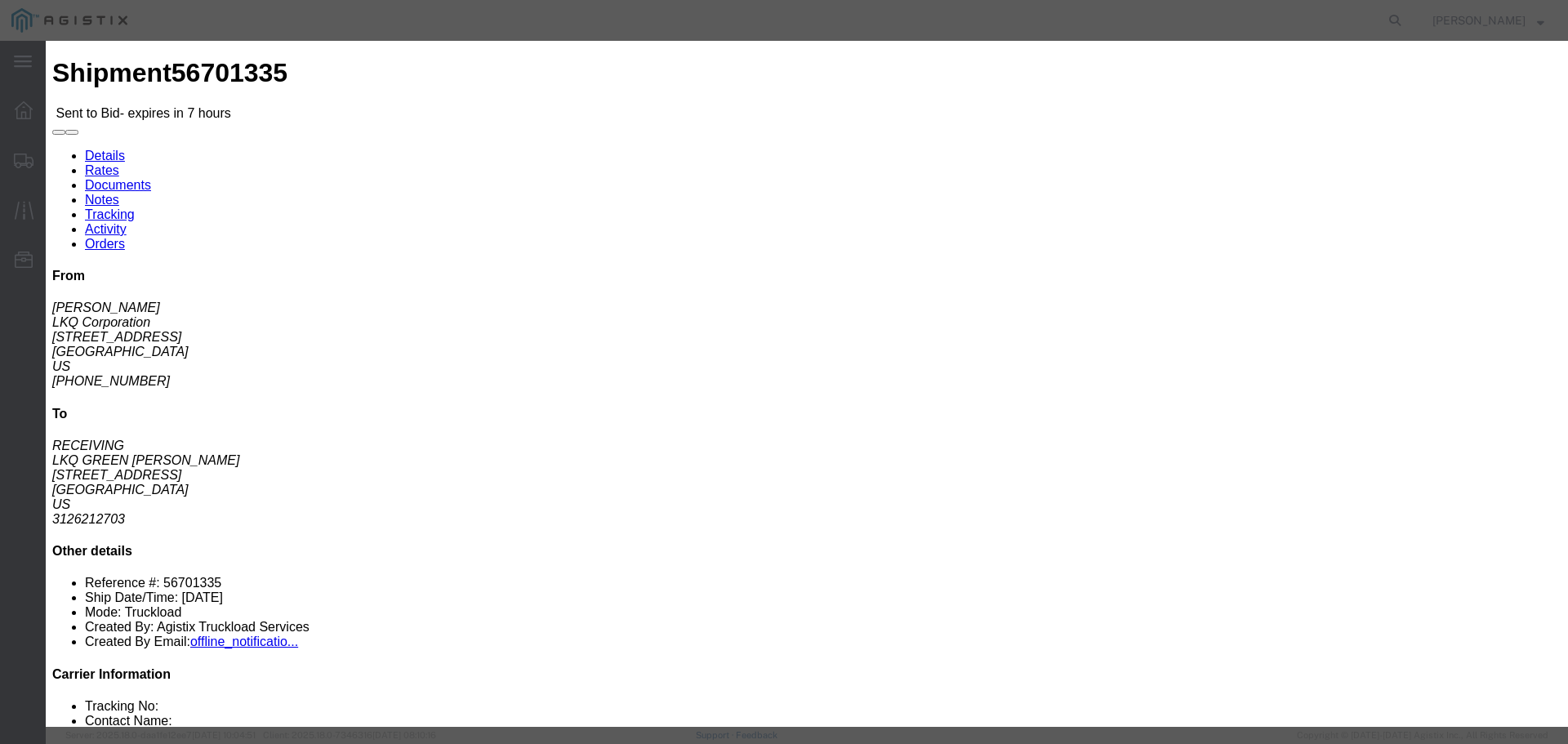
click select "Select Air Less than Truckload Multi-Leg Ocean Freight Rail Small Parcel Truckl…"
select select "TL"
click select "Select Air Less than Truckload Multi-Leg Ocean Freight Rail Small Parcel Truckl…"
click input "number"
type input "1"
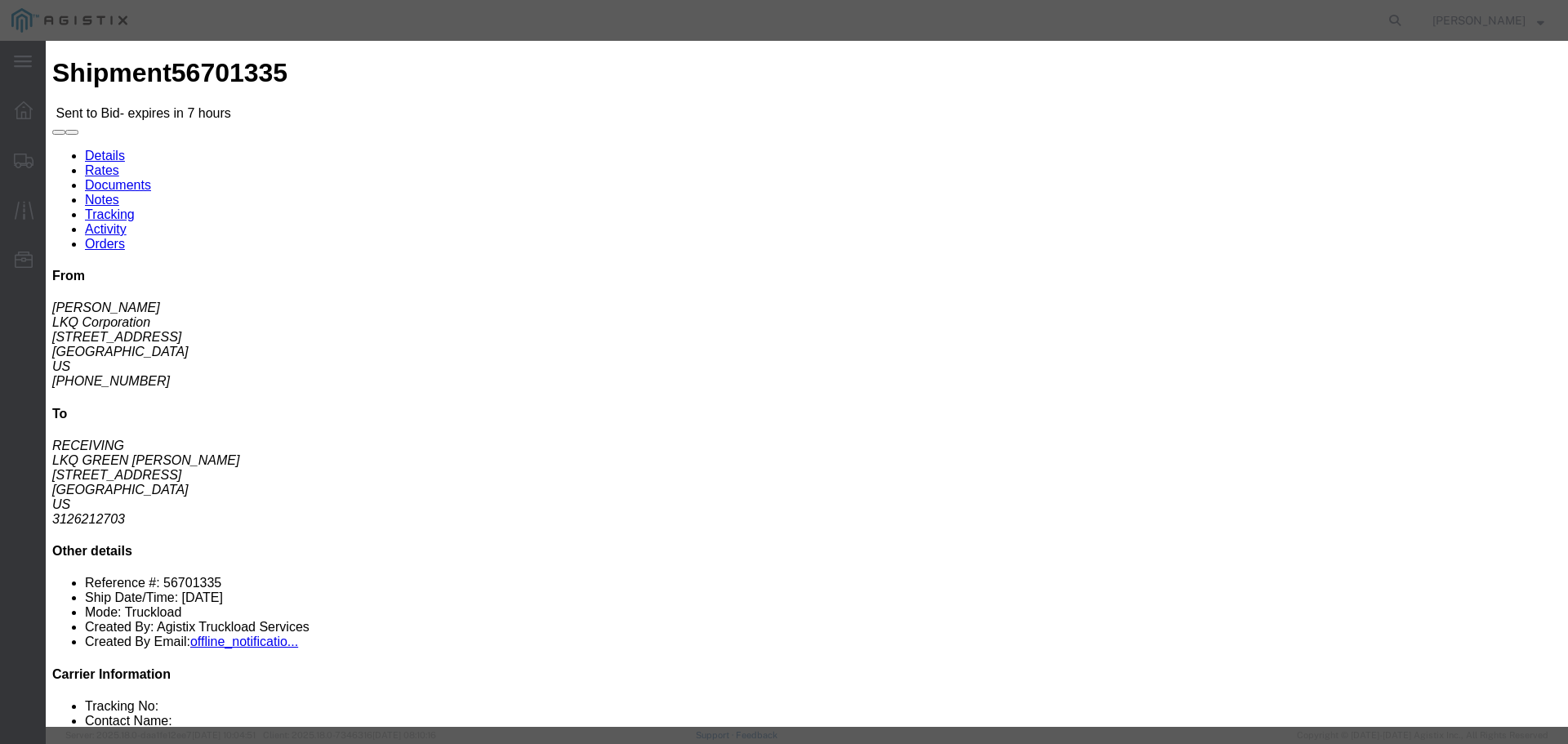
click input "number"
type input "820"
click div "Mode Select Air Less than Truckload Multi-Leg Ocean Freight Rail Small Parcel T…"
click button "Submit"
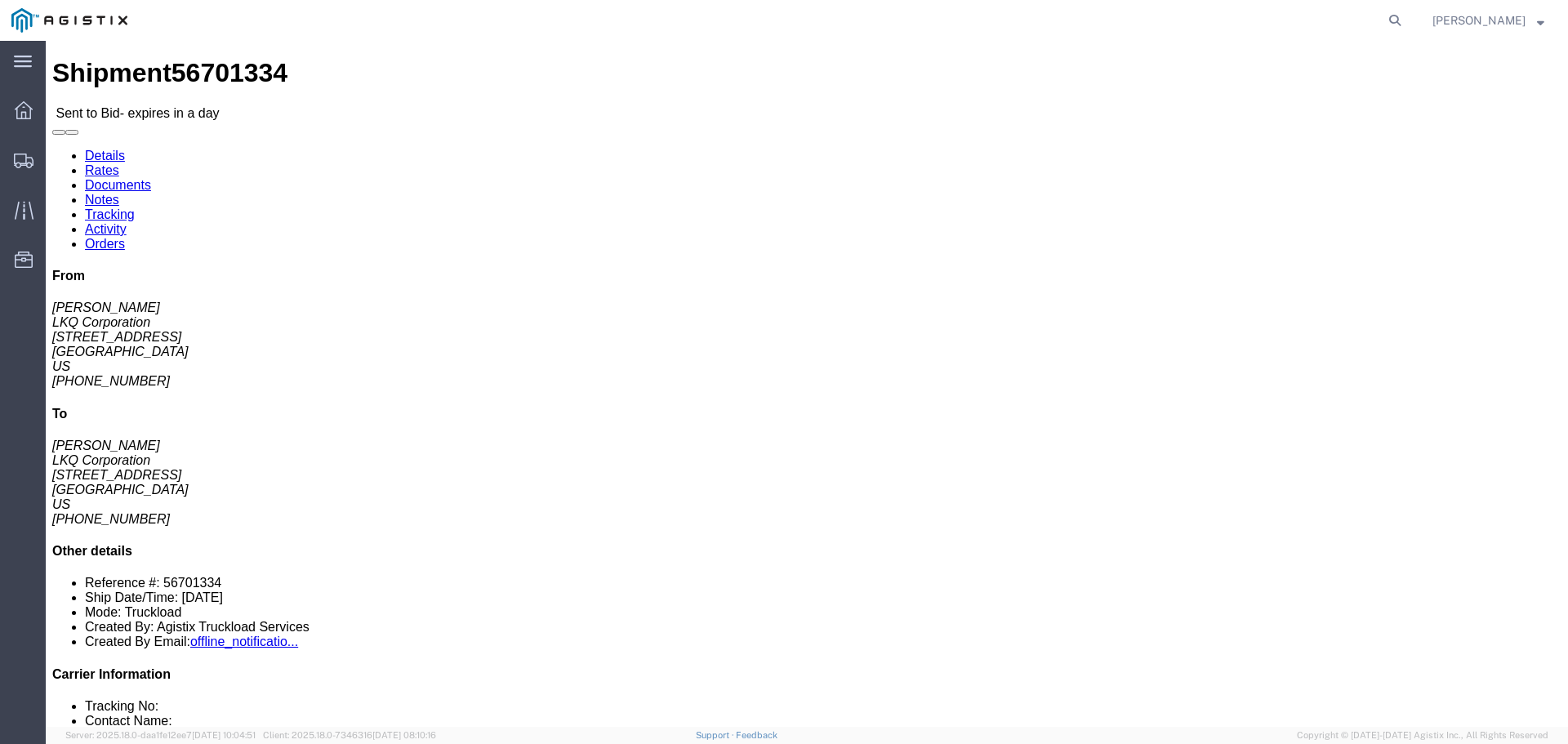
click icon "button"
click link "Enter / Modify Bid"
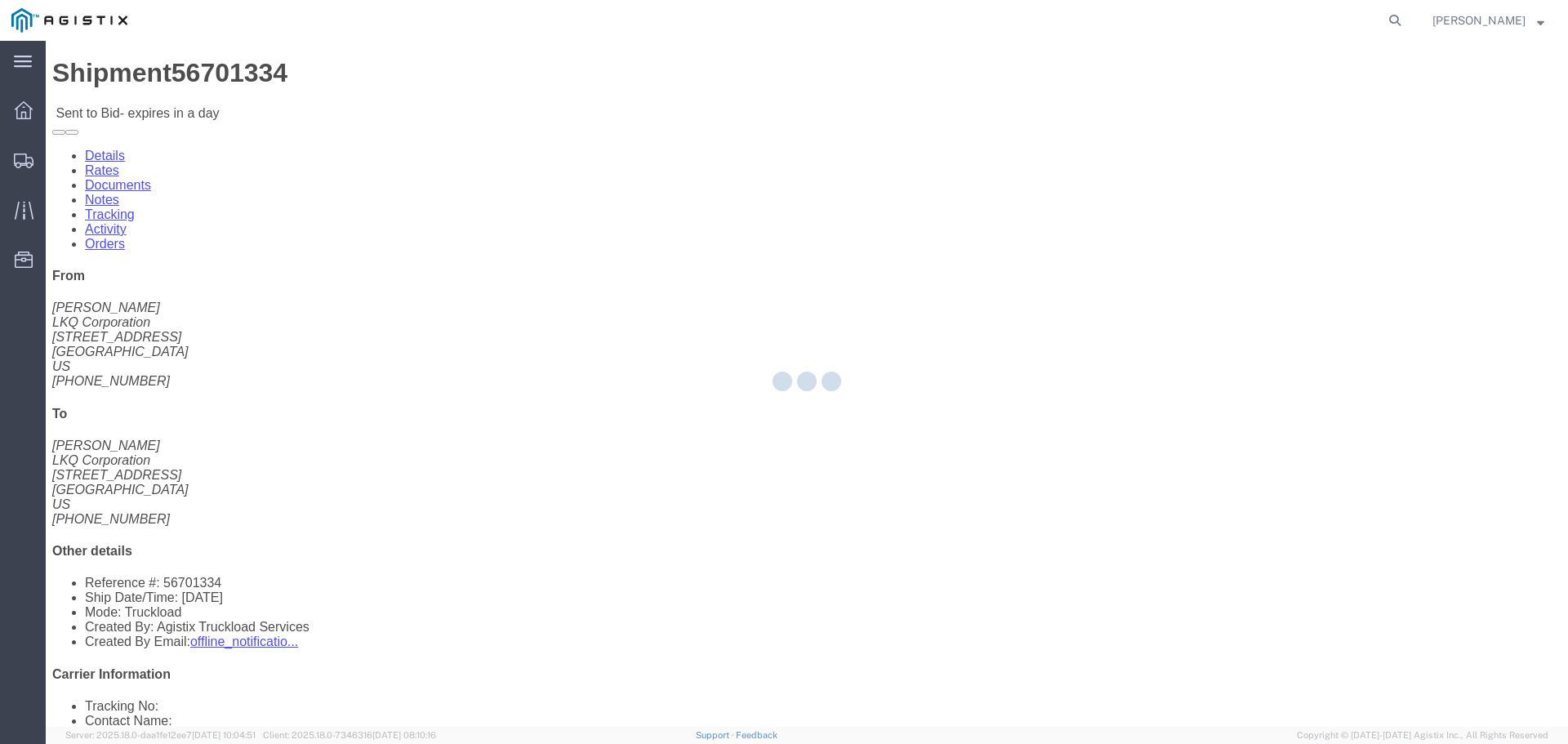
select select "22593"
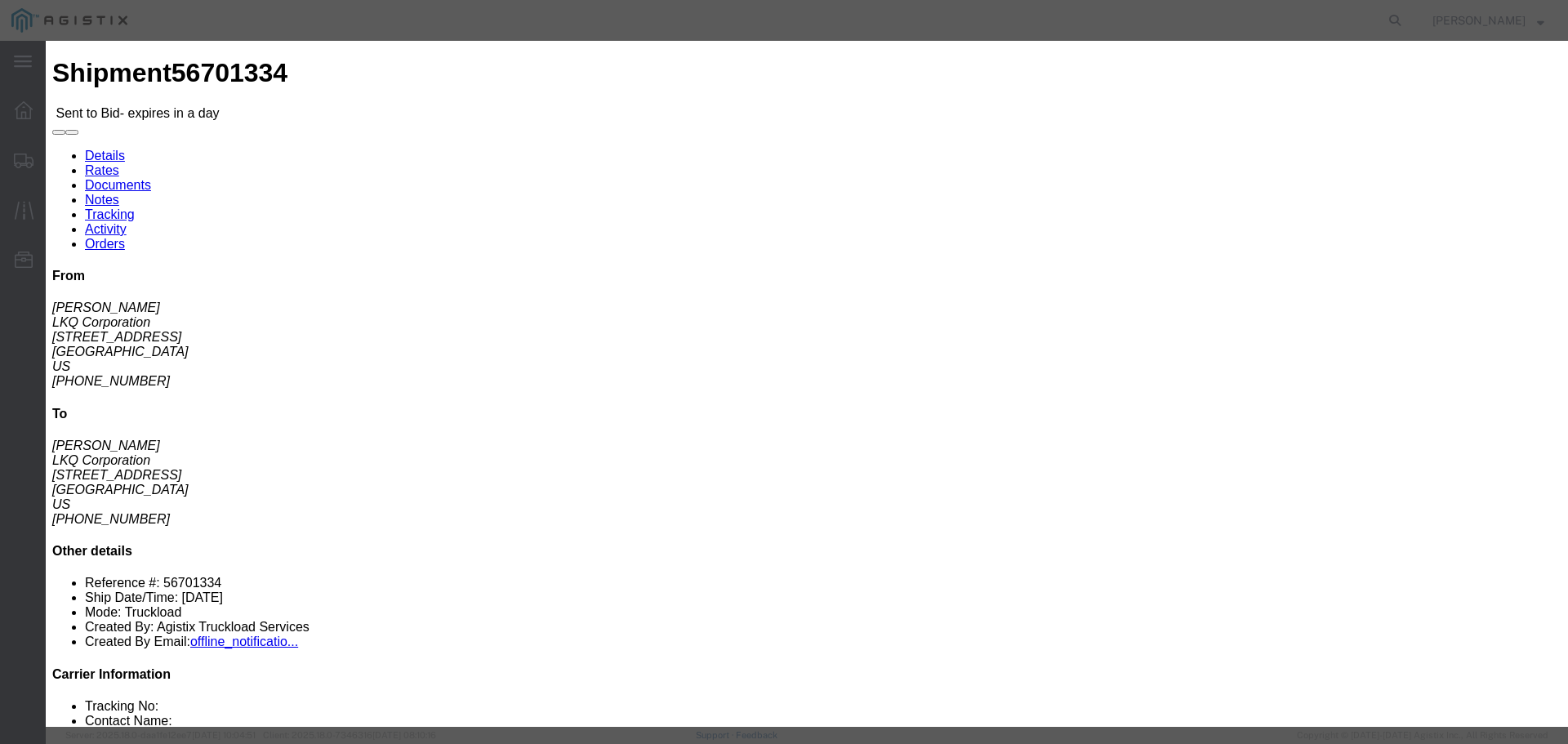
click select "Select Rail TL Standard 3 - 5 Day"
select select "41882"
click select "Select Rail TL Standard 3 - 5 Day"
click input "text"
type input "RLX"
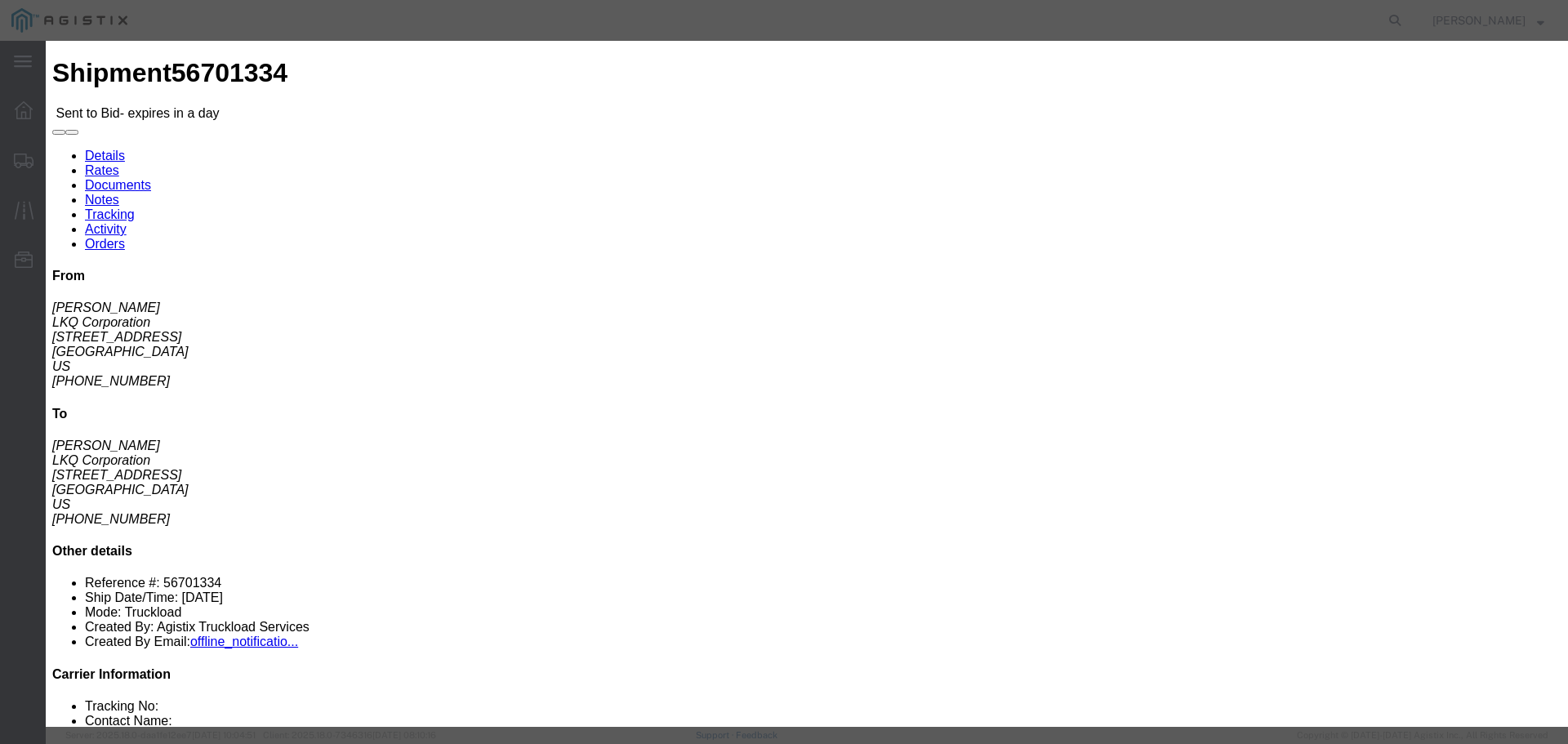
click select "Select Air Less than Truckload Multi-Leg Ocean Freight Rail Small Parcel Truckl…"
select select "TL"
click select "Select Air Less than Truckload Multi-Leg Ocean Freight Rail Small Parcel Truckl…"
click input "number"
type input "4"
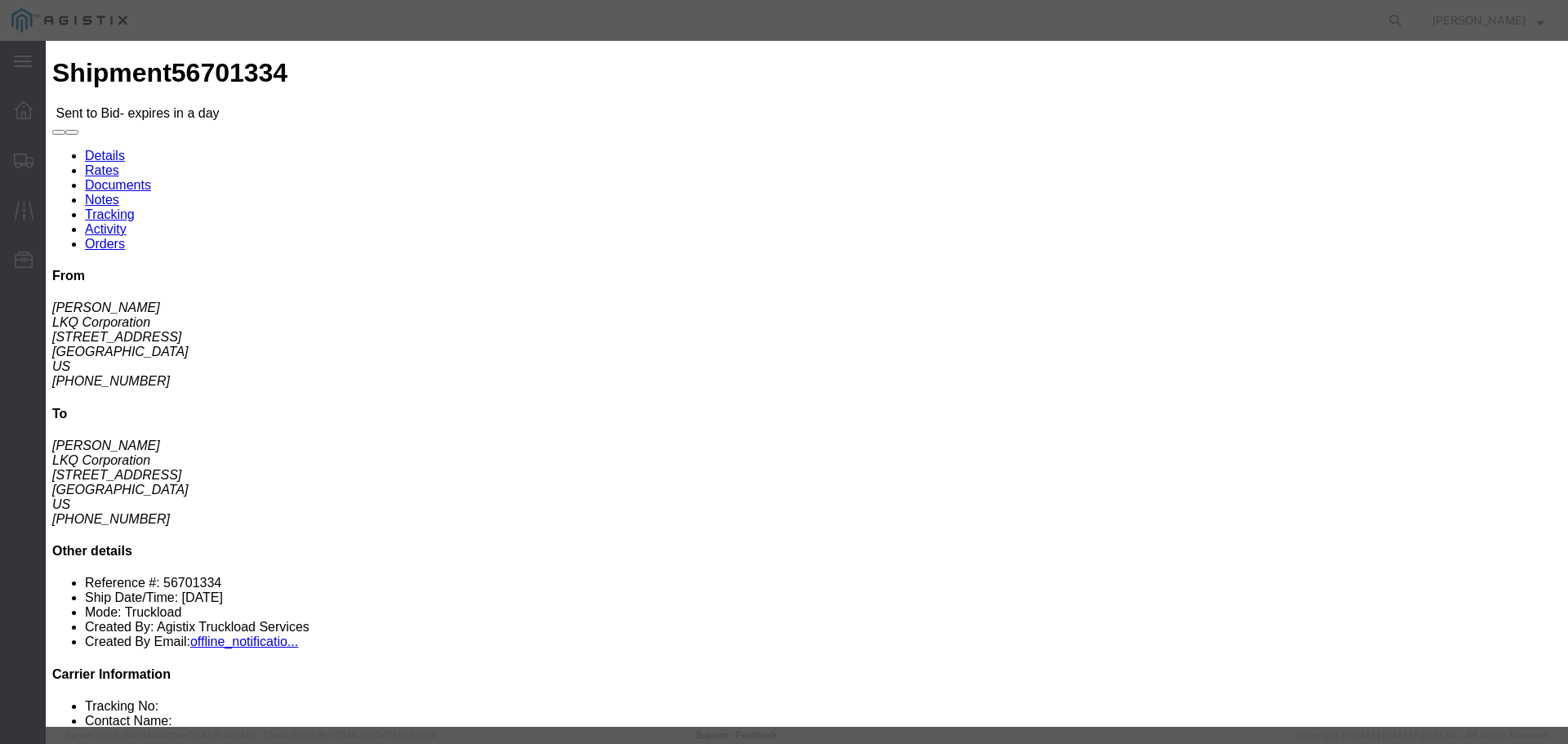
click input "number"
type input "4100"
click button "Submit"
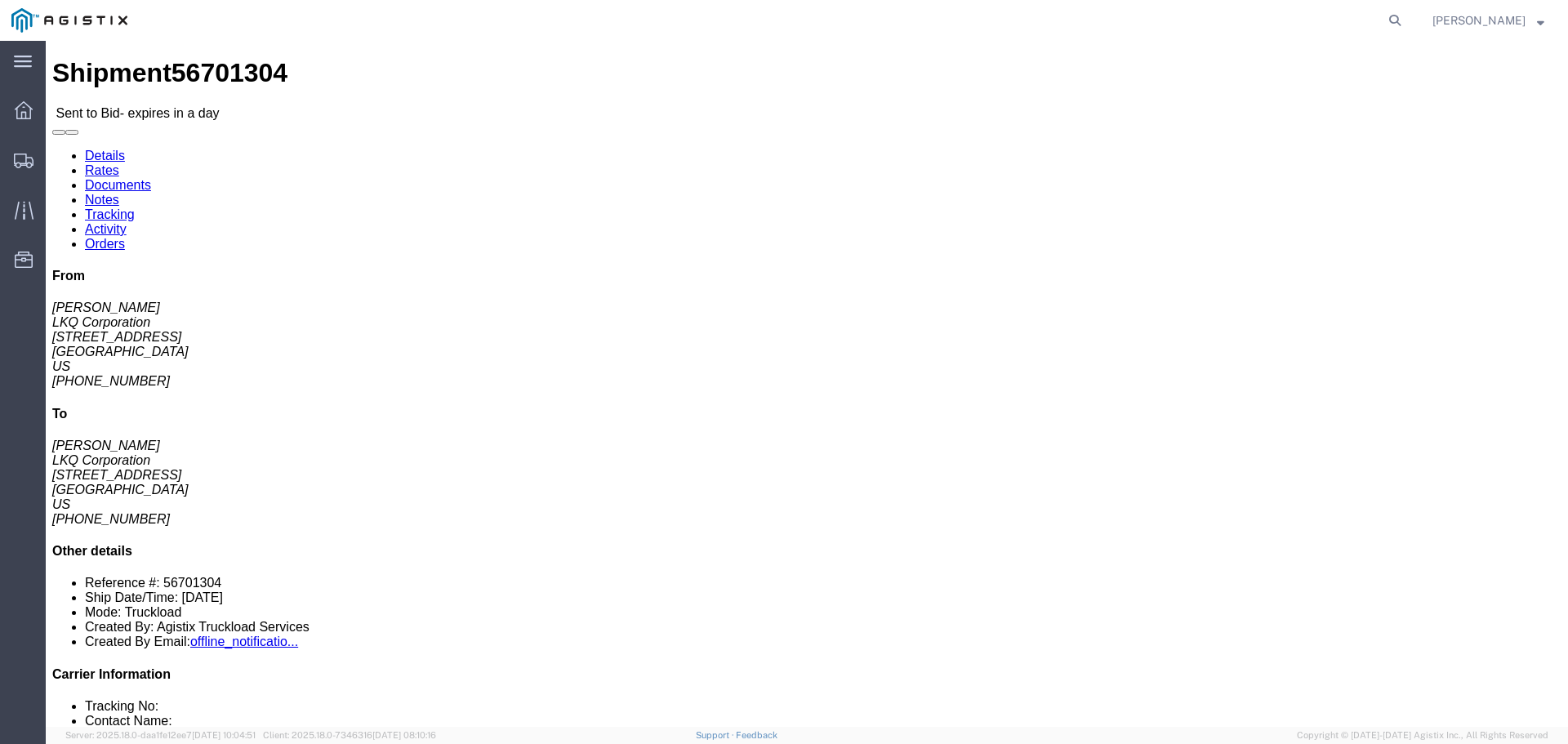
click button "button"
click link "Enter / Modify Bid"
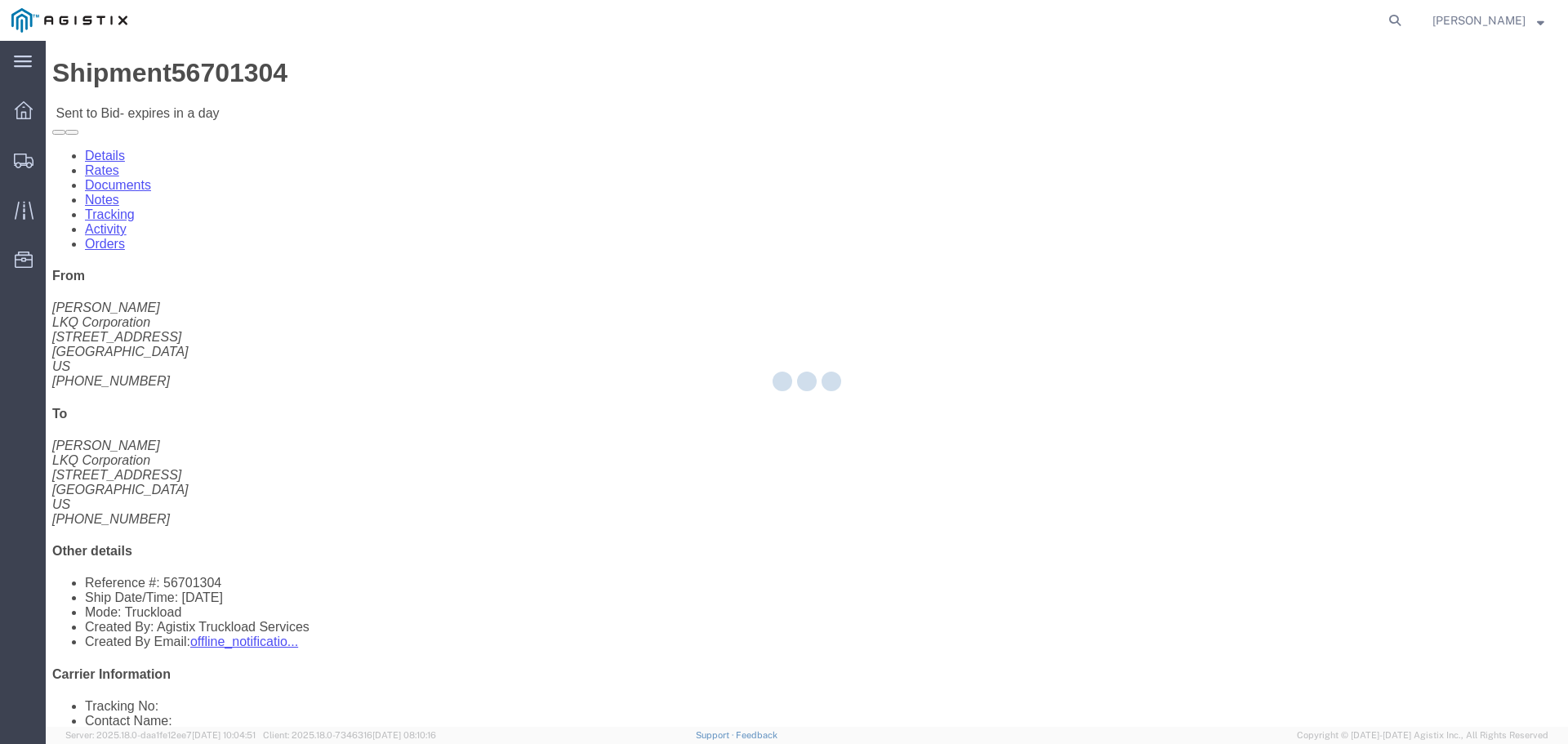
select select "22593"
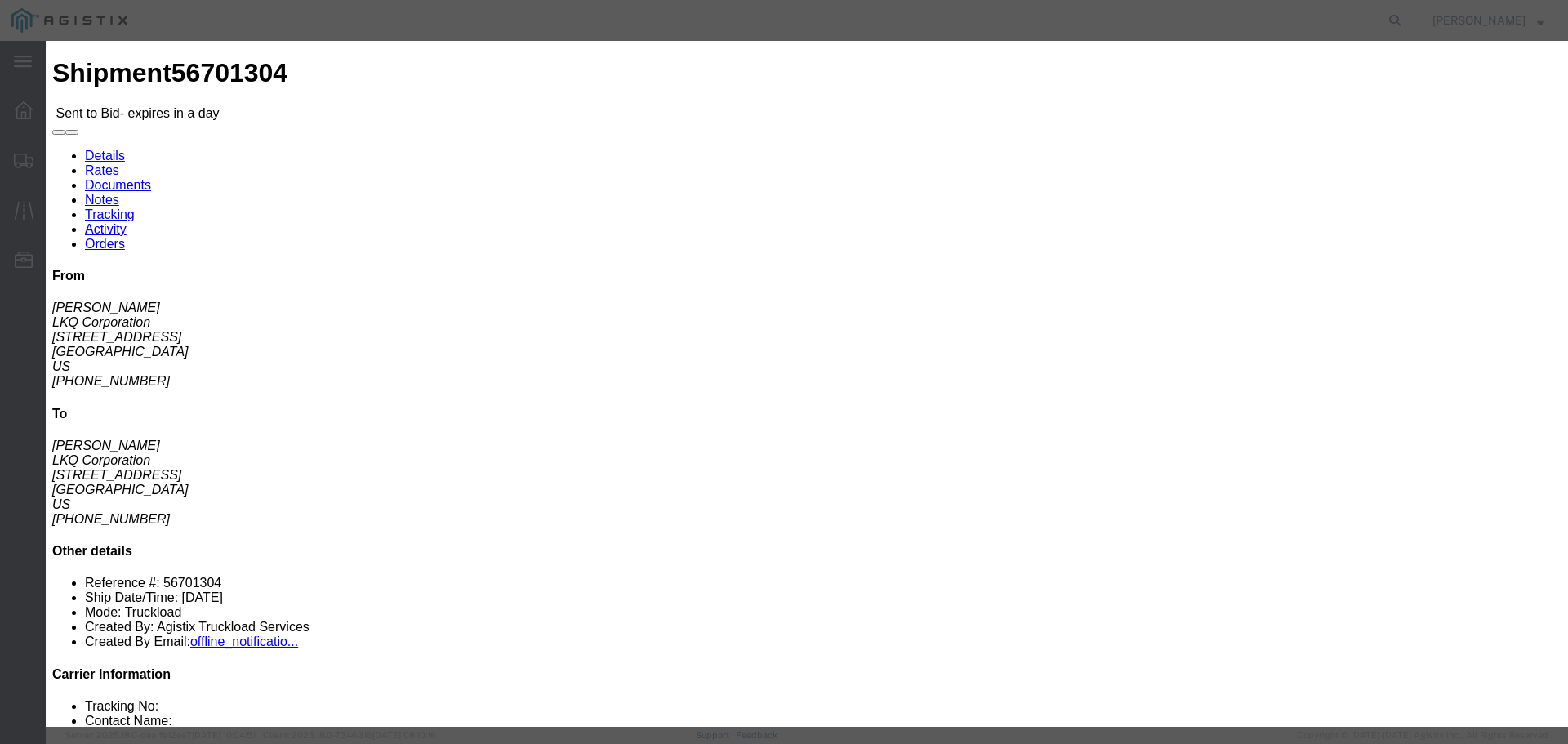
click select "Select Rail TL Standard 3 - 5 Day"
select select "41882"
click select "Select Rail TL Standard 3 - 5 Day"
click input "text"
type input "RLX"
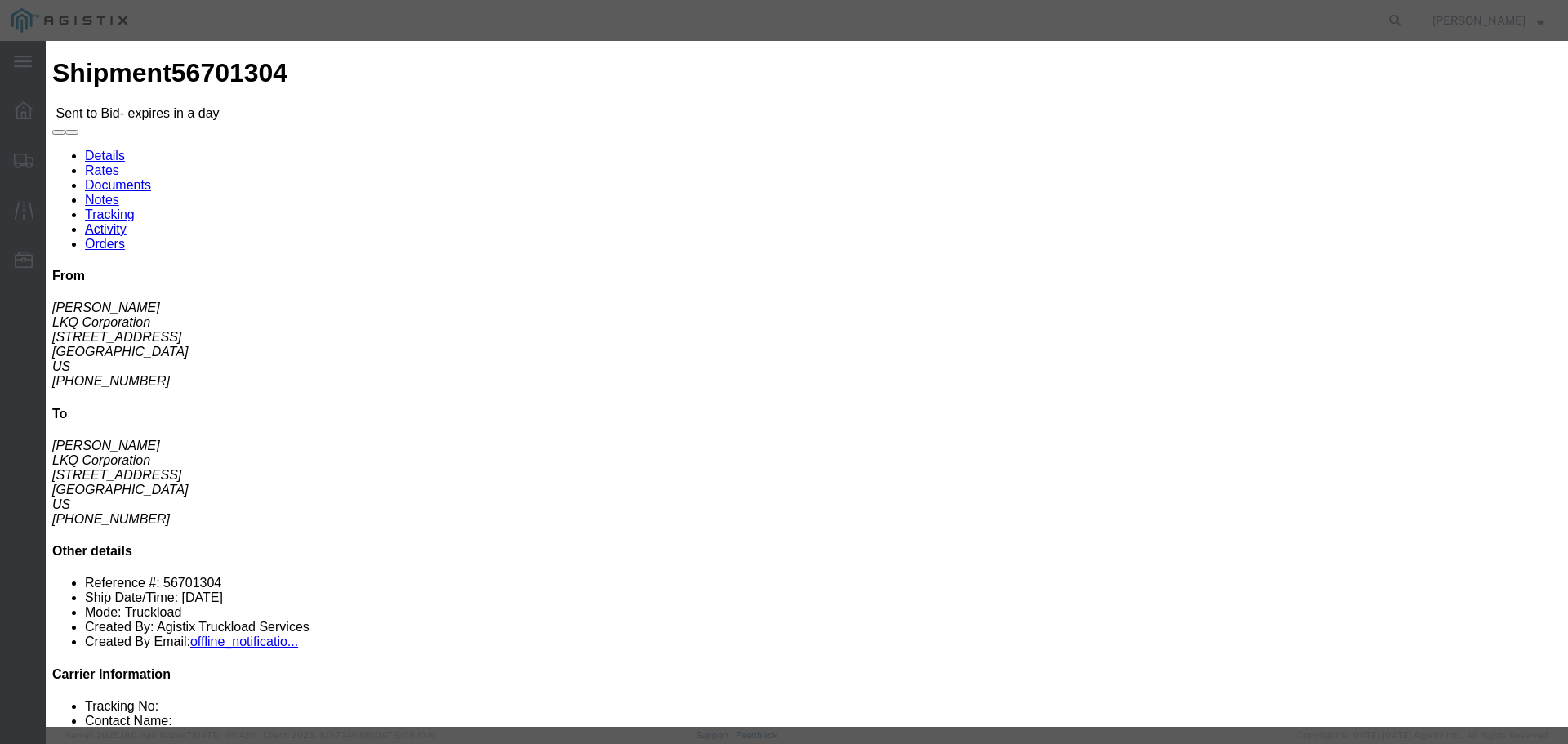
click select "Select Air Less than Truckload Multi-Leg Ocean Freight Rail Small Parcel Truckl…"
select select "TL"
click select "Select Air Less than Truckload Multi-Leg Ocean Freight Rail Small Parcel Truckl…"
click input "number"
type input "2"
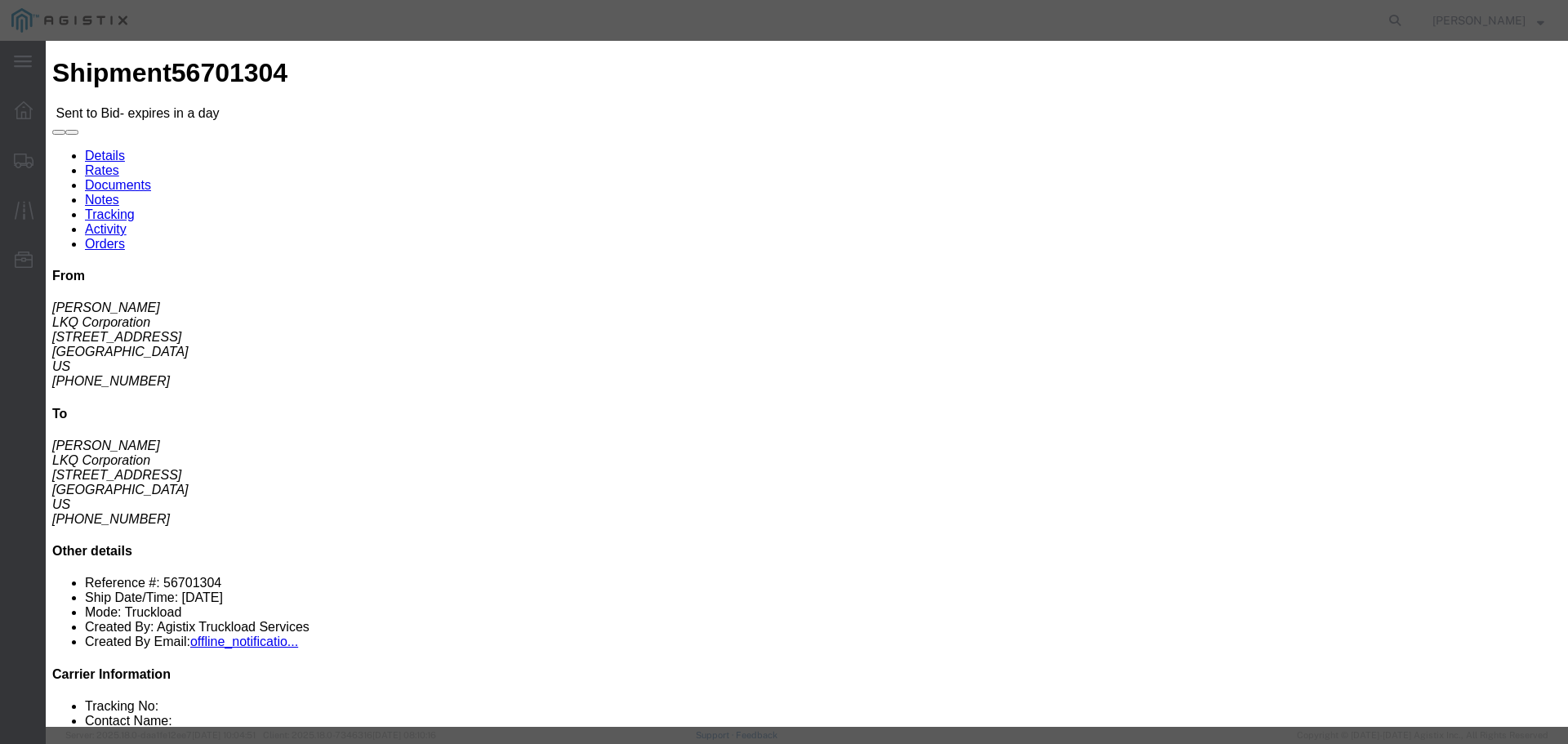
click input "number"
type input "1850"
click button "Submit"
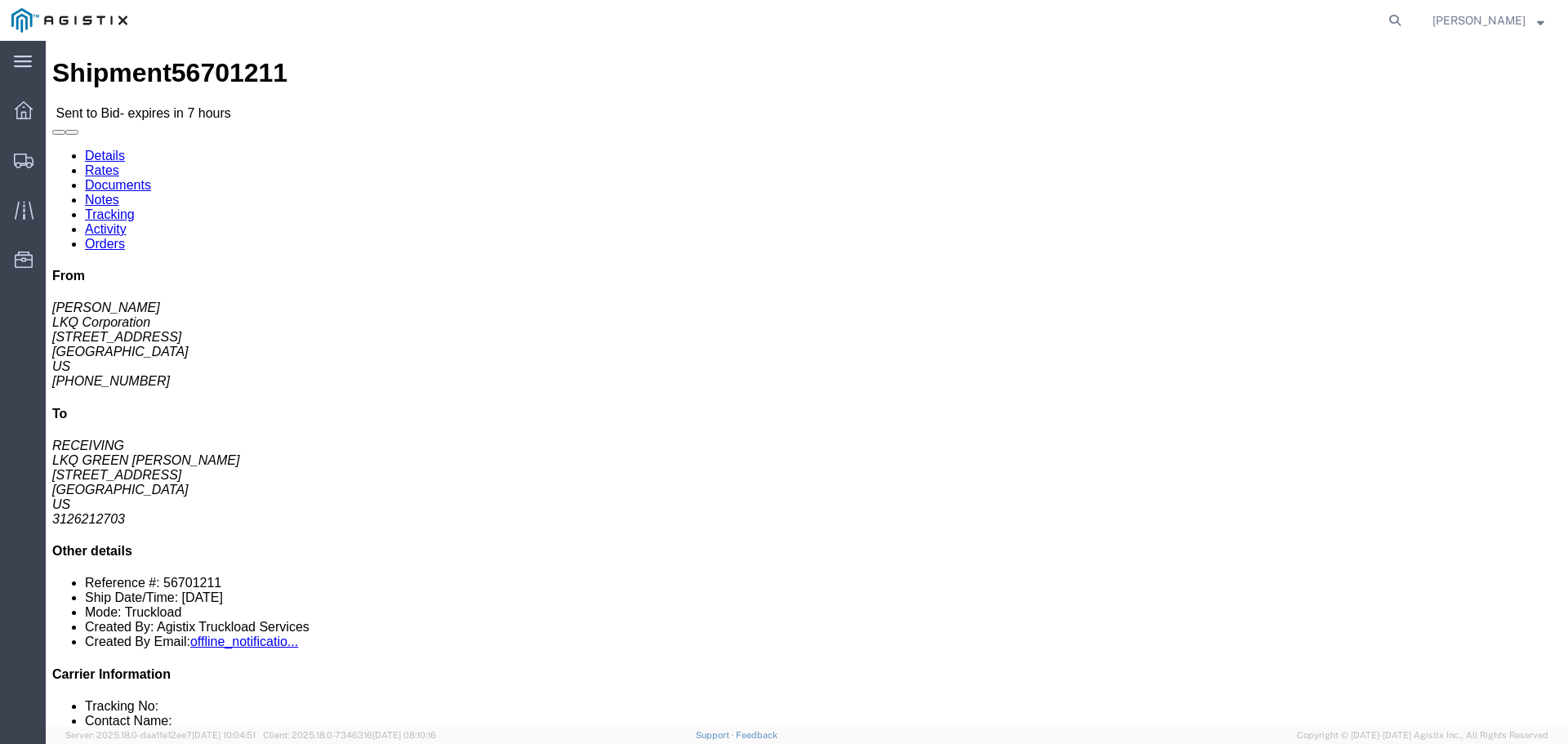
click icon "button"
click link "Enter / Modify Bid"
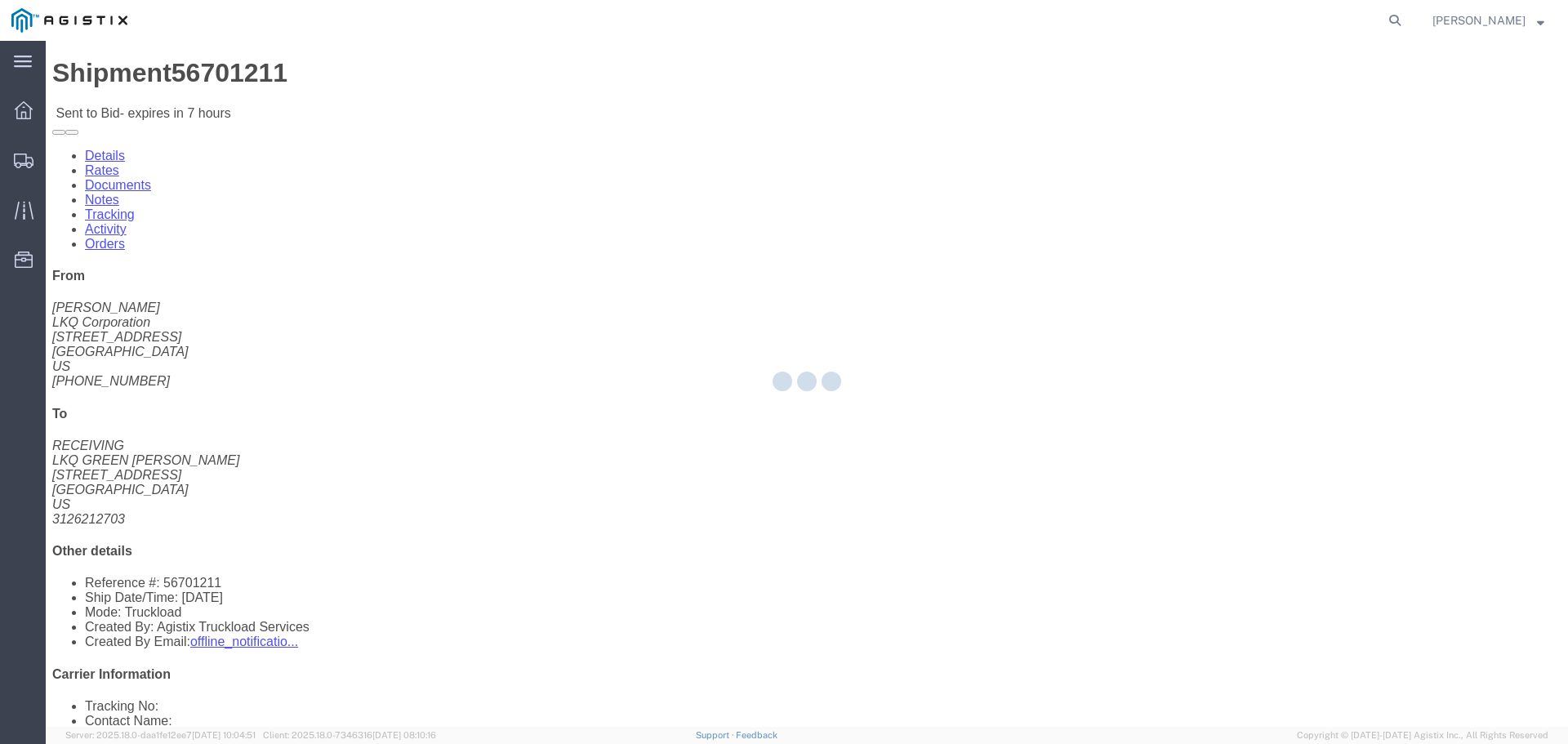
select select "22593"
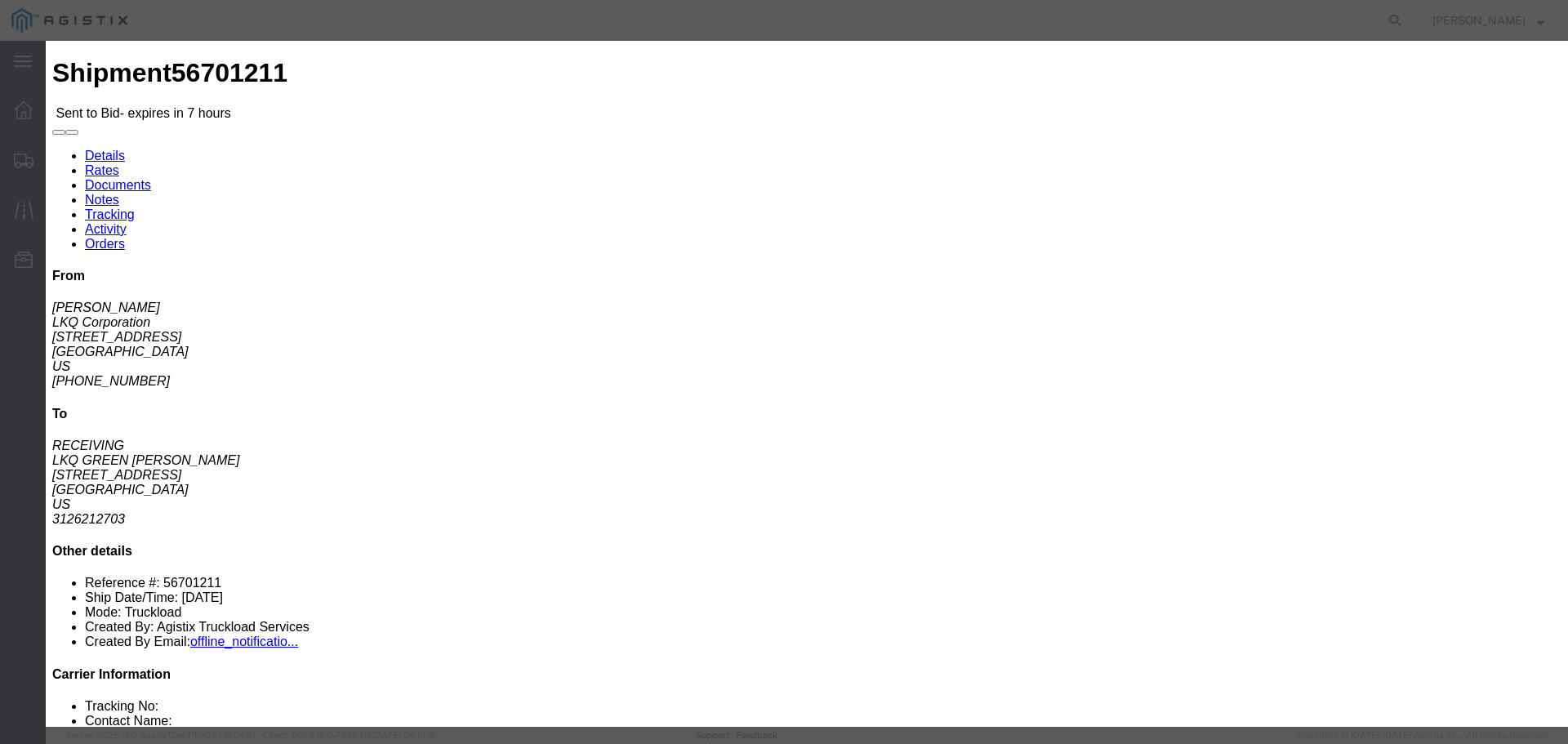
click select "Select Rail TL Standard 3 - 5 Day"
select select "41882"
click select "Select Rail TL Standard 3 - 5 Day"
click input "text"
type input "RLX"
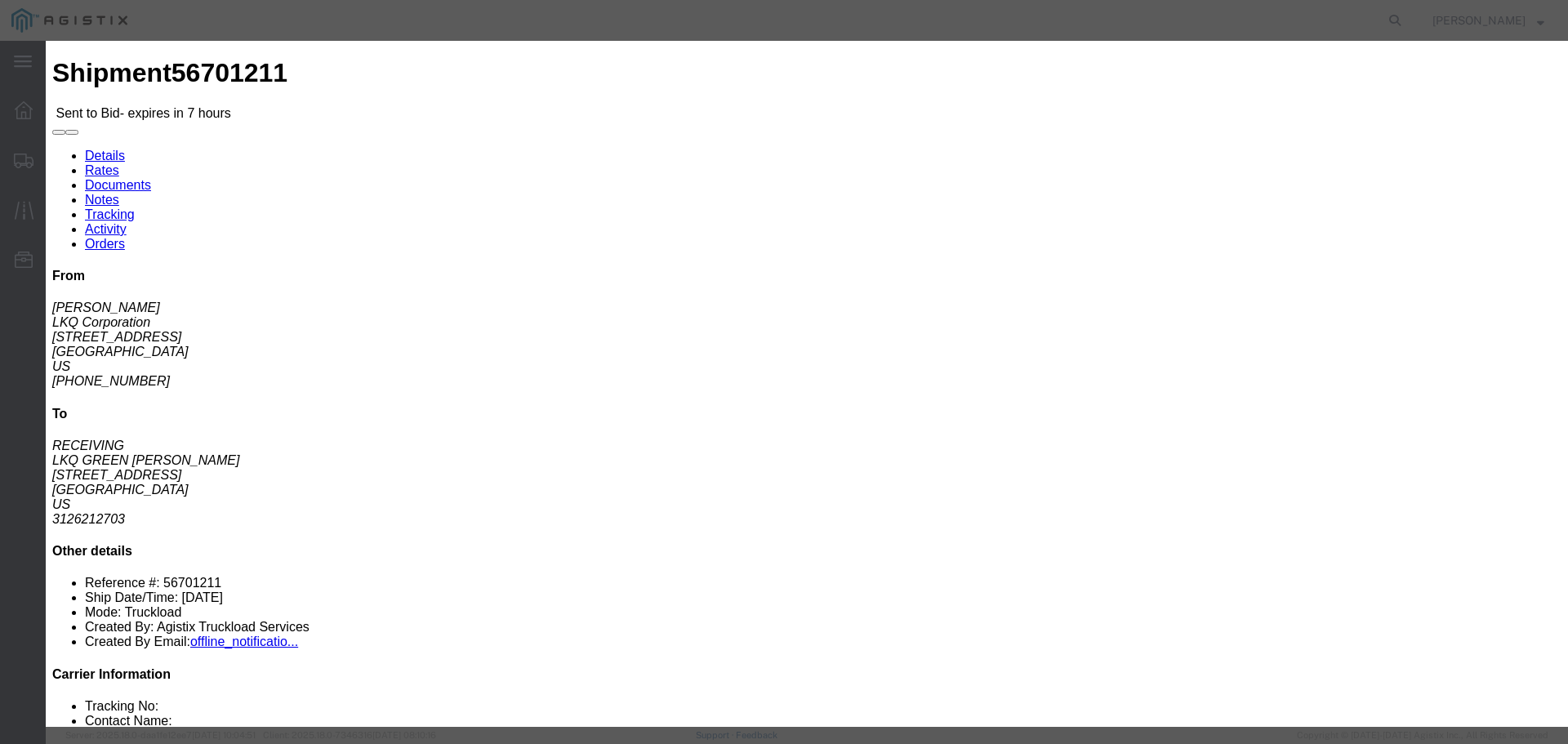
drag, startPoint x: 642, startPoint y: 325, endPoint x: 647, endPoint y: 339, distance: 14.9
click select "Select Air Less than Truckload Multi-Leg Ocean Freight Rail Small Parcel Truckl…"
select select "TL"
click select "Select Air Less than Truckload Multi-Leg Ocean Freight Rail Small Parcel Truckl…"
click input "number"
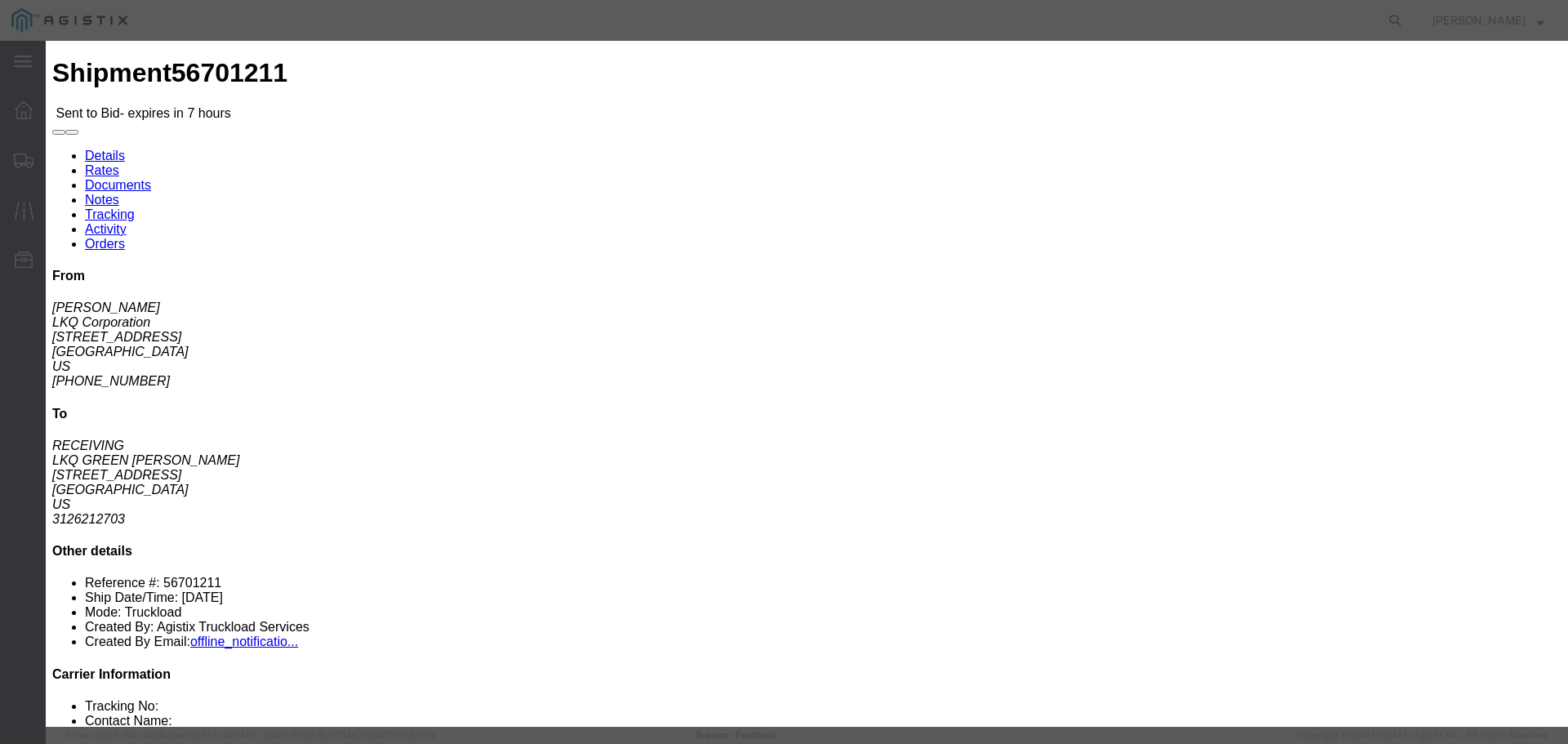
type input "2"
type input "1"
click input "number"
type input "820"
click div "Add charge"
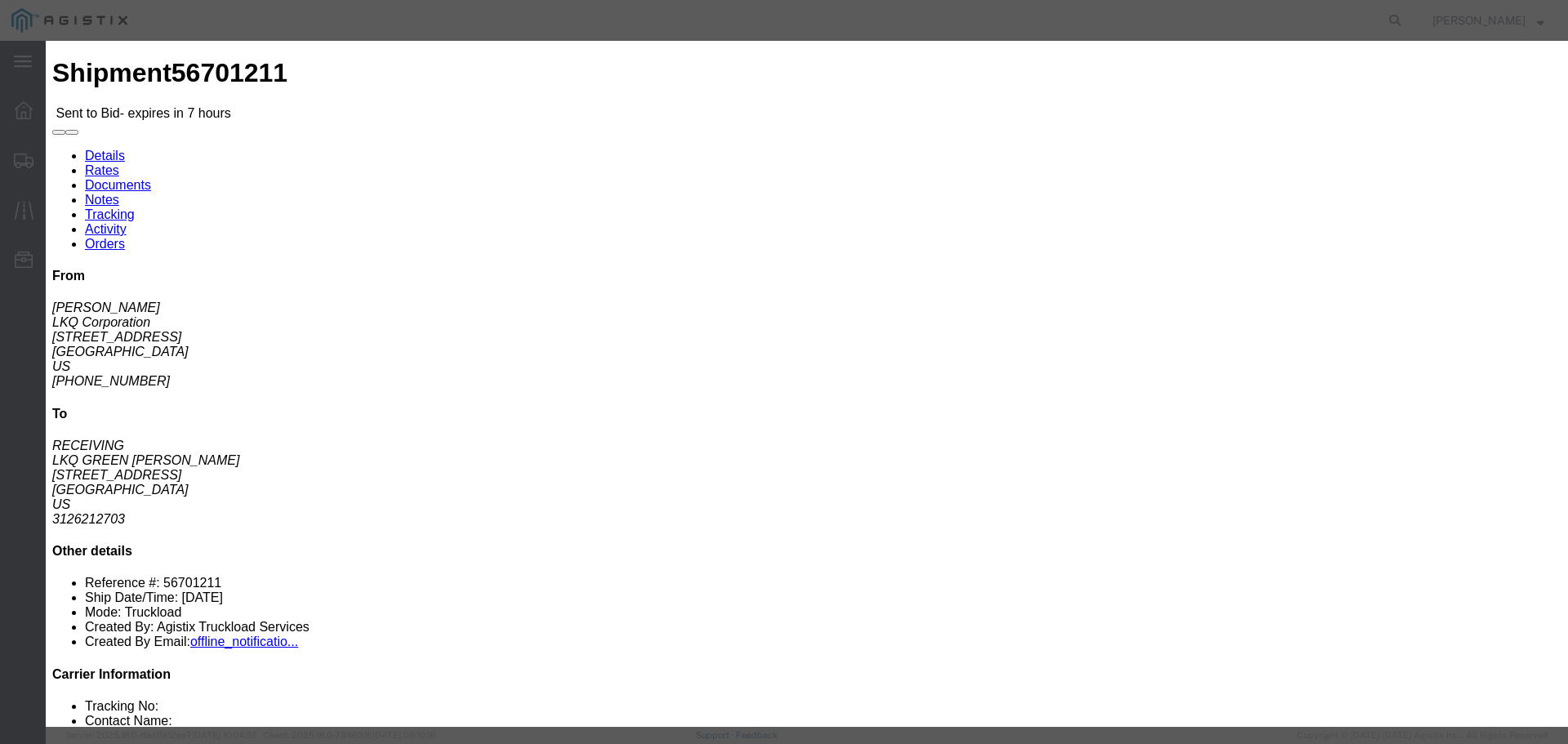
click button "Submit"
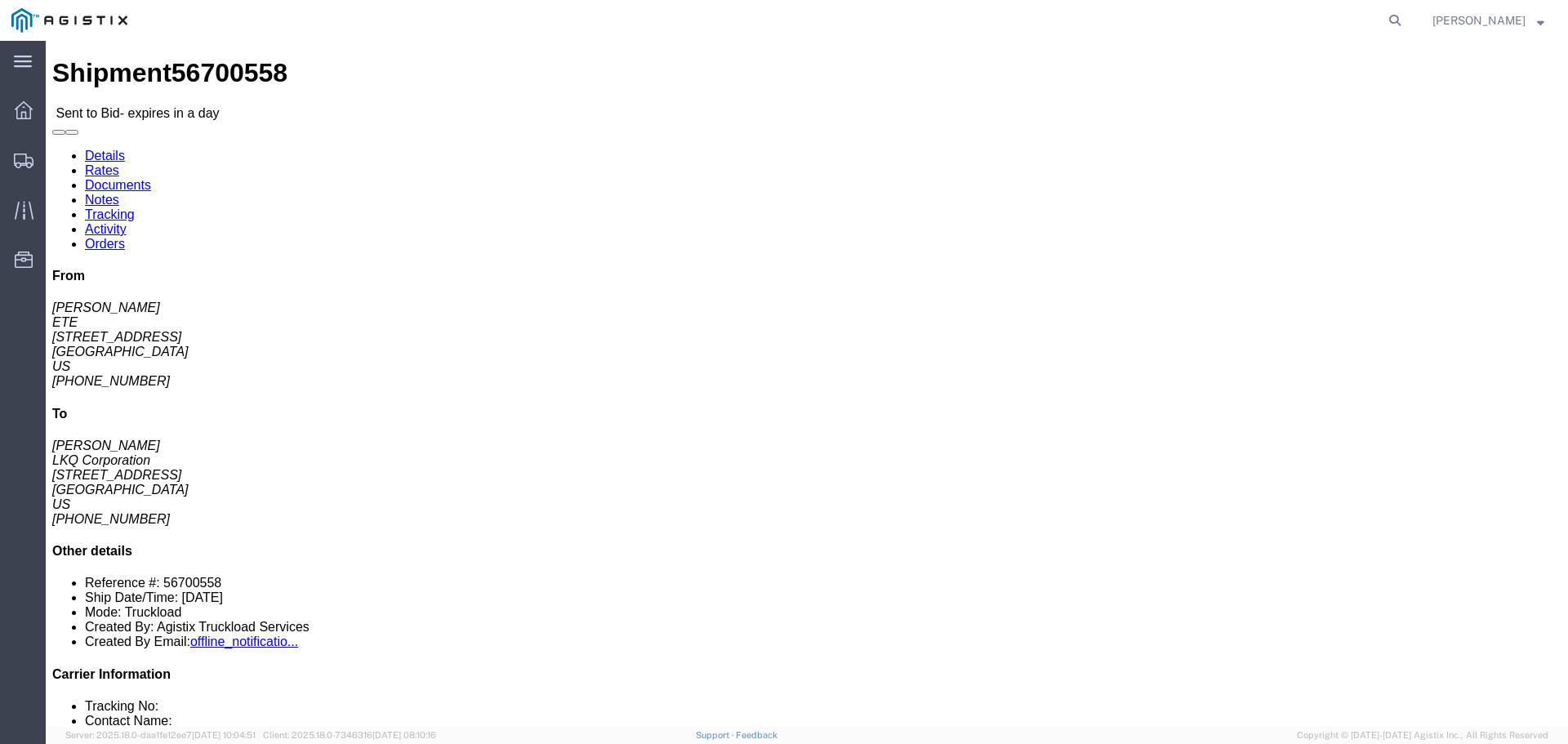
click button "button"
click link "Enter / Modify Bid"
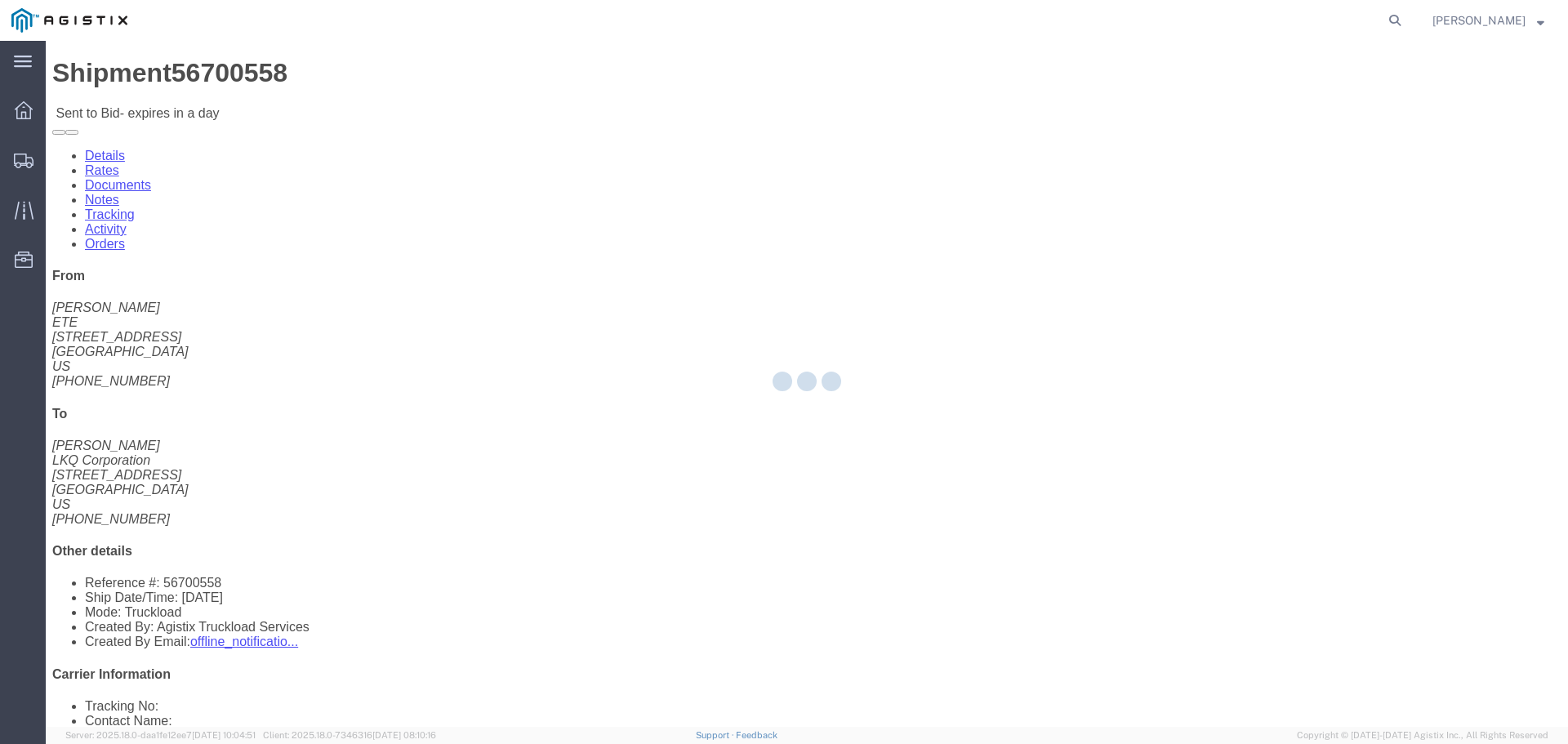
select select "22593"
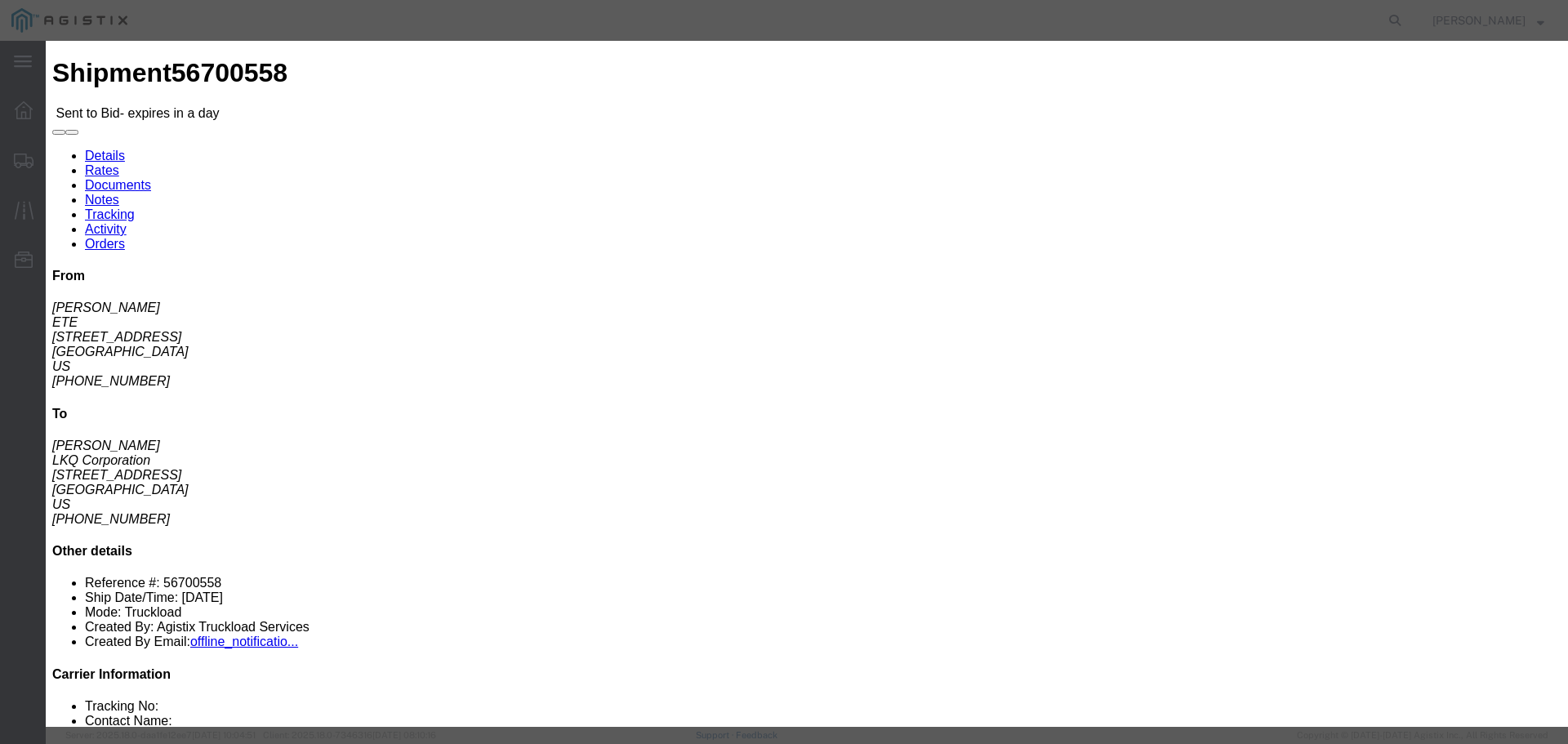
click select "Select Rail TL Standard 3 - 5 Day"
select select "41882"
click select "Select Rail TL Standard 3 - 5 Day"
click input "text"
type input "RLX"
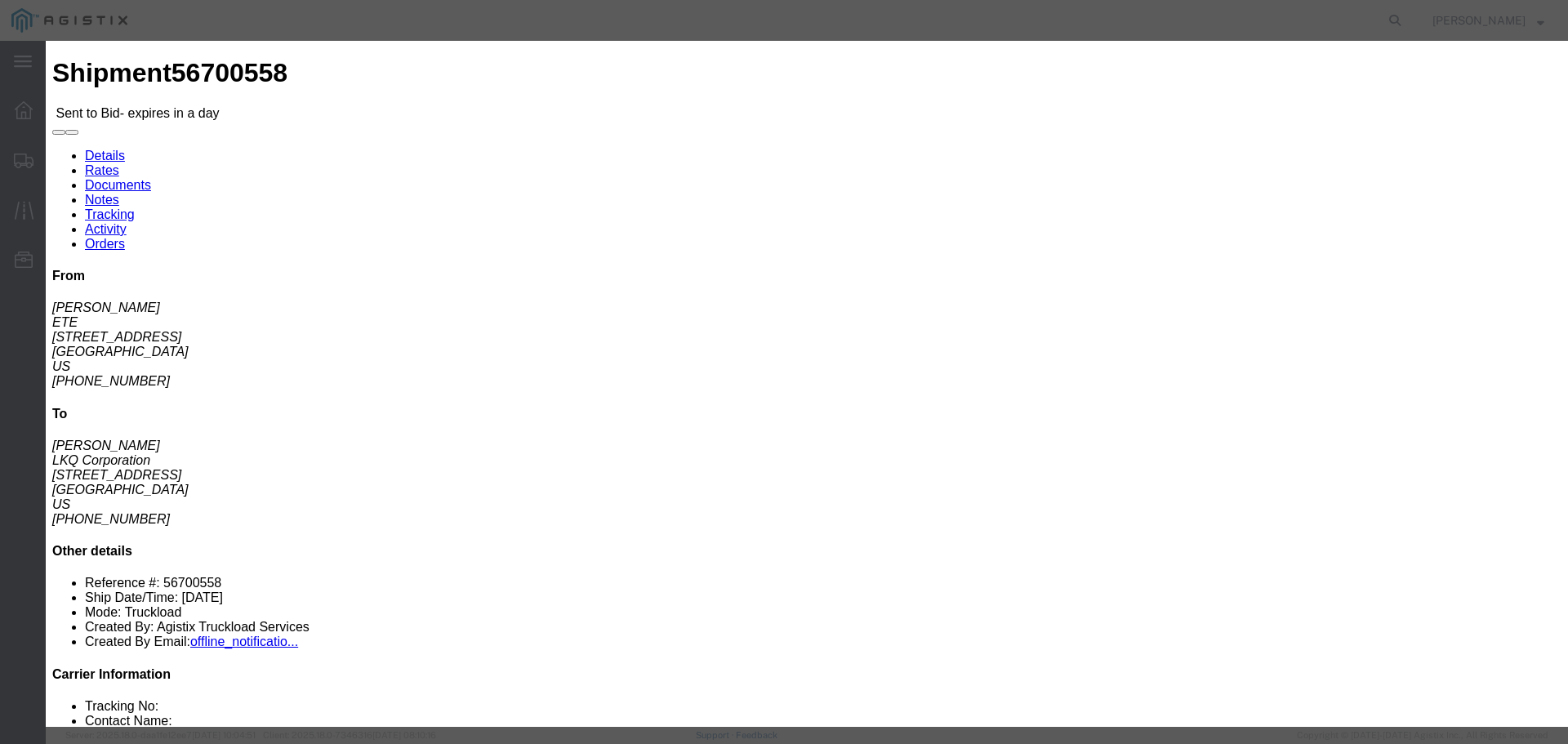
drag, startPoint x: 679, startPoint y: 330, endPoint x: 678, endPoint y: 339, distance: 9.1
click select "Select Air Less than Truckload Multi-Leg Ocean Freight Rail Small Parcel Truckl…"
select select "TL"
click select "Select Air Less than Truckload Multi-Leg Ocean Freight Rail Small Parcel Truckl…"
click input "number"
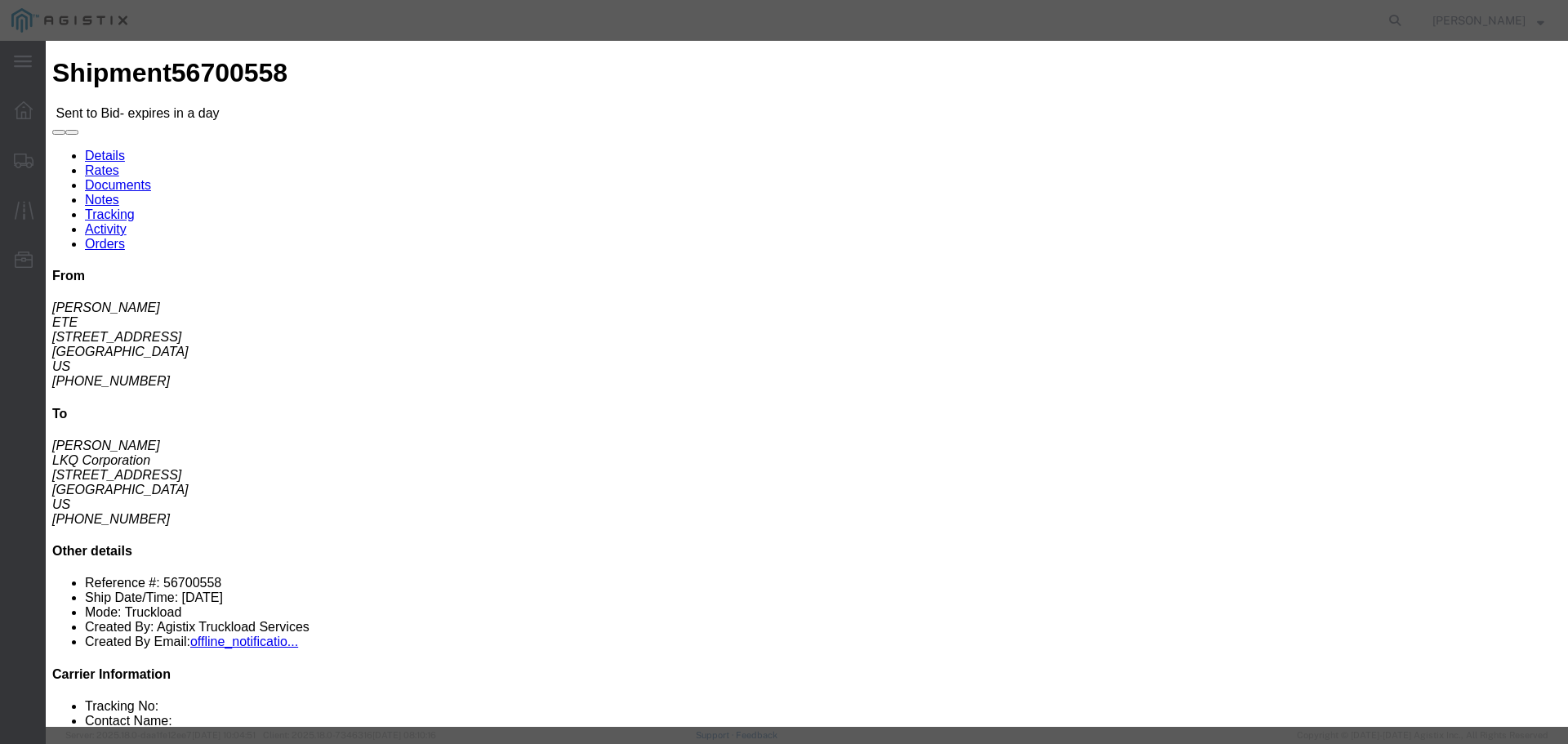
type input "2"
click input "number"
type input "2160"
click button "Submit"
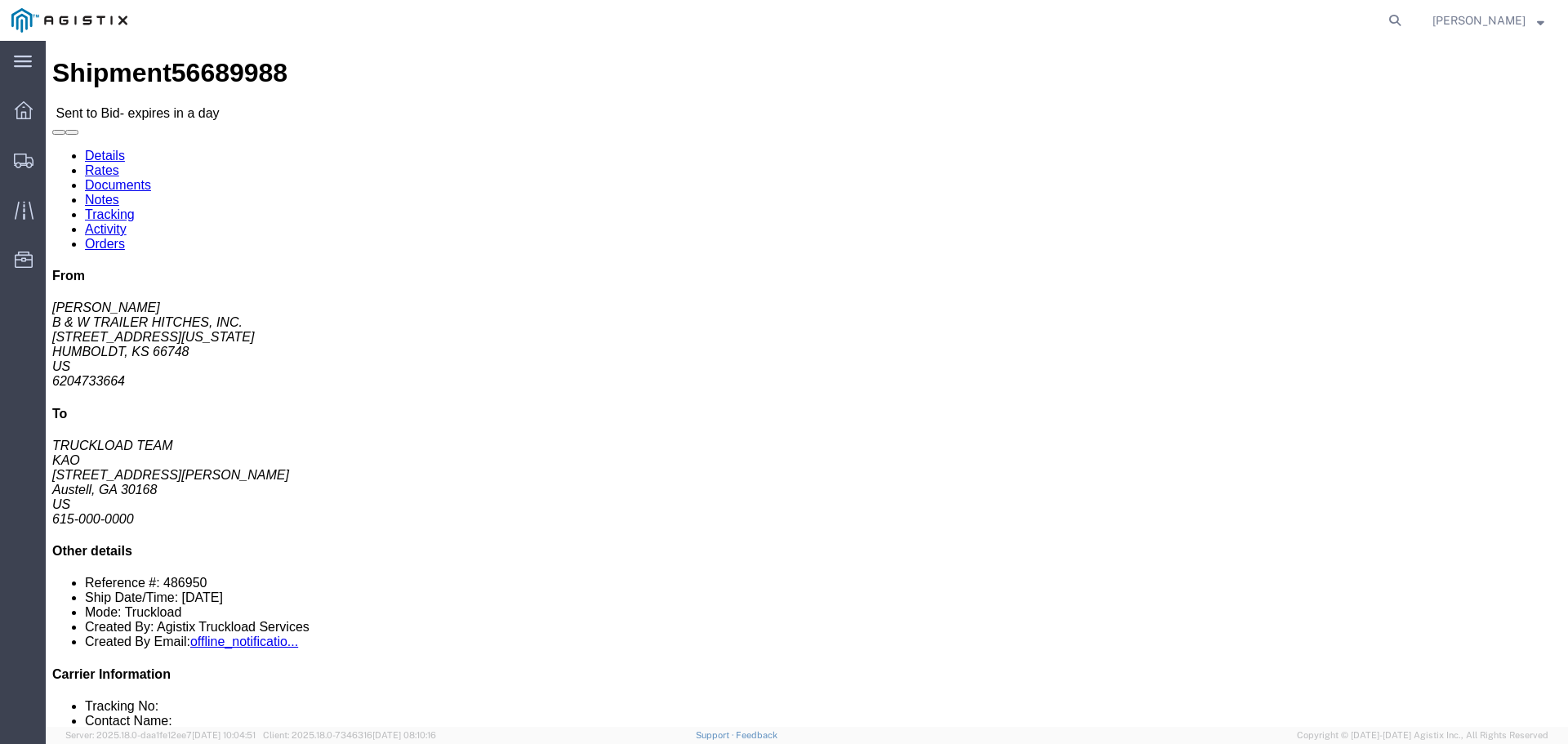
drag, startPoint x: 146, startPoint y: 367, endPoint x: 196, endPoint y: 369, distance: 50.0
click button "button"
click link "Enter / Modify Bid"
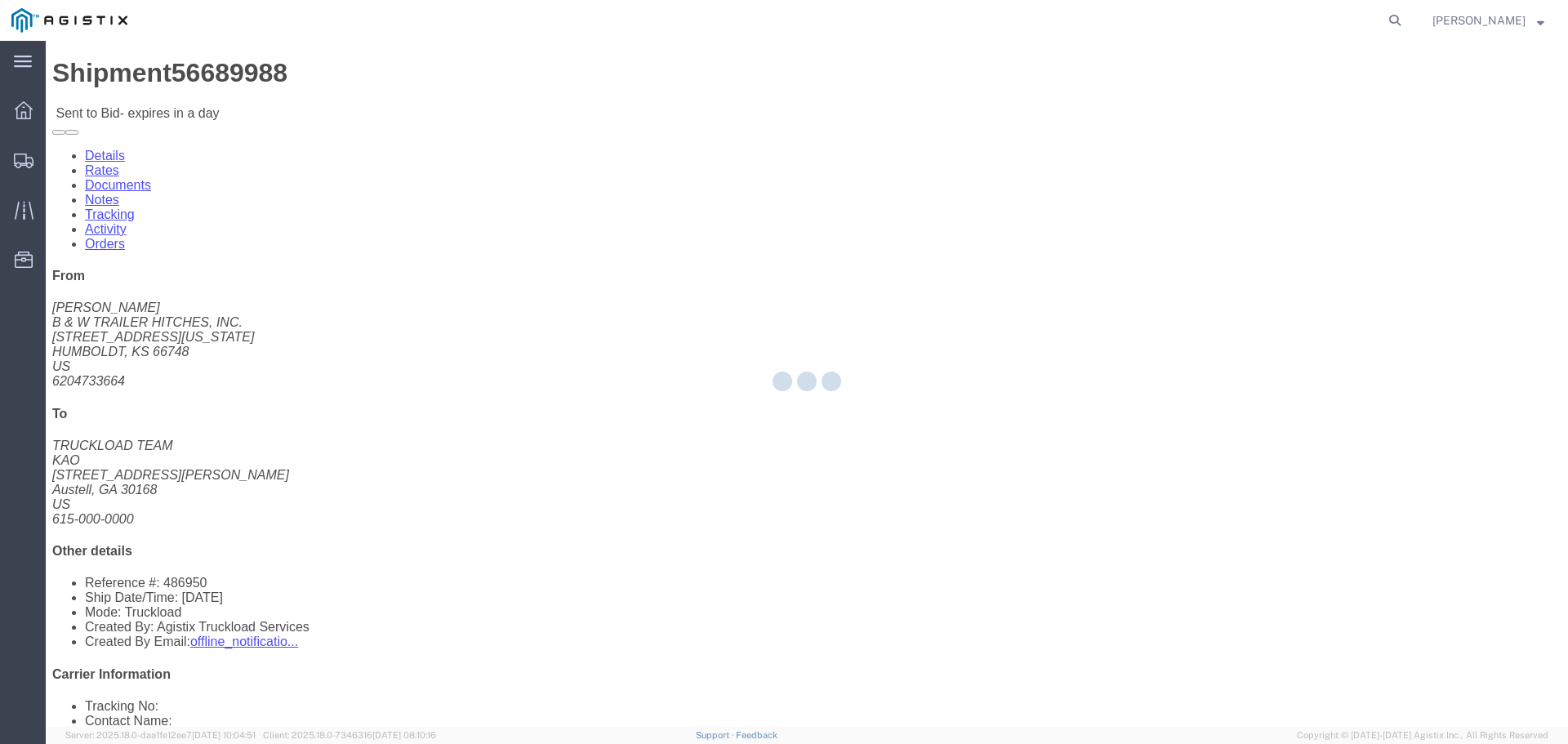
select select "22593"
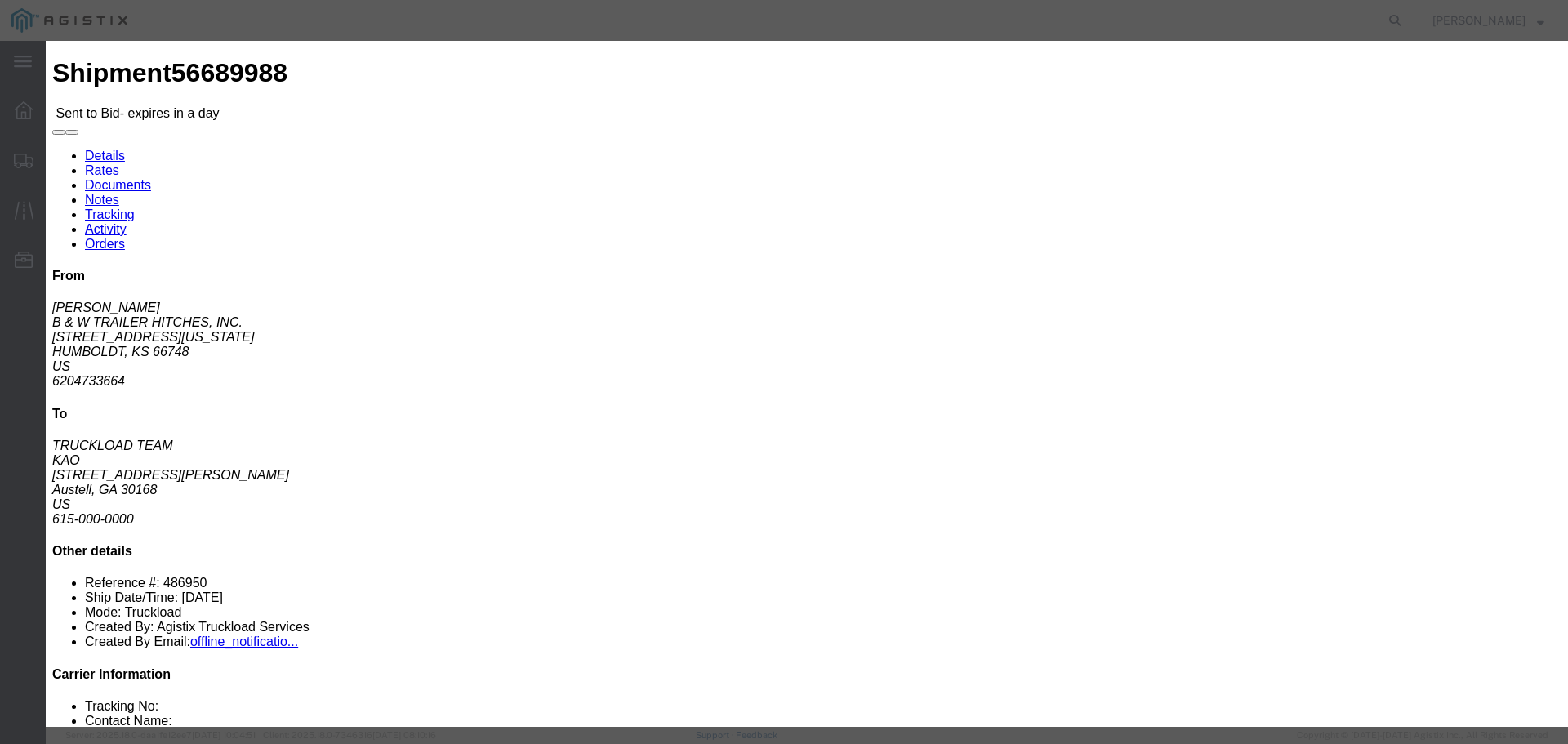
click select "Select Rail TL Standard 3 - 5 Day"
select select "41882"
click select "Select Rail TL Standard 3 - 5 Day"
click input "text"
type input "RLX"
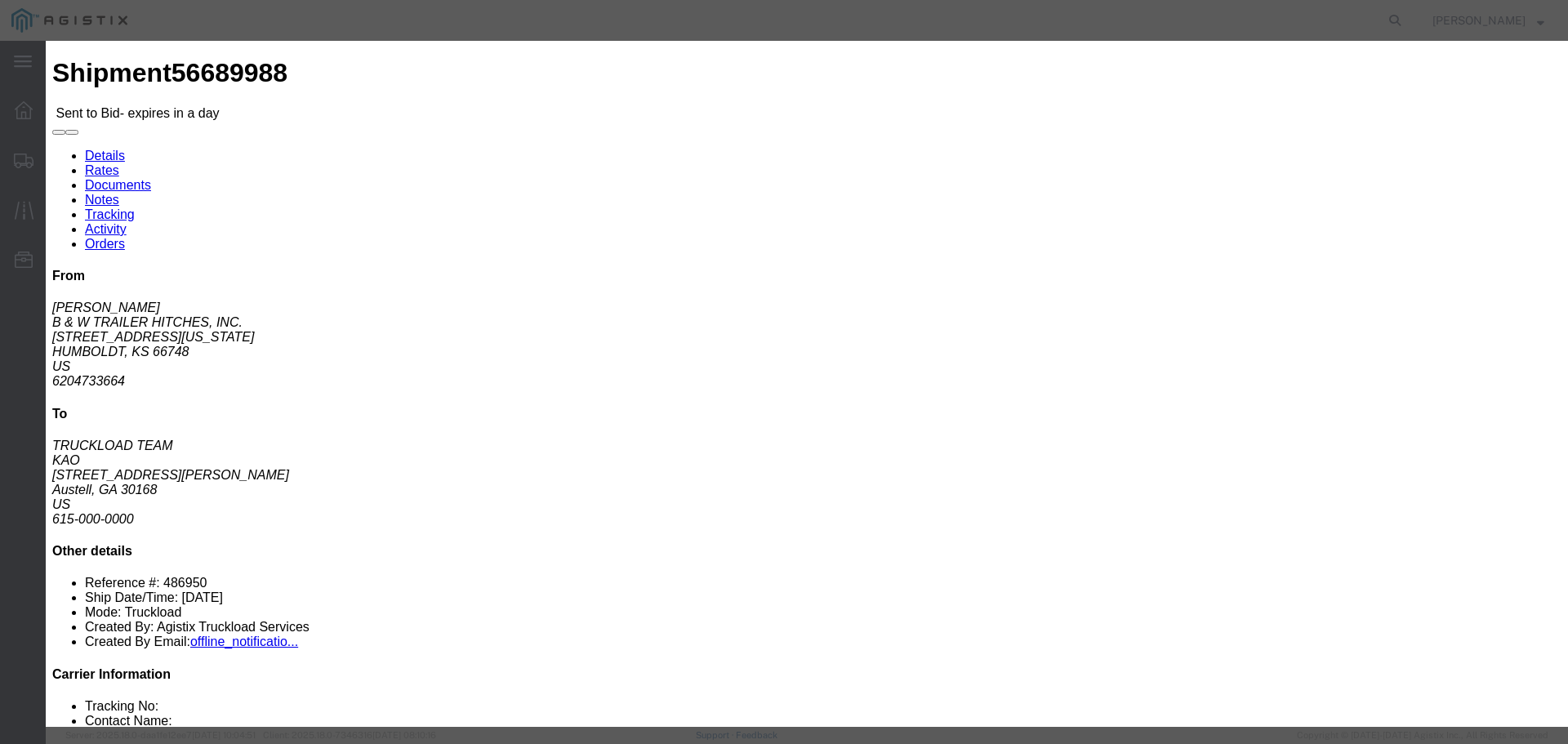
click select "Select Air Less than Truckload Multi-Leg Ocean Freight Rail Small Parcel Truckl…"
select select "TL"
click select "Select Air Less than Truckload Multi-Leg Ocean Freight Rail Small Parcel Truckl…"
click input "number"
type input "2"
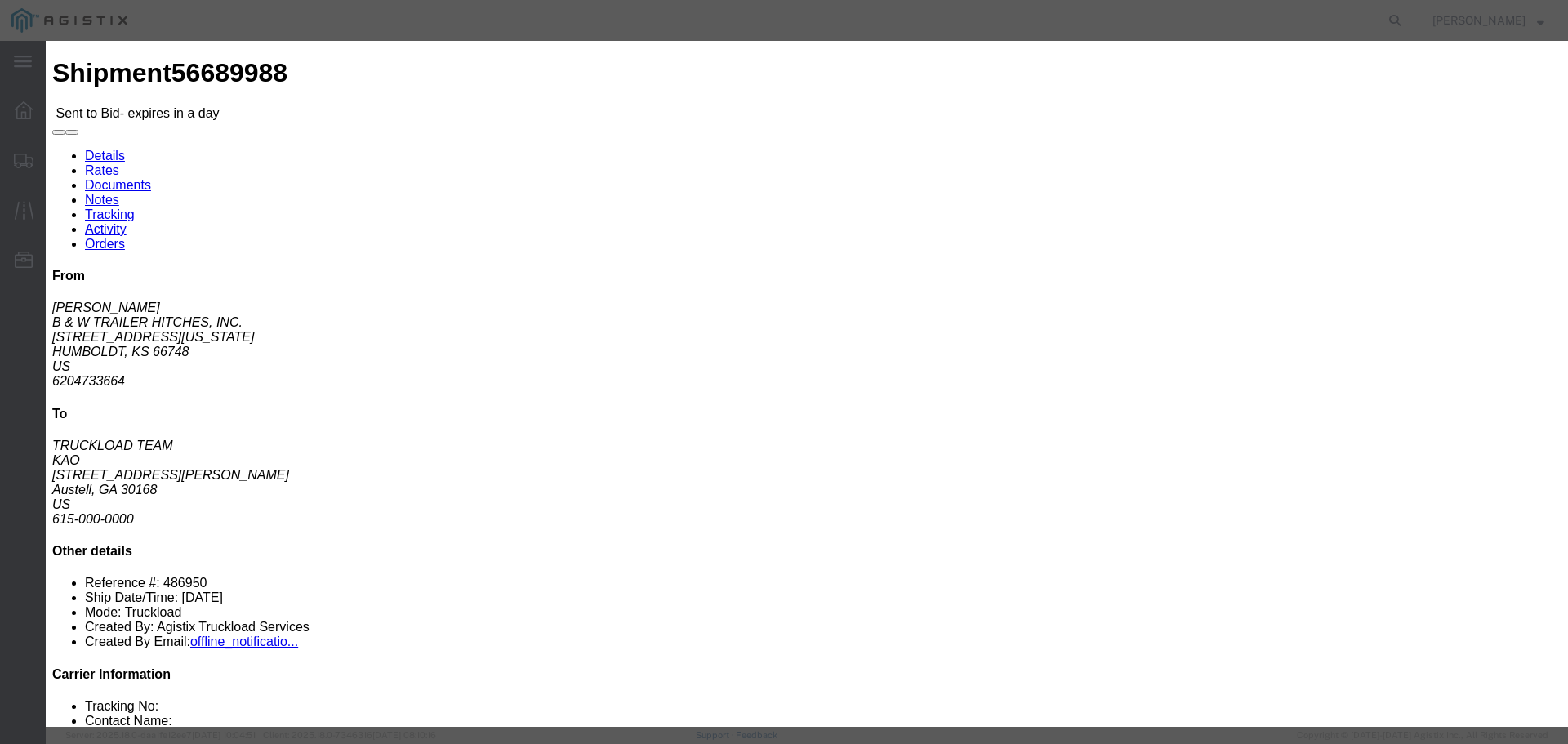
click input "number"
type input "1850"
click button "Submit"
